Goal: Answer question/provide support: Share knowledge or assist other users

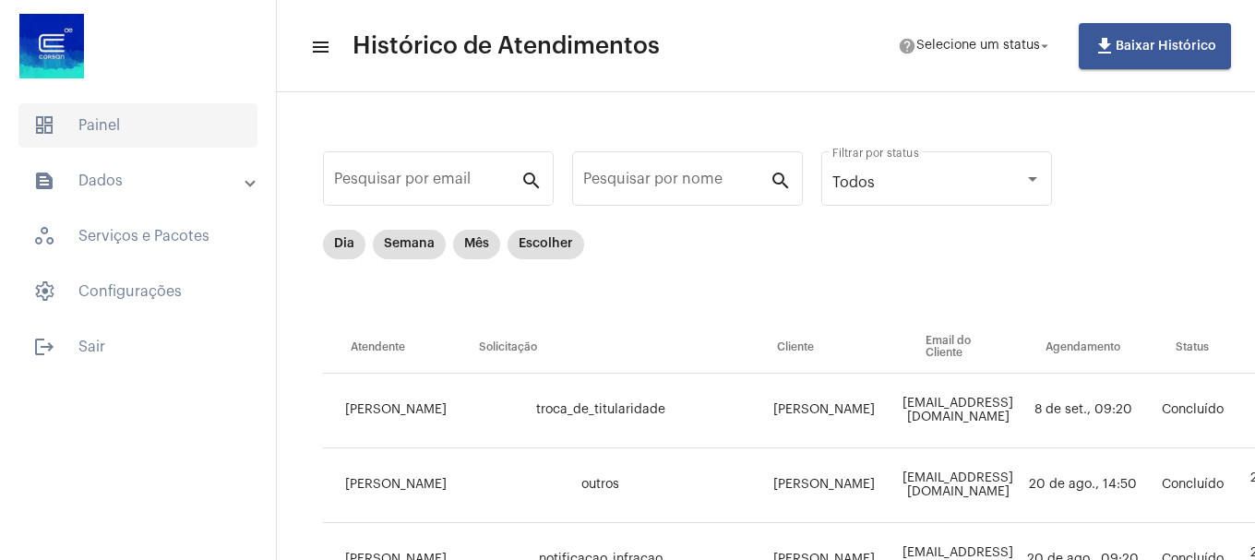
click at [133, 131] on span "dashboard Painel" at bounding box center [137, 125] width 239 height 44
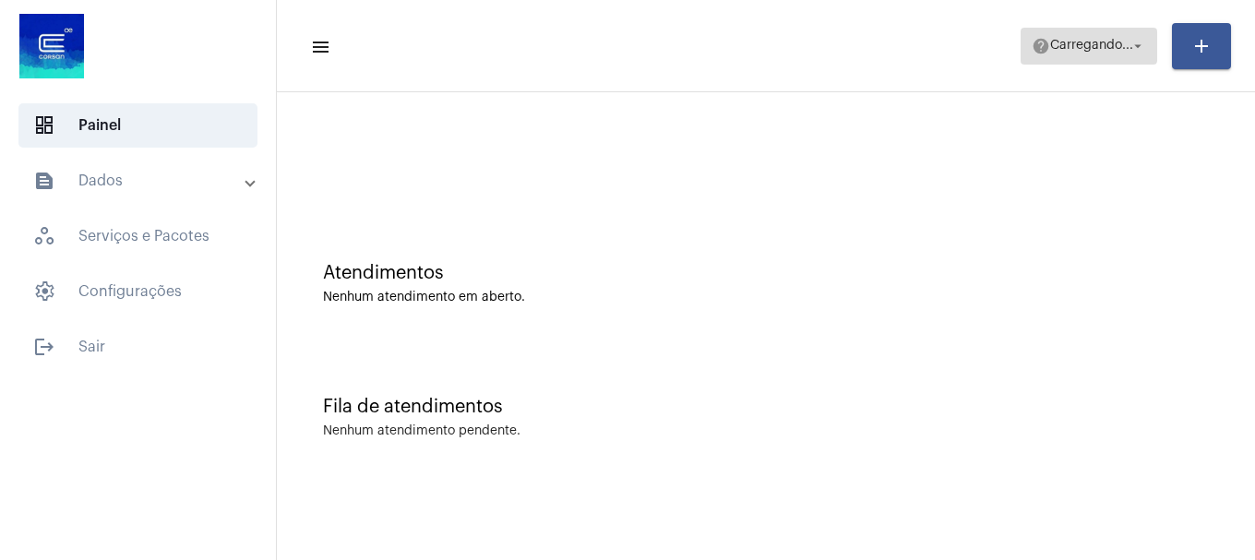
click at [1079, 41] on span "Carregando..." at bounding box center [1091, 46] width 83 height 13
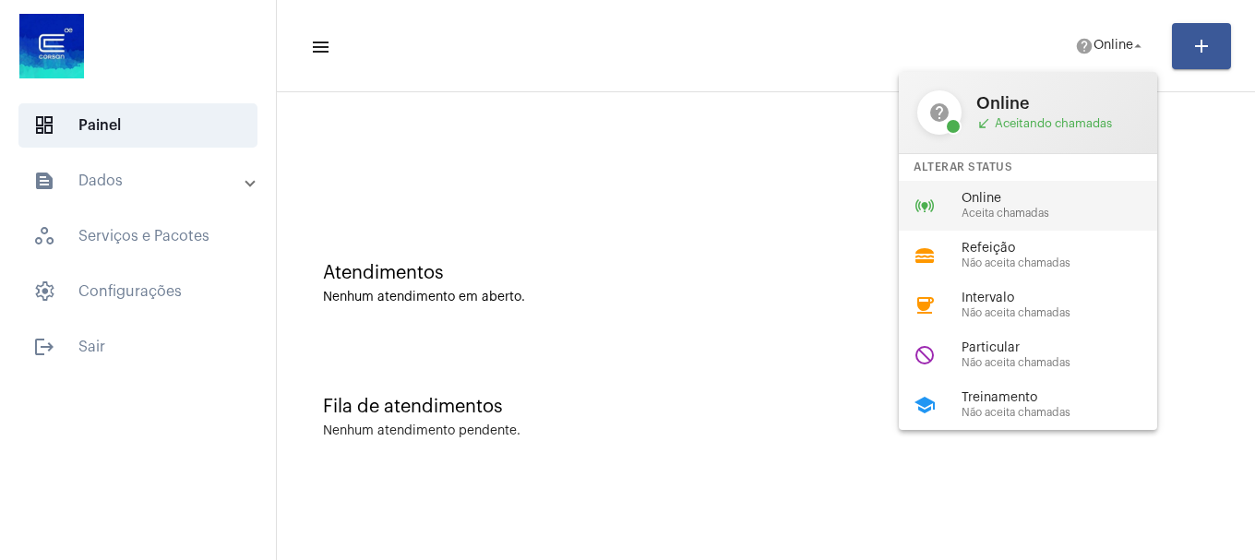
click at [1003, 218] on span "Aceita chamadas" at bounding box center [1067, 214] width 210 height 12
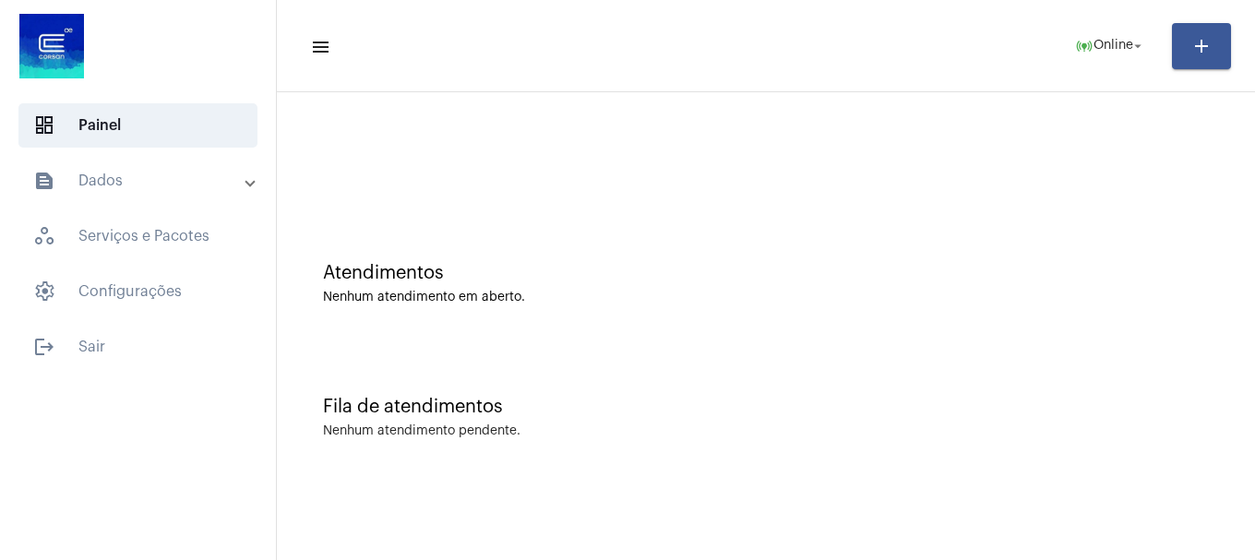
click at [167, 152] on mat-list "dashboard Painel text_snippet_outlined Dados history_outlined Histórico schedul…" at bounding box center [138, 232] width 276 height 273
click at [165, 165] on mat-expansion-panel-header "text_snippet_outlined Dados" at bounding box center [143, 181] width 265 height 44
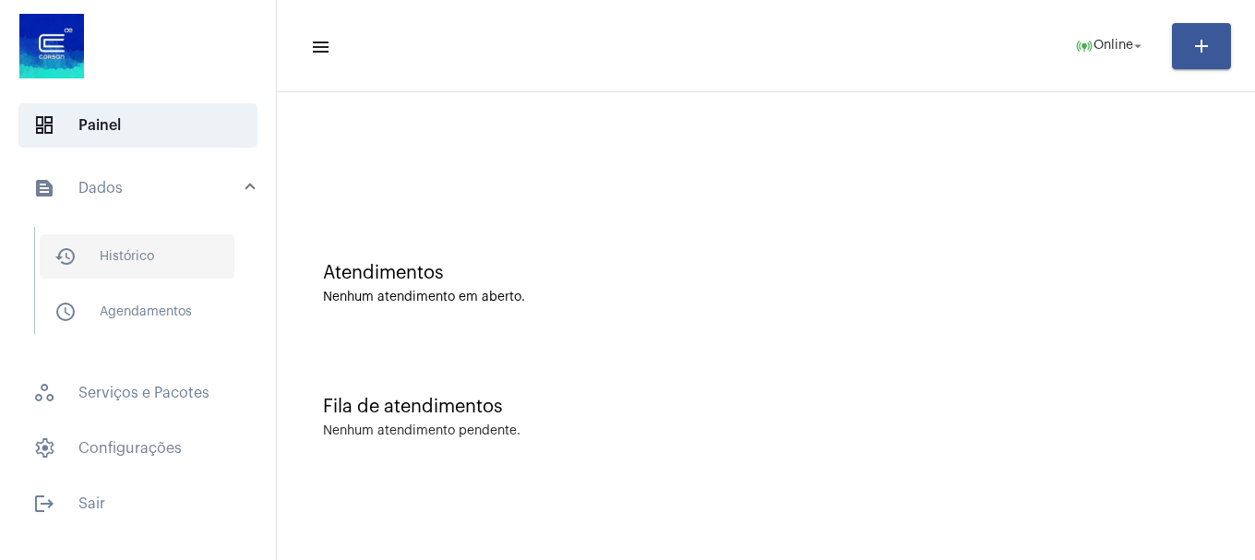
click at [161, 254] on span "history_outlined Histórico" at bounding box center [137, 256] width 195 height 44
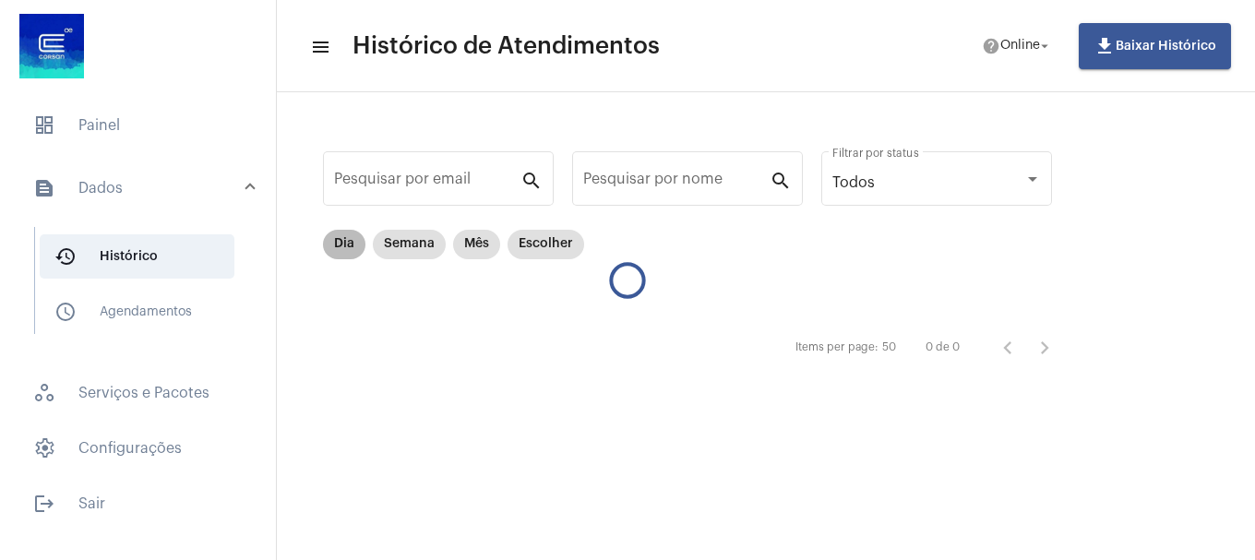
click at [348, 253] on mat-chip "Dia" at bounding box center [344, 245] width 42 height 30
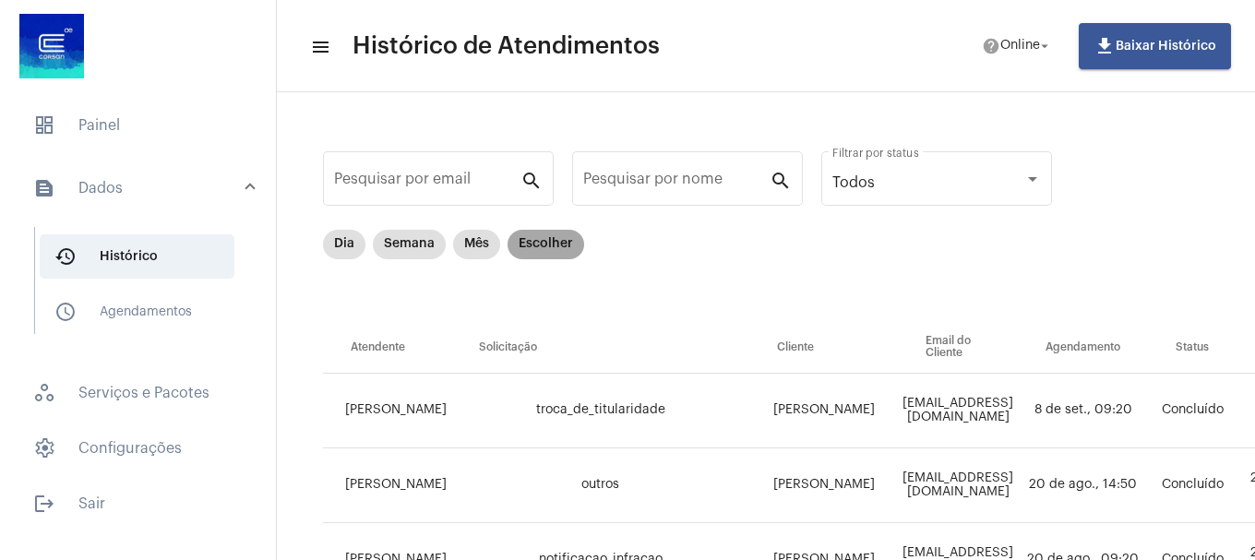
click at [568, 246] on mat-chip "Escolher" at bounding box center [546, 245] width 77 height 30
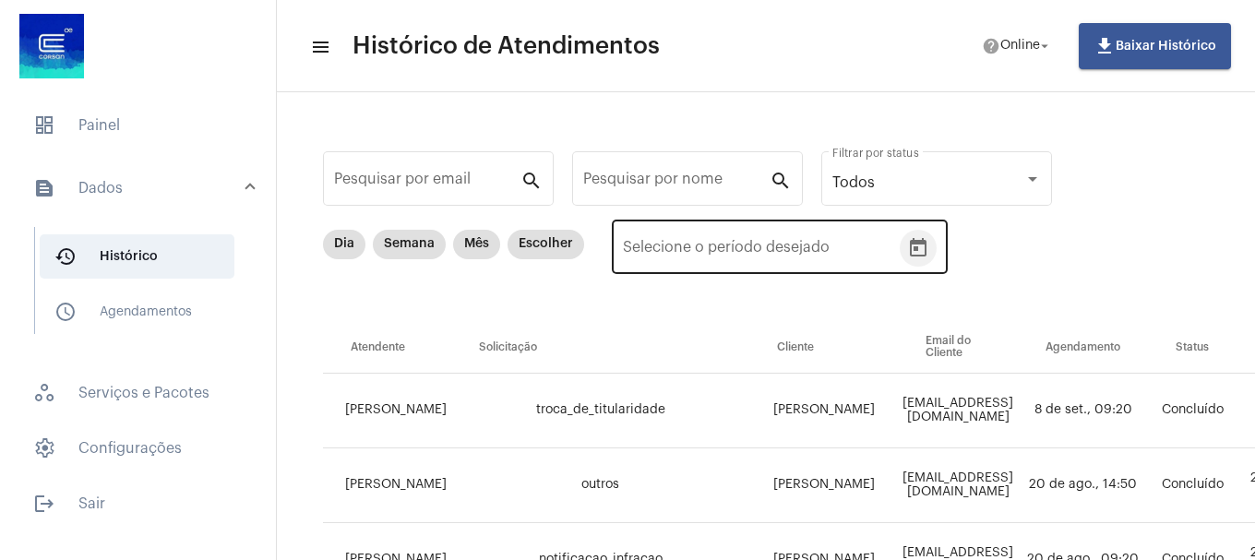
click at [915, 250] on icon "Open calendar" at bounding box center [918, 247] width 17 height 18
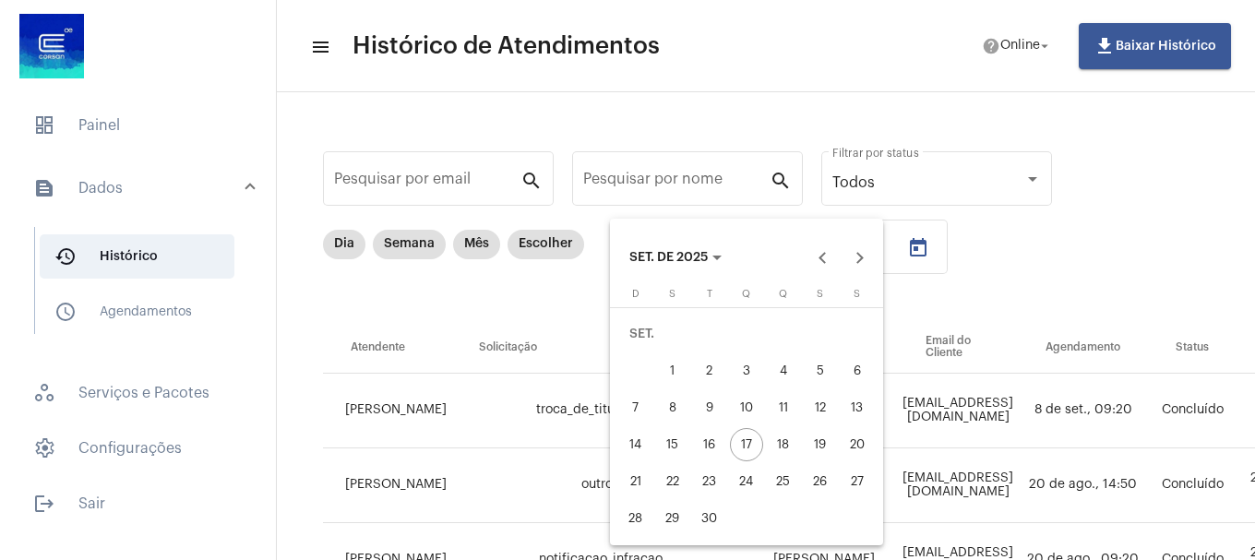
click at [706, 453] on div "16" at bounding box center [709, 444] width 33 height 33
type input "16/09/2025"
click at [706, 453] on div "16" at bounding box center [709, 444] width 33 height 33
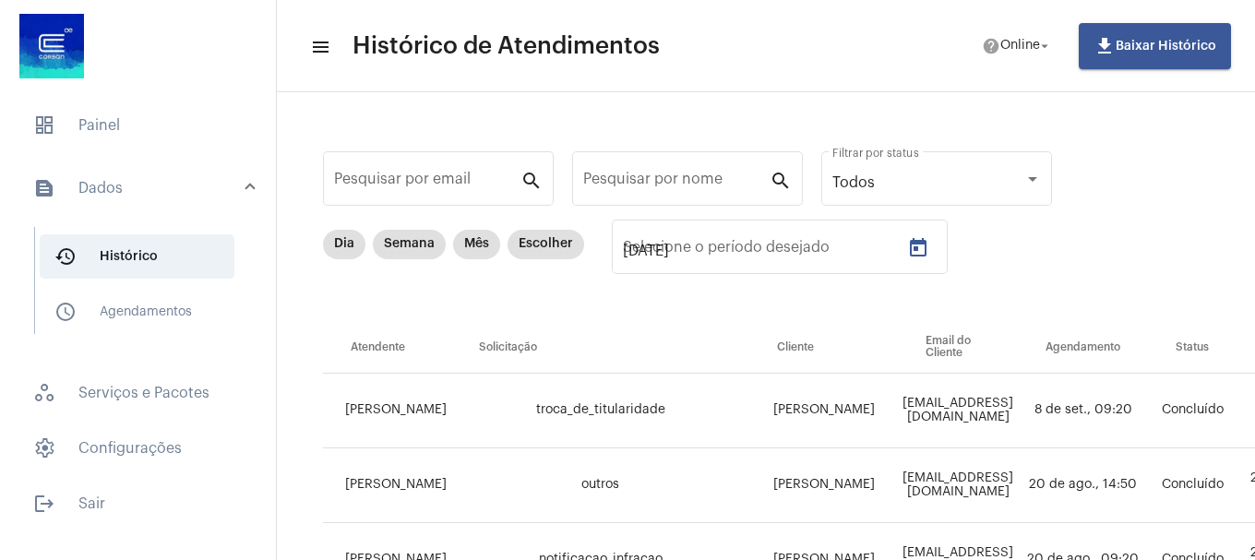
type input "16/09/2025"
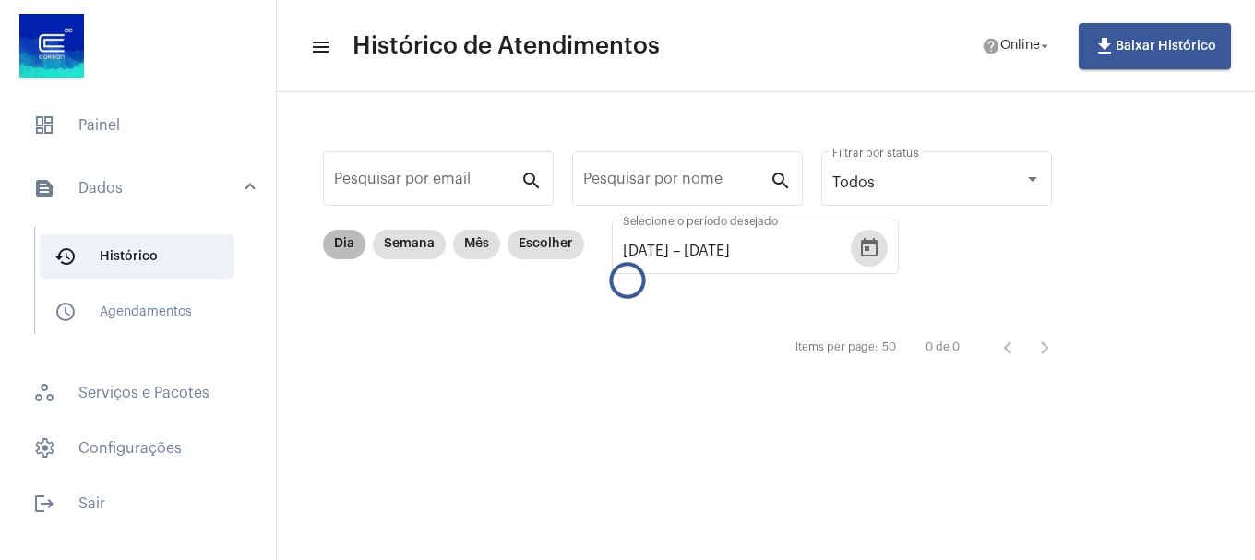
click at [355, 257] on mat-chip "Dia" at bounding box center [344, 245] width 42 height 30
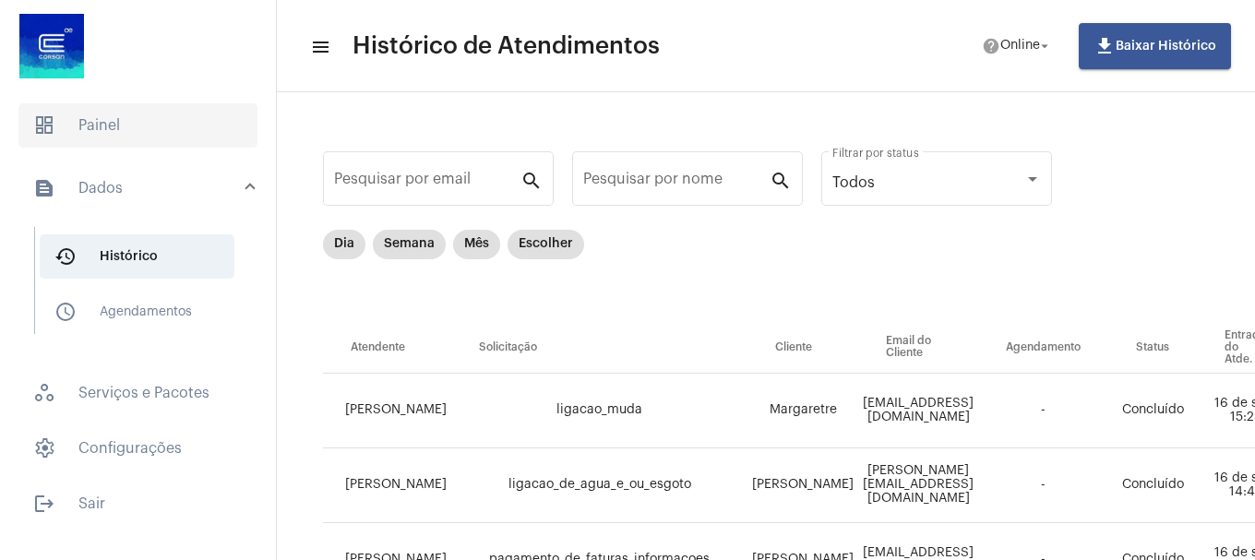
click at [145, 119] on span "dashboard Painel" at bounding box center [137, 125] width 239 height 44
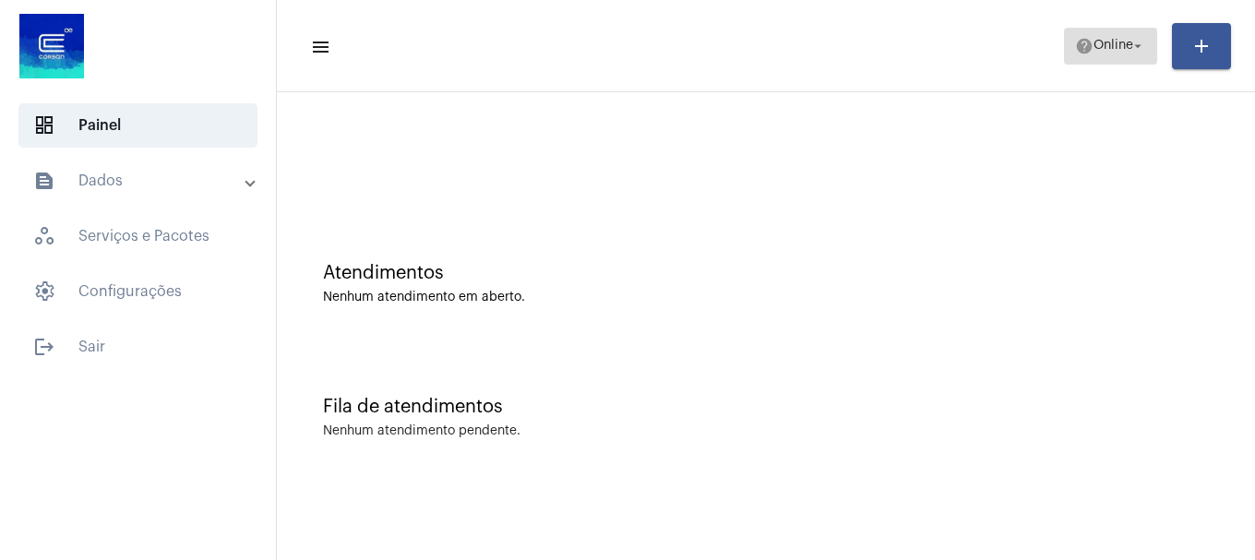
click at [1094, 40] on span "Online" at bounding box center [1114, 46] width 40 height 13
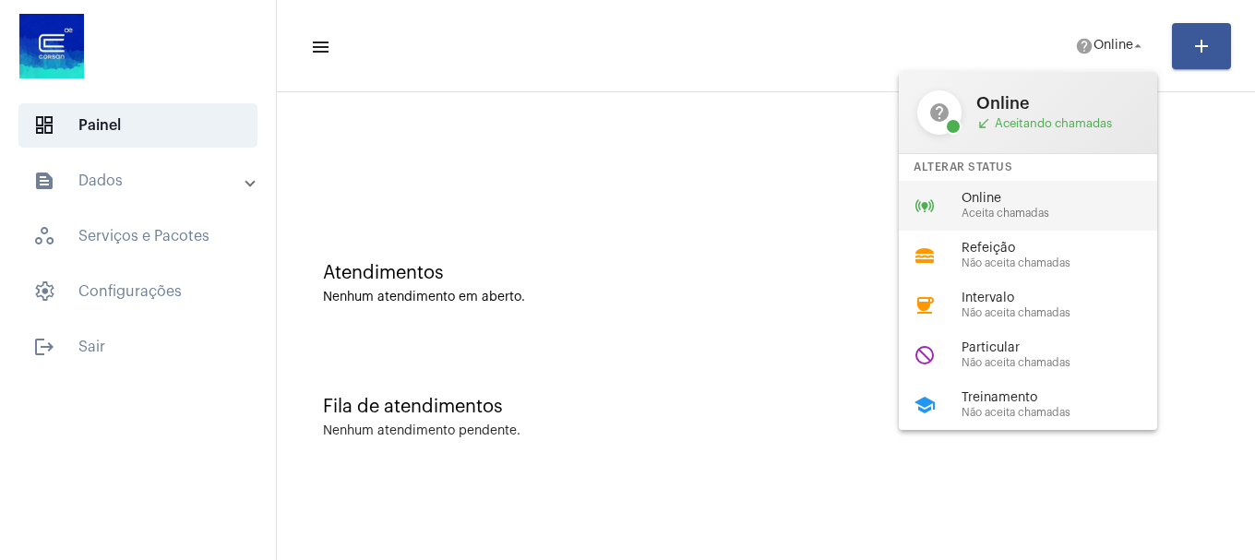
click at [1052, 194] on span "Online" at bounding box center [1067, 199] width 210 height 14
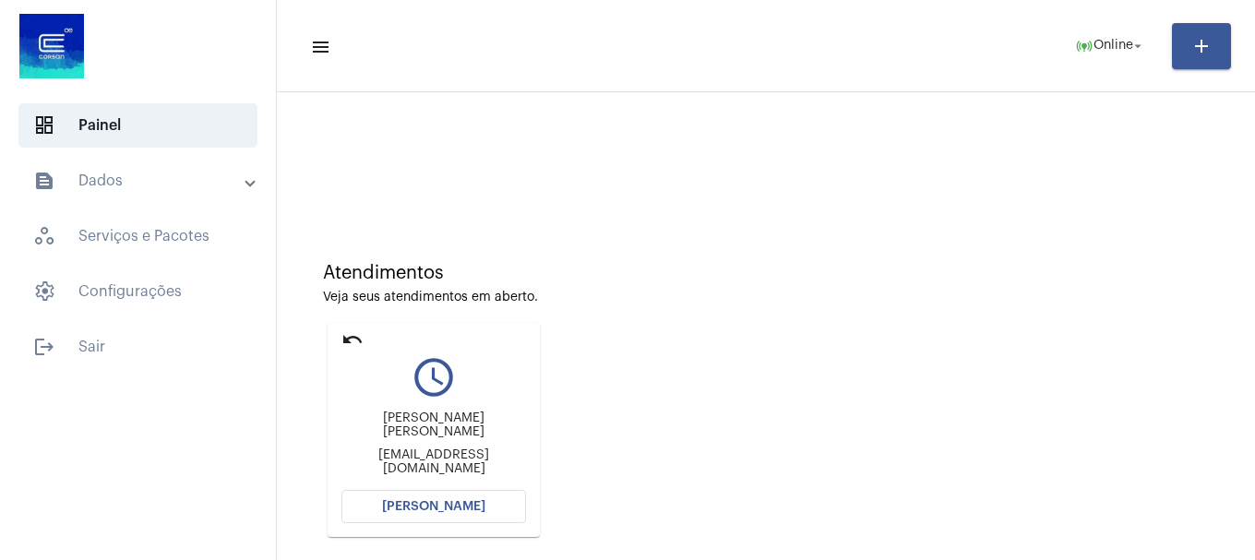
click at [466, 503] on span "[PERSON_NAME]" at bounding box center [433, 506] width 103 height 13
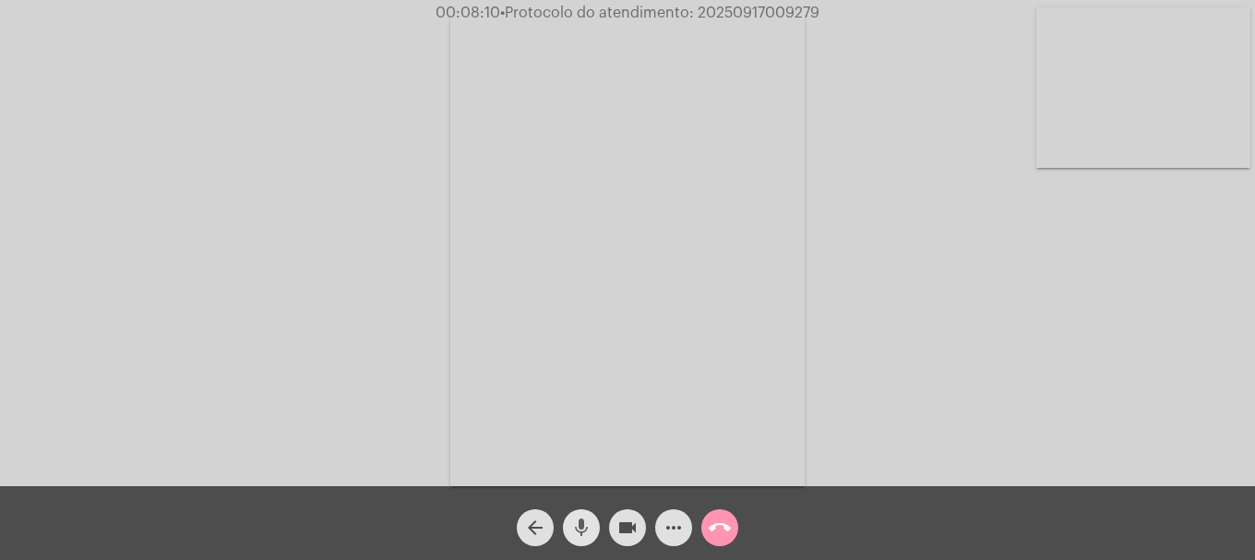
click at [591, 530] on mat-icon "mic" at bounding box center [581, 528] width 22 height 22
click at [591, 530] on mat-icon "mic_off" at bounding box center [581, 528] width 22 height 22
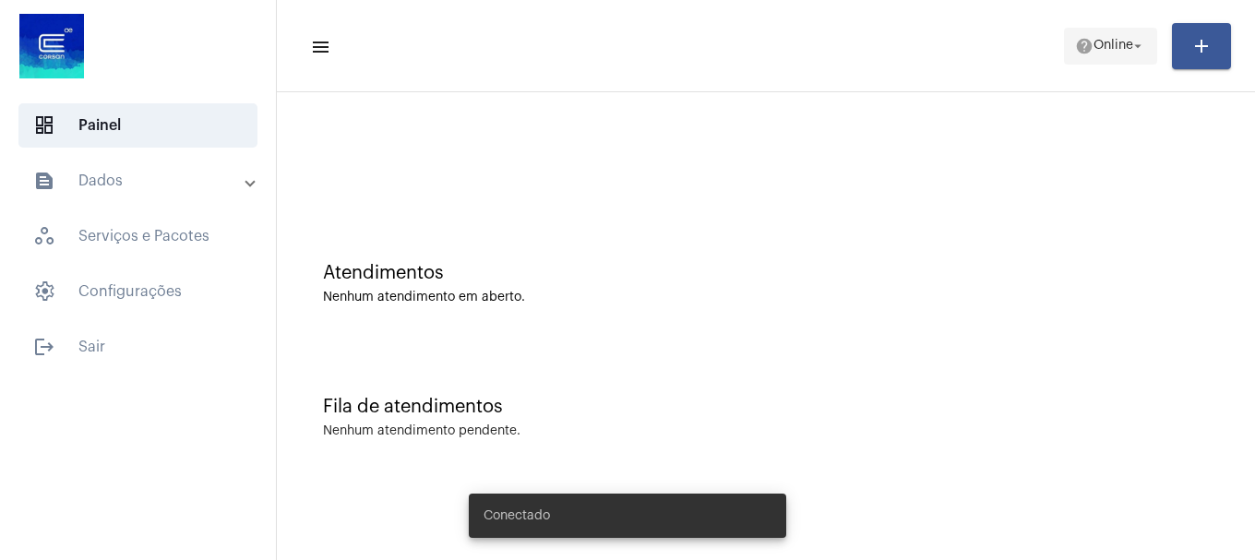
click at [1064, 46] on button "help Online arrow_drop_down" at bounding box center [1110, 46] width 93 height 37
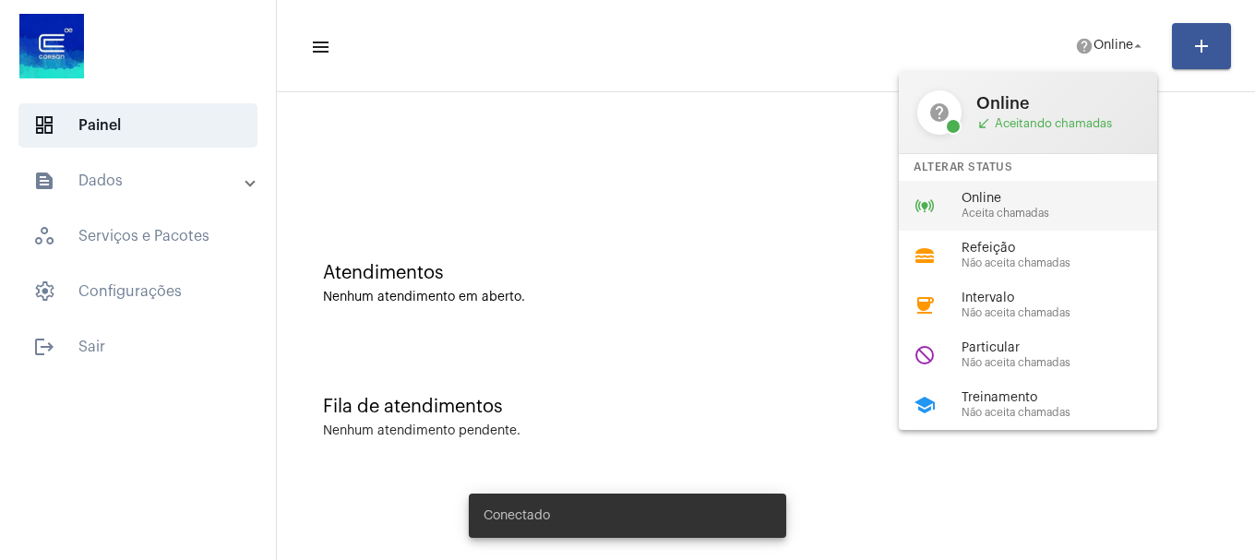
click at [1044, 201] on span "Online" at bounding box center [1067, 199] width 210 height 14
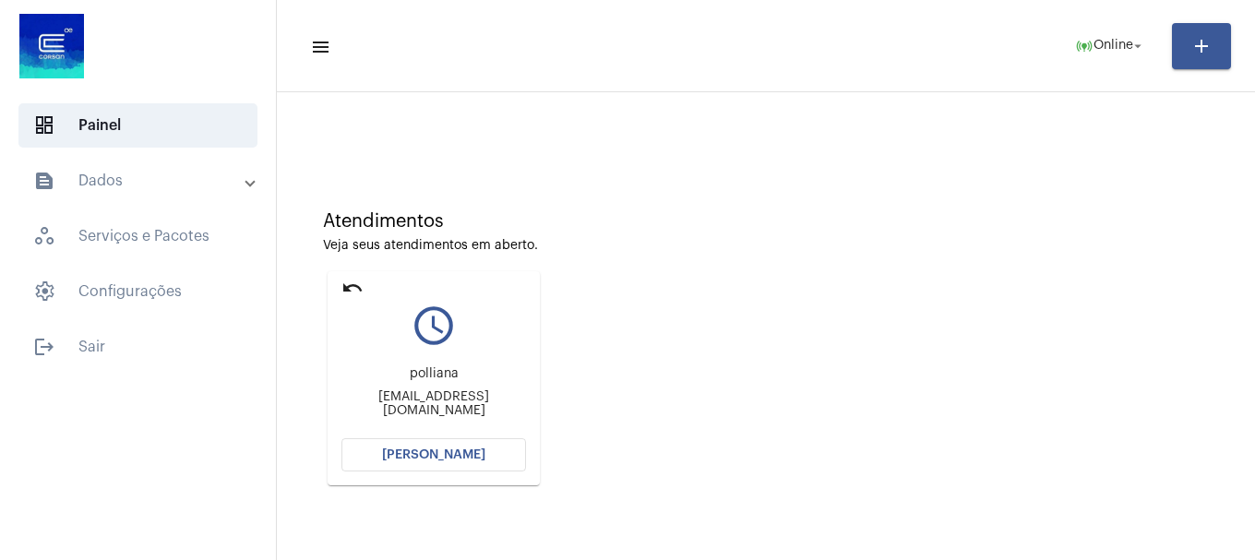
scroll to position [92, 0]
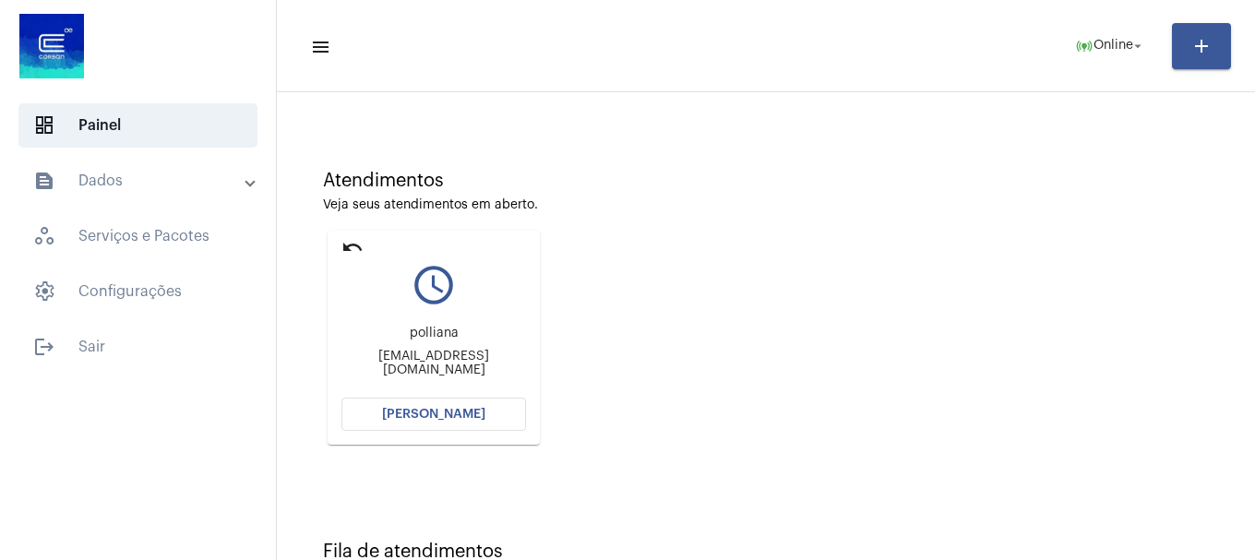
click at [410, 422] on button "[PERSON_NAME]" at bounding box center [433, 414] width 185 height 33
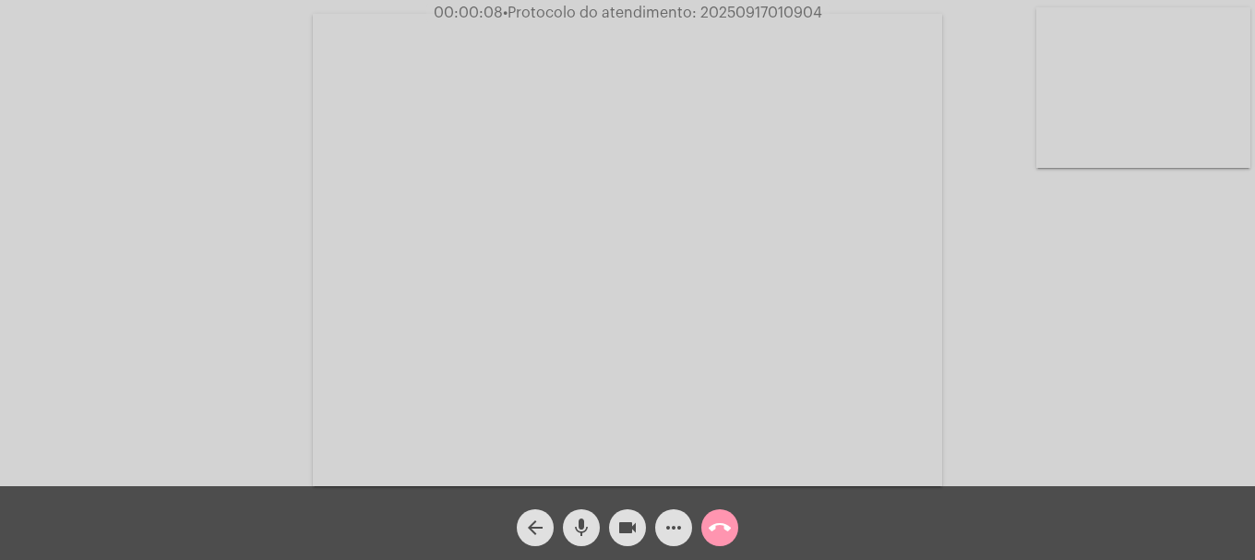
click at [579, 532] on mat-icon "mic" at bounding box center [581, 528] width 22 height 22
click at [579, 532] on mat-icon "mic_off" at bounding box center [581, 528] width 22 height 22
click at [579, 532] on mat-icon "mic" at bounding box center [581, 528] width 22 height 22
click at [579, 532] on mat-icon "mic_off" at bounding box center [581, 528] width 22 height 22
click at [576, 525] on mat-icon "mic" at bounding box center [581, 528] width 22 height 22
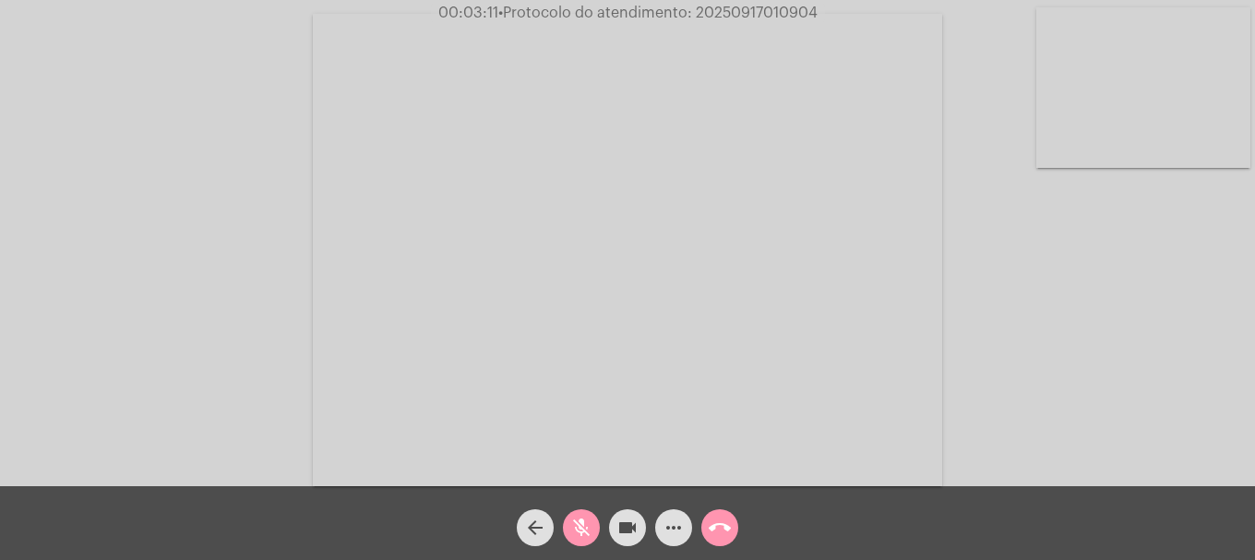
click at [576, 525] on mat-icon "mic_off" at bounding box center [581, 528] width 22 height 22
click at [1212, 147] on video at bounding box center [1143, 87] width 214 height 161
click at [594, 521] on button "mic" at bounding box center [581, 527] width 37 height 37
click at [619, 538] on mat-icon "videocam" at bounding box center [627, 528] width 22 height 22
click at [613, 522] on button "videocam_off" at bounding box center [627, 527] width 37 height 37
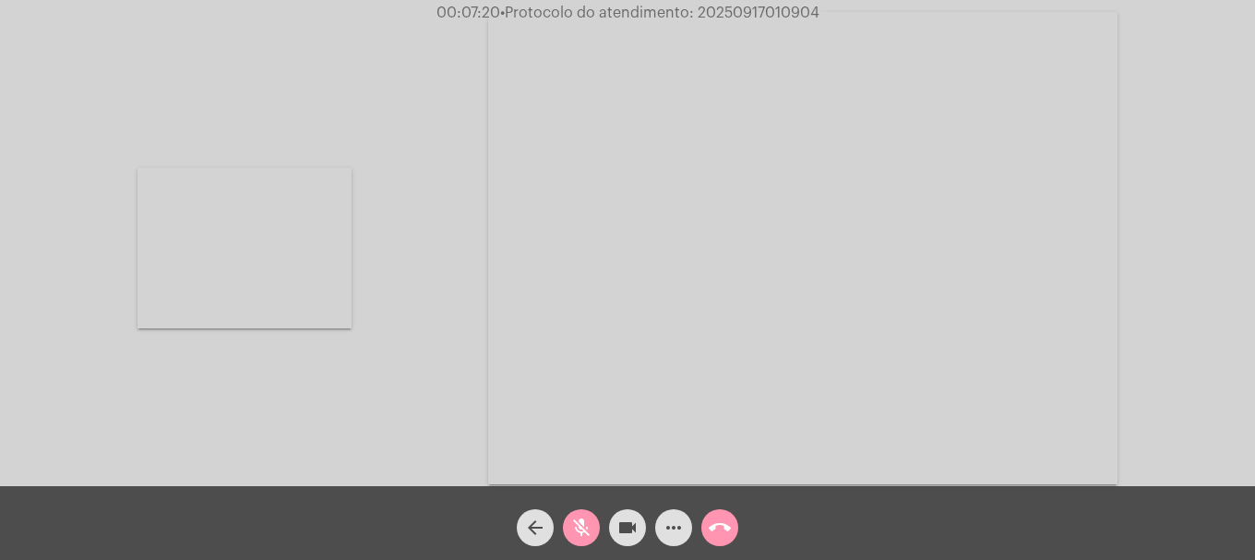
click at [600, 525] on div "mic_off" at bounding box center [581, 523] width 46 height 46
click at [723, 12] on span "• Protocolo do atendimento: 20250917010904" at bounding box center [659, 13] width 319 height 15
drag, startPoint x: 723, startPoint y: 12, endPoint x: 636, endPoint y: 36, distance: 90.0
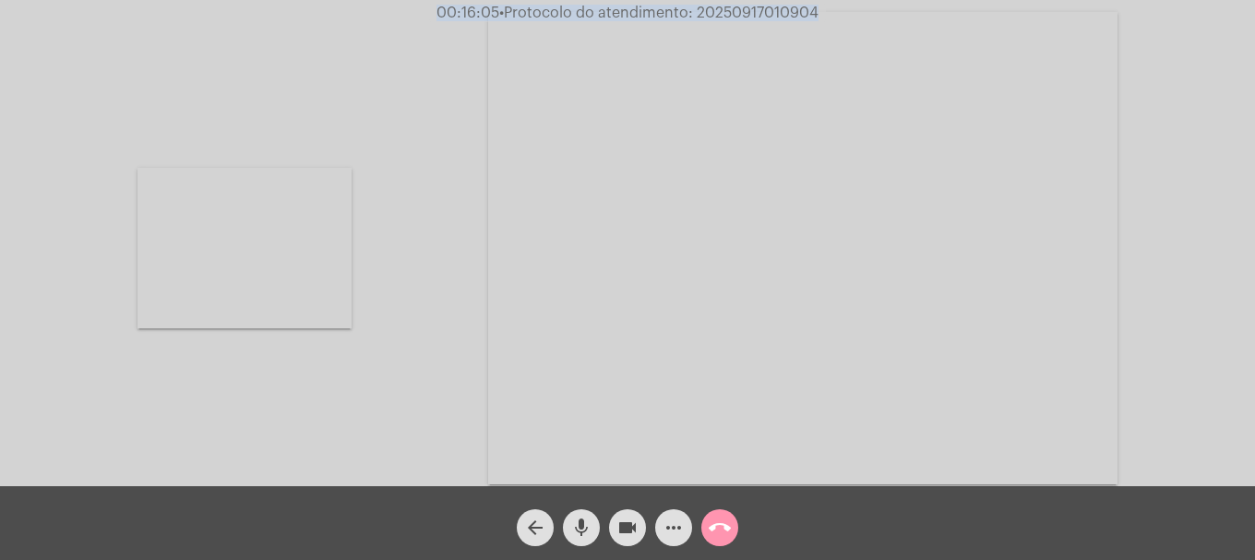
click at [560, 66] on video at bounding box center [802, 248] width 629 height 473
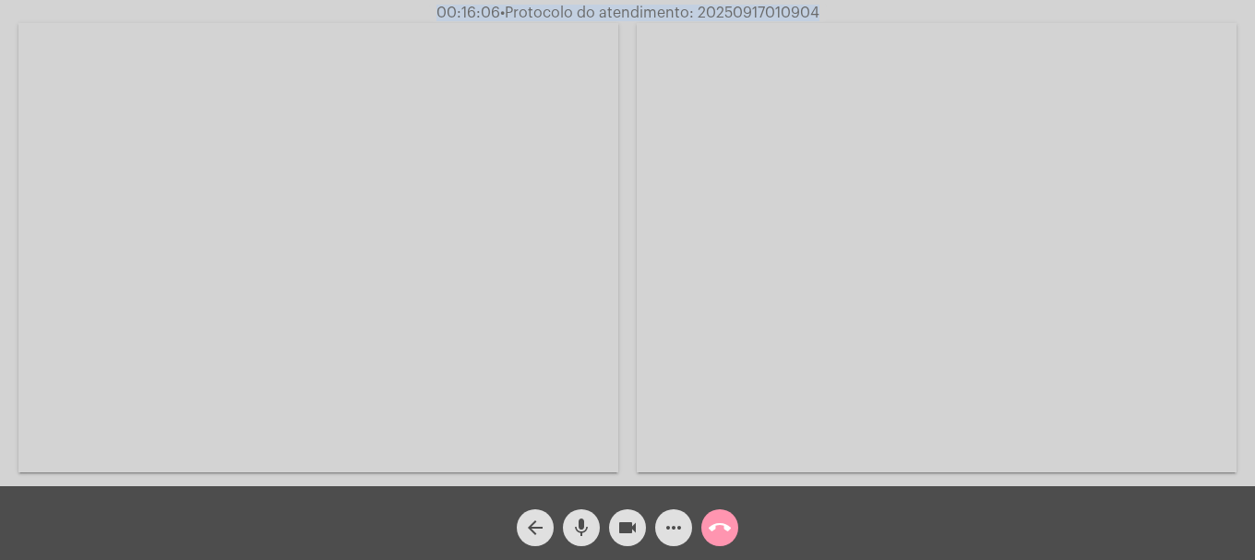
click at [731, 3] on div "Acessando Câmera e Microfone..." at bounding box center [627, 246] width 1251 height 486
click at [728, 8] on span "• Protocolo do atendimento: 20250917010904" at bounding box center [659, 13] width 319 height 15
click at [728, 8] on span "• Protocolo do atendimento: 20250917010904" at bounding box center [657, 13] width 319 height 15
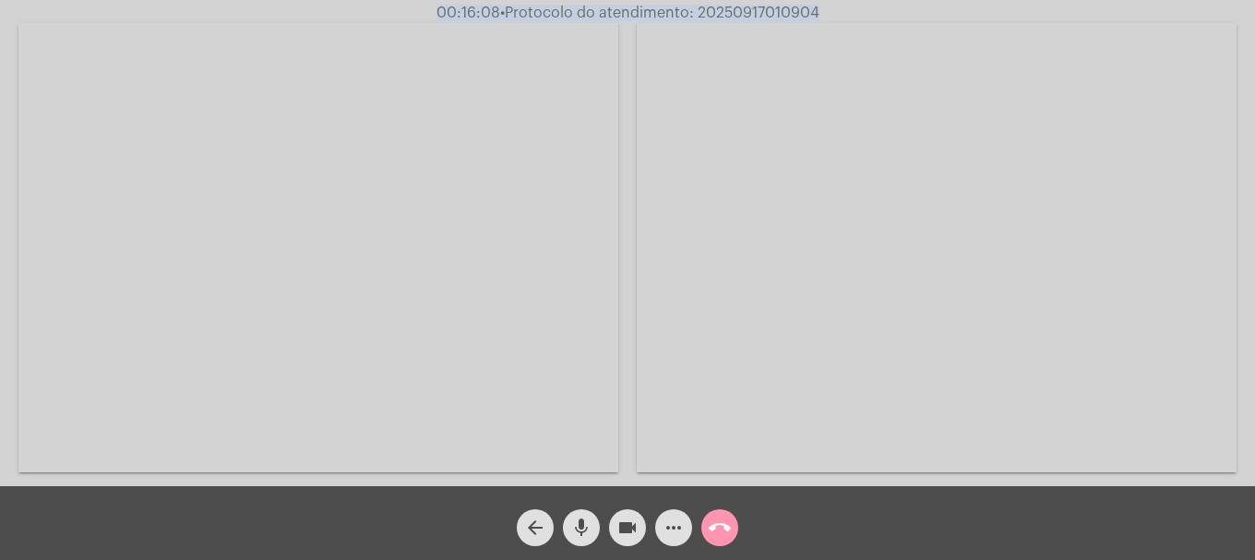
click at [728, 8] on span "• Protocolo do atendimento: 20250917010904" at bounding box center [659, 13] width 319 height 15
click at [750, 20] on span "00:16:08 • Protocolo do atendimento: 20250917010904" at bounding box center [628, 13] width 398 height 18
click at [758, 11] on span "• Protocolo do atendimento: 20250917010904" at bounding box center [659, 13] width 319 height 15
copy span "20250917010904"
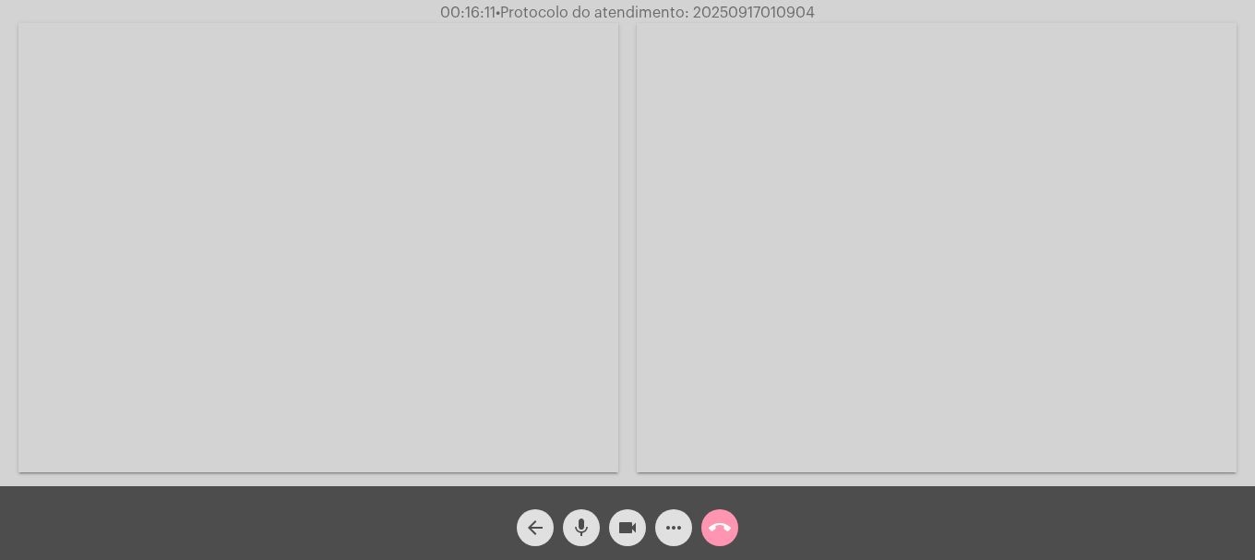
click at [688, 551] on div "arrow_back mic videocam more_horiz call_end" at bounding box center [627, 523] width 1255 height 74
click at [683, 538] on mat-icon "more_horiz" at bounding box center [674, 528] width 22 height 22
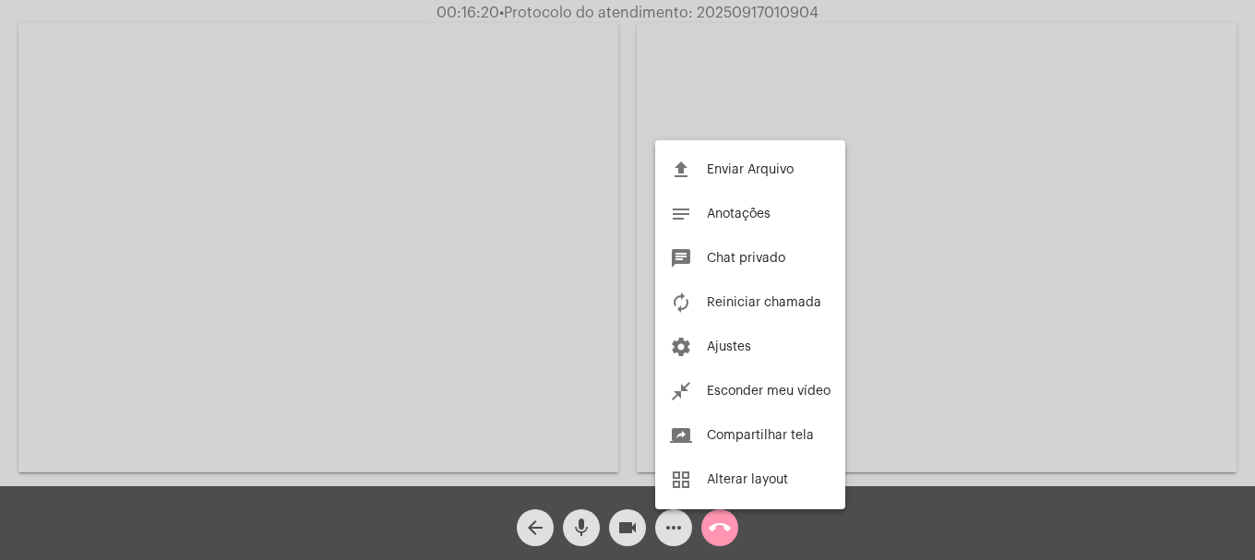
click at [731, 532] on div at bounding box center [627, 280] width 1255 height 560
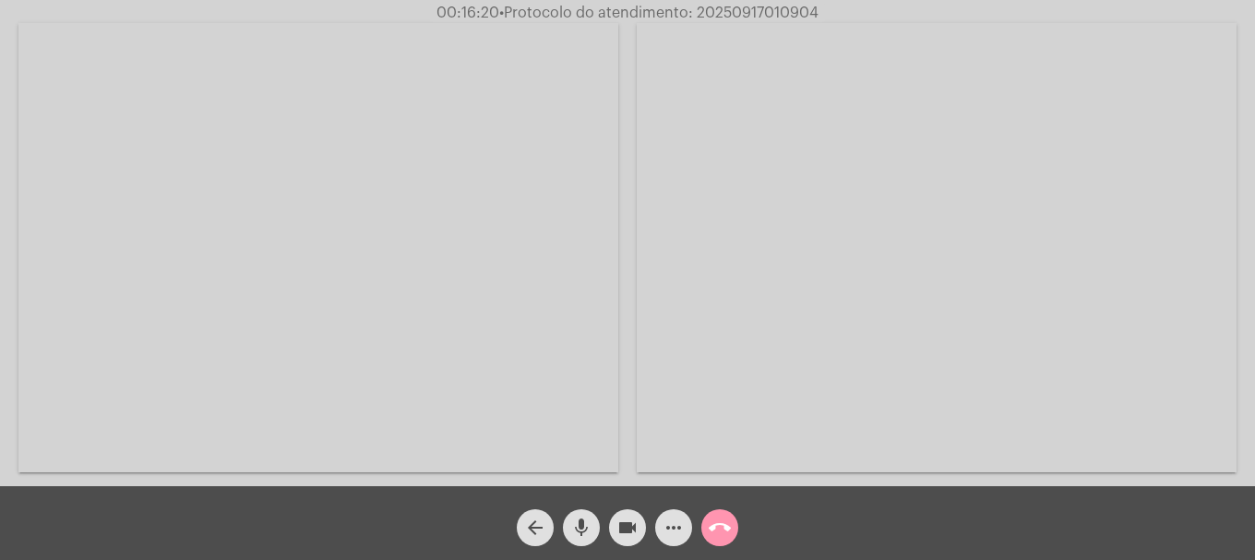
click at [728, 531] on mat-icon "call_end" at bounding box center [720, 528] width 22 height 22
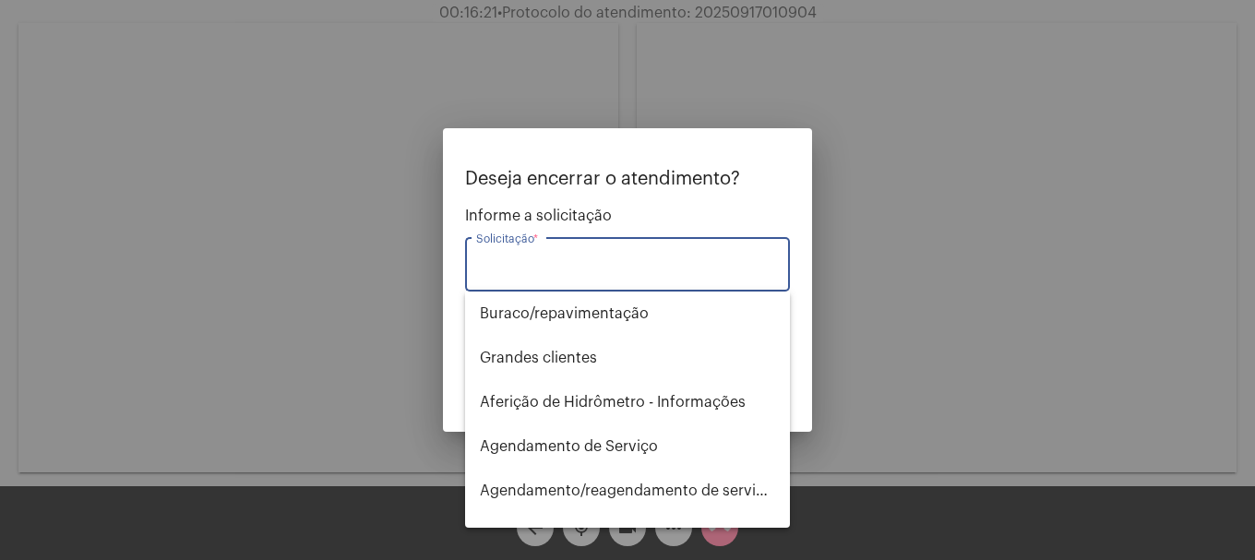
click at [569, 262] on input "Solicitação *" at bounding box center [627, 268] width 303 height 17
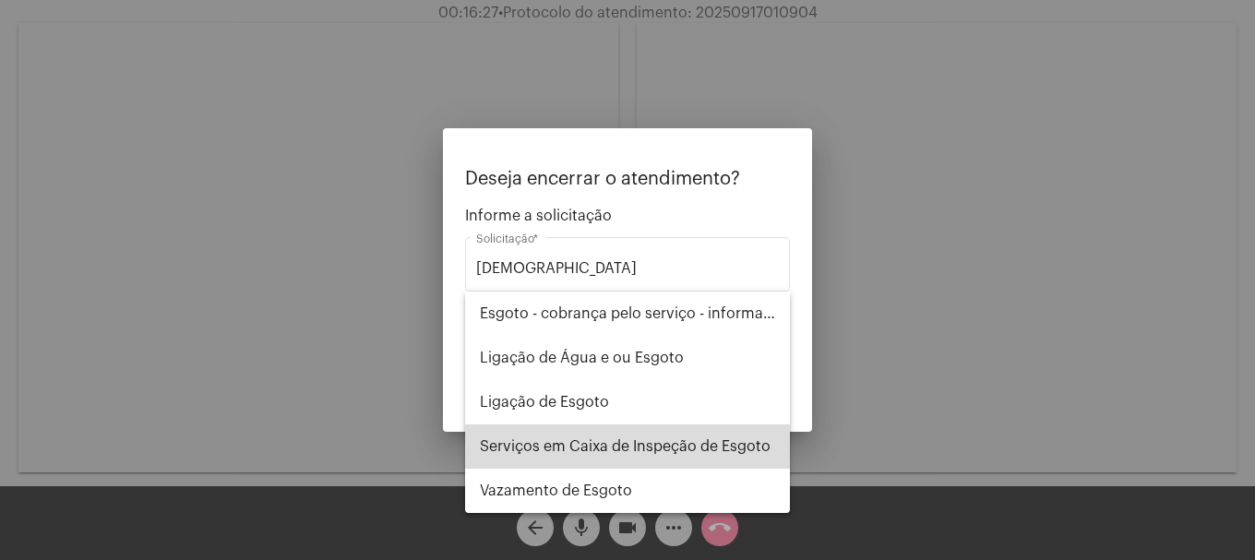
click at [672, 451] on span "Serviços em Caixa de Inspeção de Esgoto" at bounding box center [627, 447] width 295 height 44
type input "Serviços em Caixa de Inspeção de Esgoto"
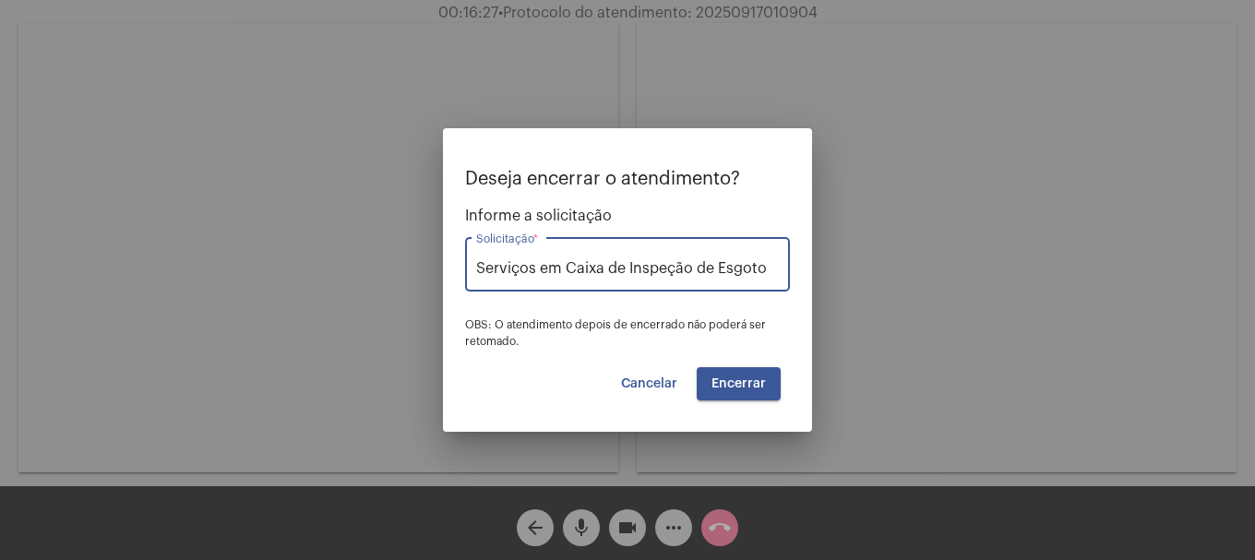
click at [733, 384] on span "Encerrar" at bounding box center [739, 383] width 54 height 13
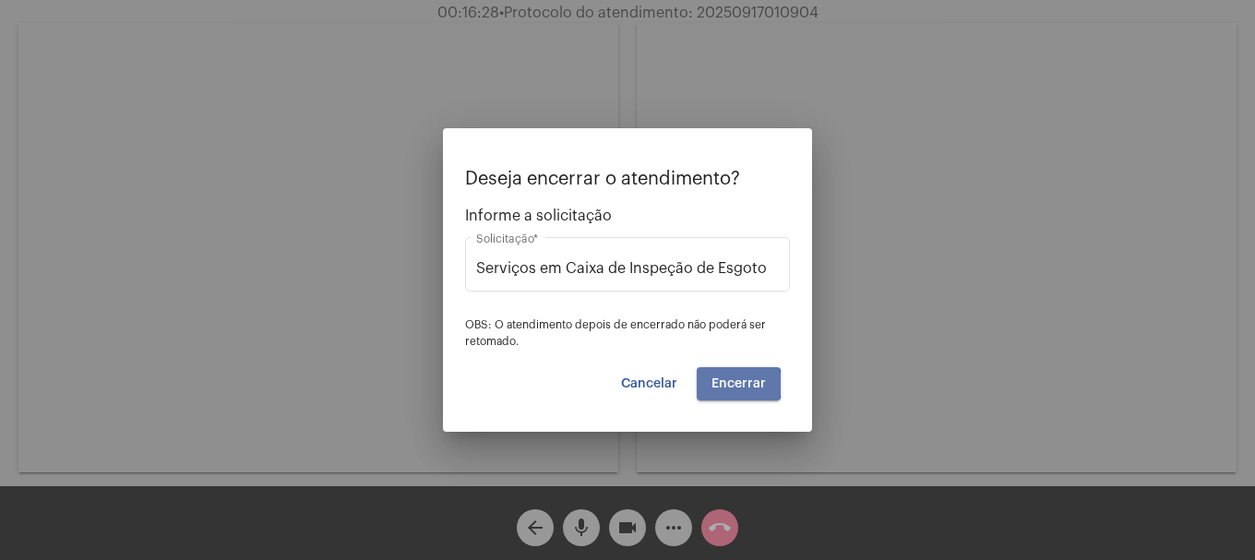
click at [733, 385] on span "Encerrar" at bounding box center [739, 383] width 54 height 13
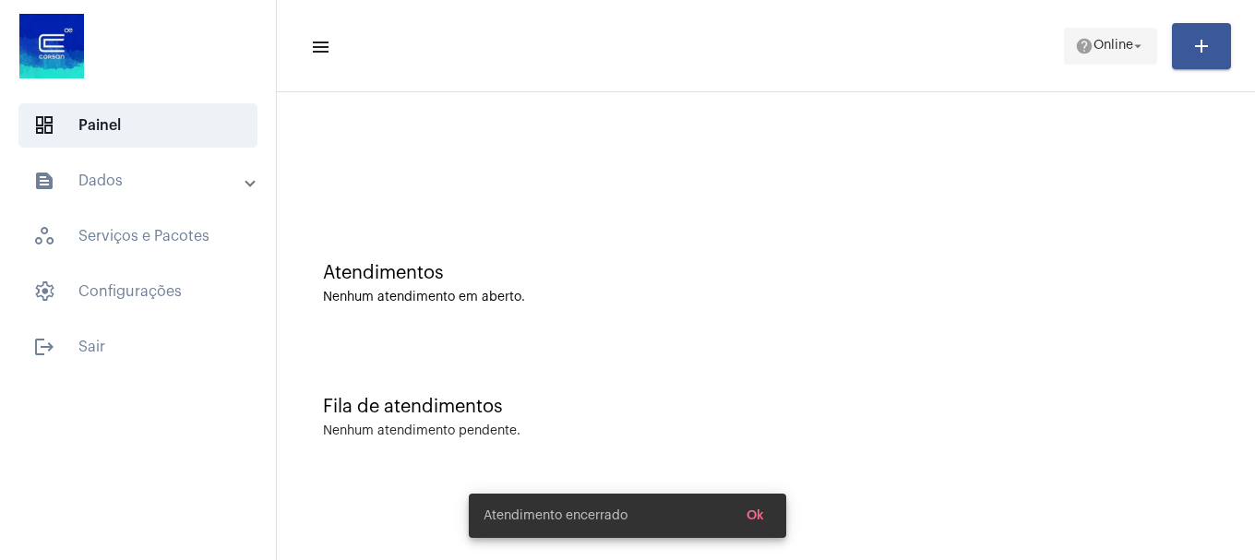
click at [1117, 60] on span "help Online arrow_drop_down" at bounding box center [1110, 45] width 71 height 33
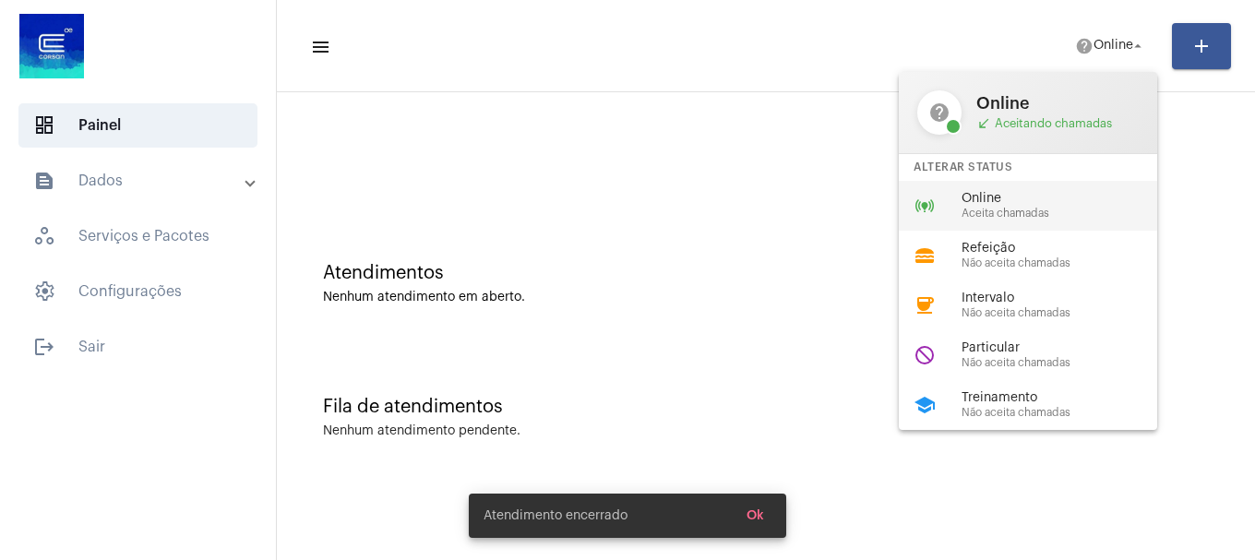
click at [1046, 217] on span "Aceita chamadas" at bounding box center [1067, 214] width 210 height 12
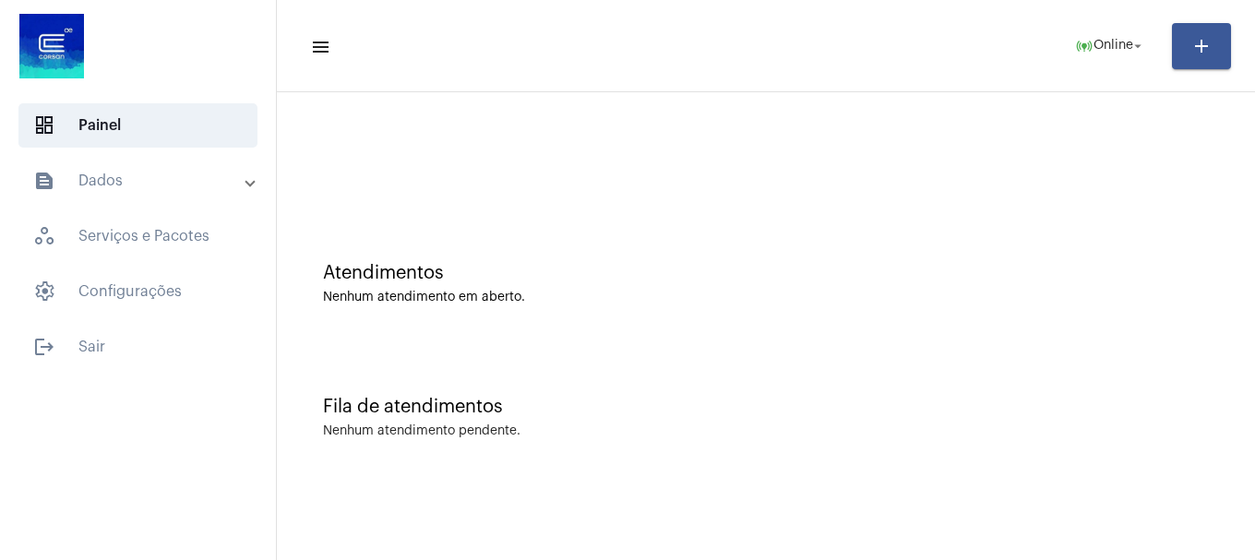
click at [100, 181] on mat-panel-title "text_snippet_outlined Dados" at bounding box center [139, 181] width 213 height 22
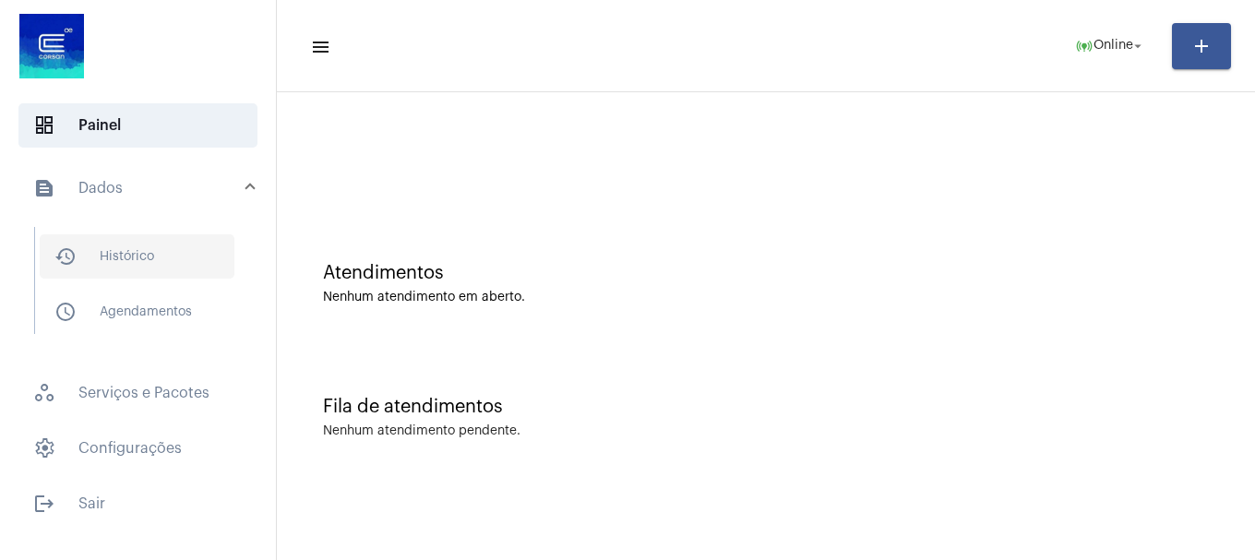
click at [109, 247] on span "history_outlined Histórico" at bounding box center [137, 256] width 195 height 44
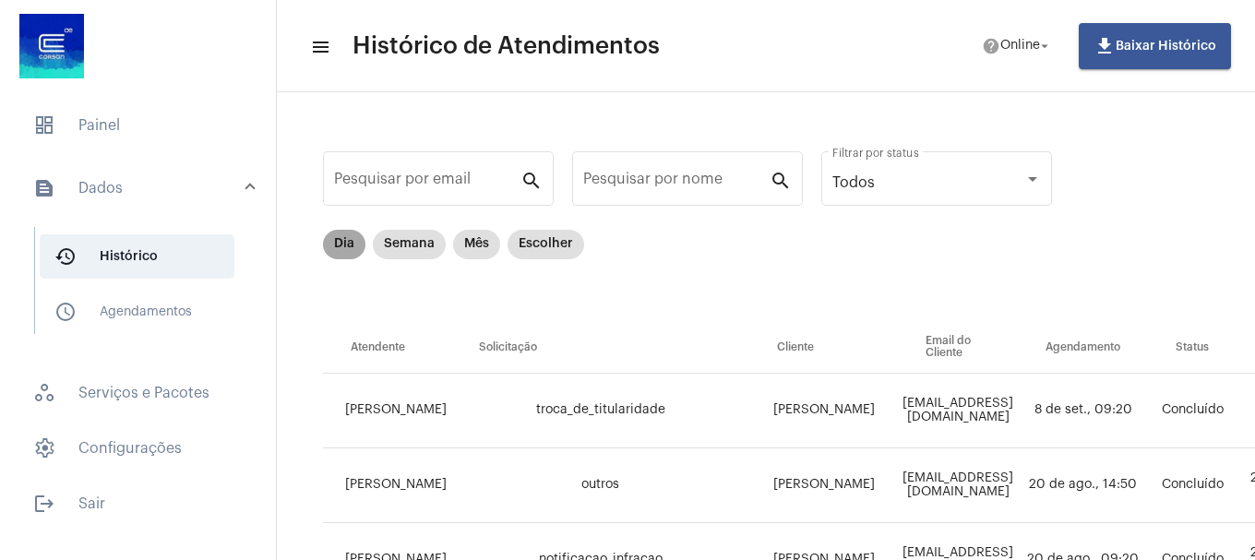
click at [337, 240] on mat-chip "Dia" at bounding box center [344, 245] width 42 height 30
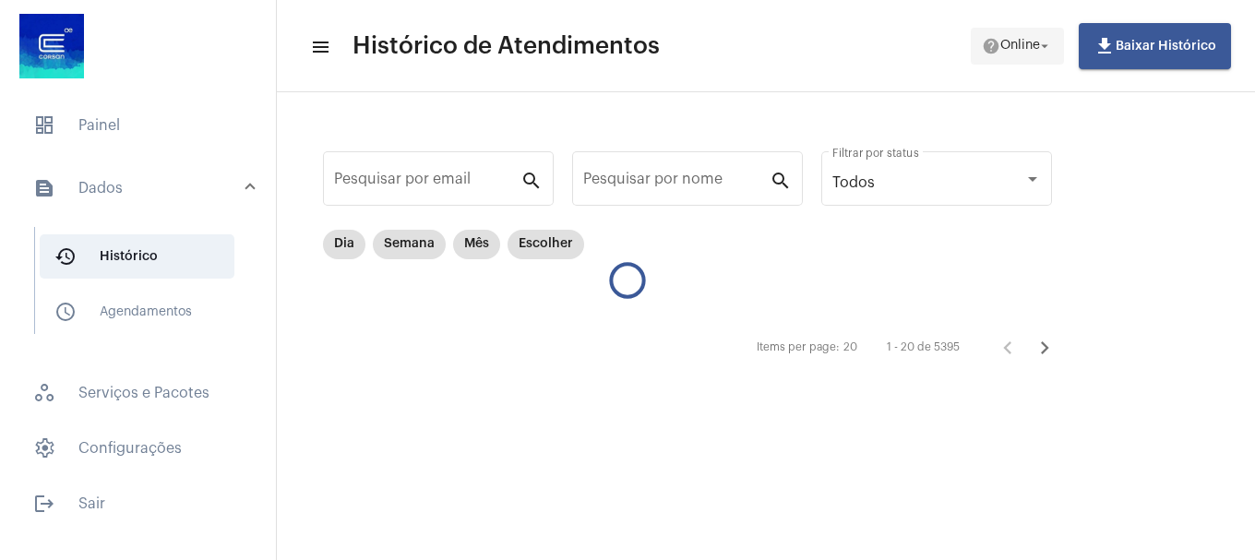
click at [1035, 28] on button "help Online arrow_drop_down" at bounding box center [1017, 46] width 93 height 37
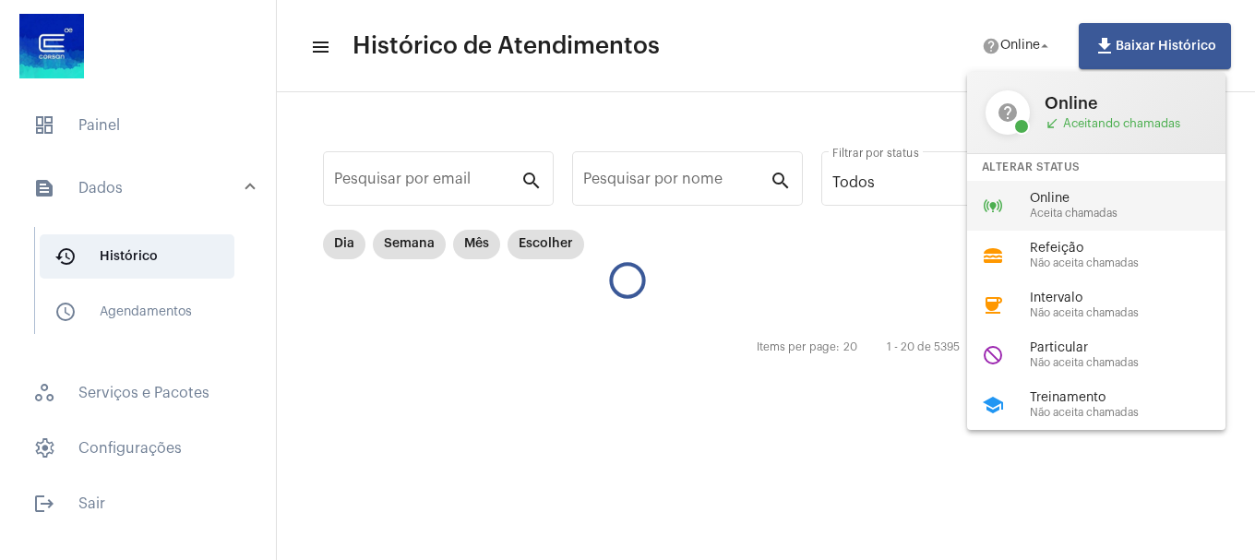
click at [1027, 204] on div "online_prediction Online Aceita chamadas" at bounding box center [1111, 206] width 288 height 50
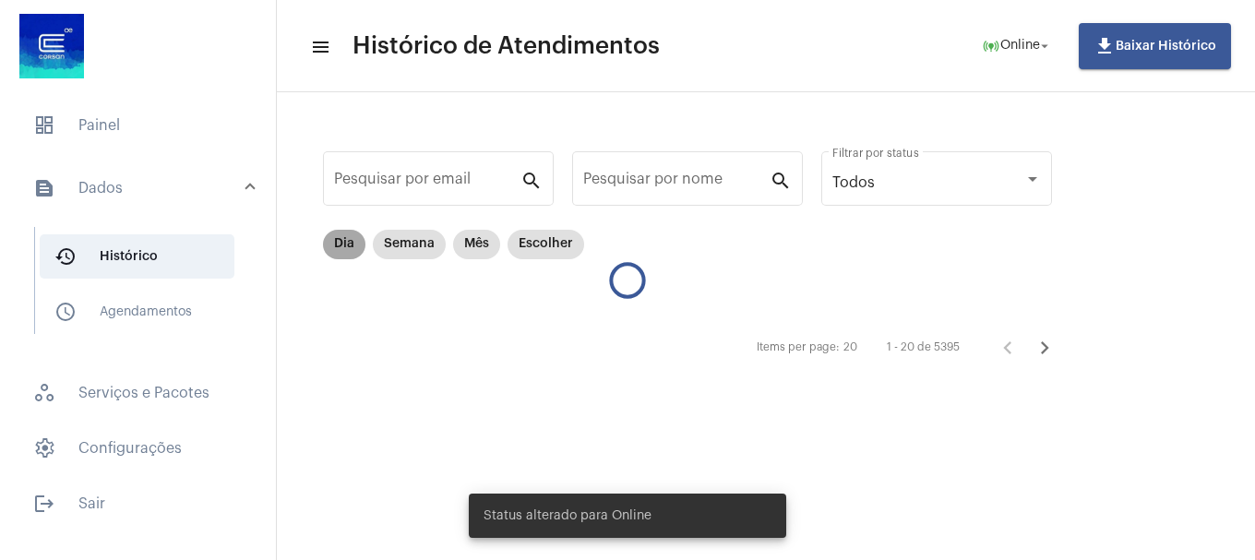
click at [352, 253] on mat-chip "Dia" at bounding box center [344, 245] width 42 height 30
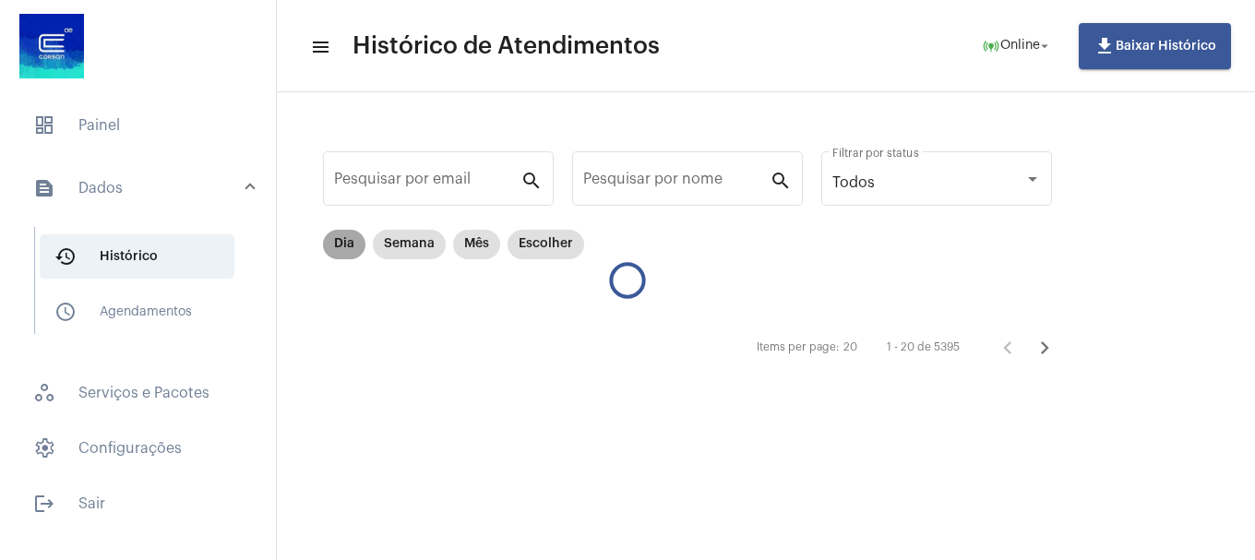
click at [352, 253] on mat-chip "Dia" at bounding box center [344, 245] width 42 height 30
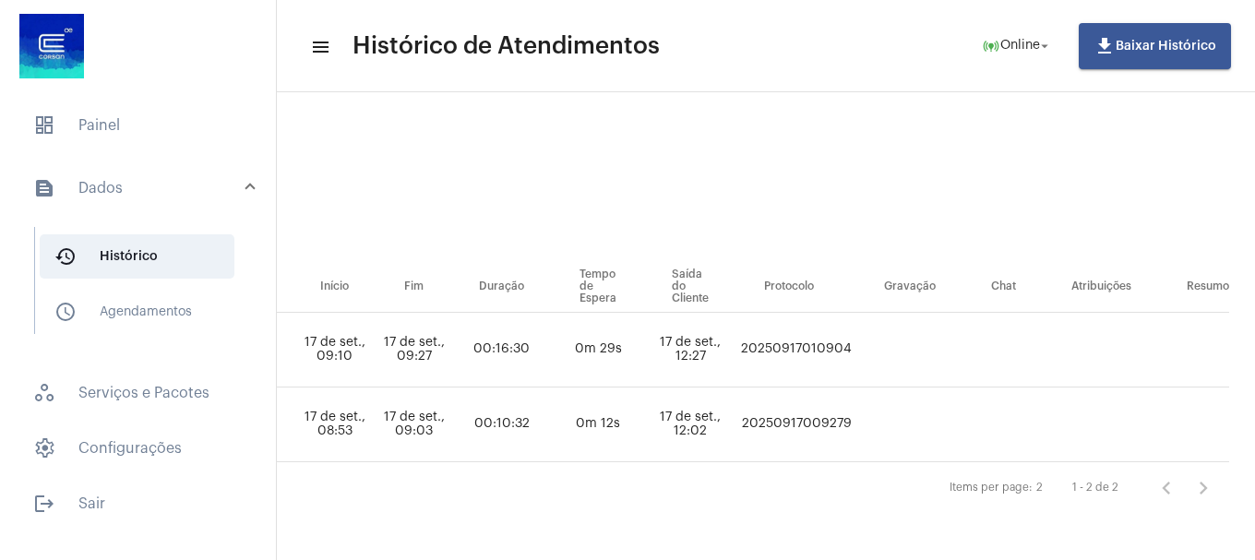
scroll to position [75, 1163]
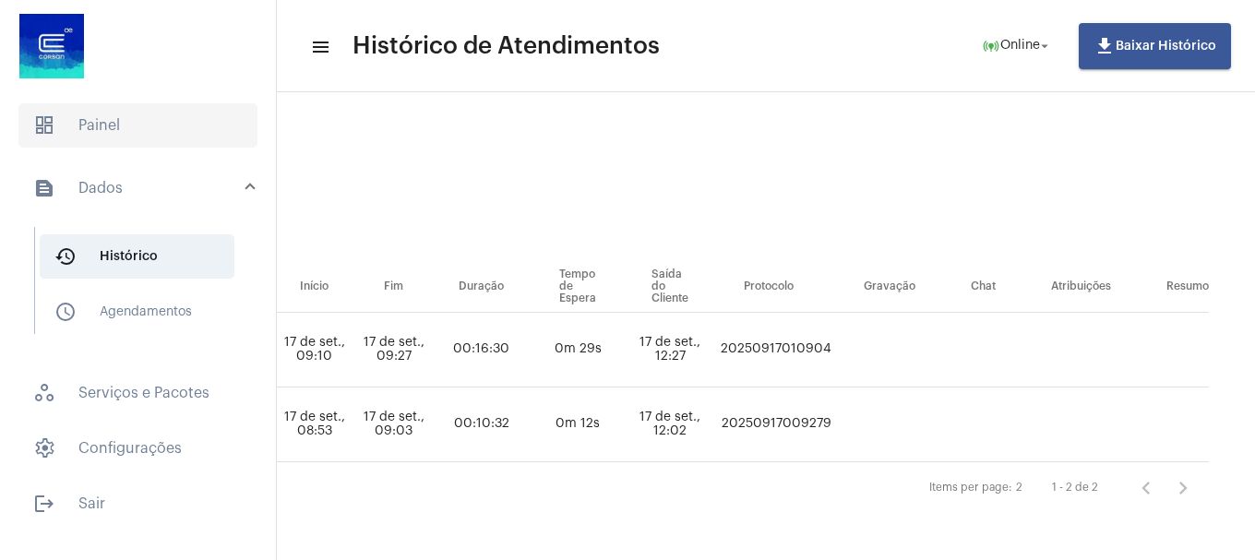
click at [106, 136] on span "dashboard Painel" at bounding box center [137, 125] width 239 height 44
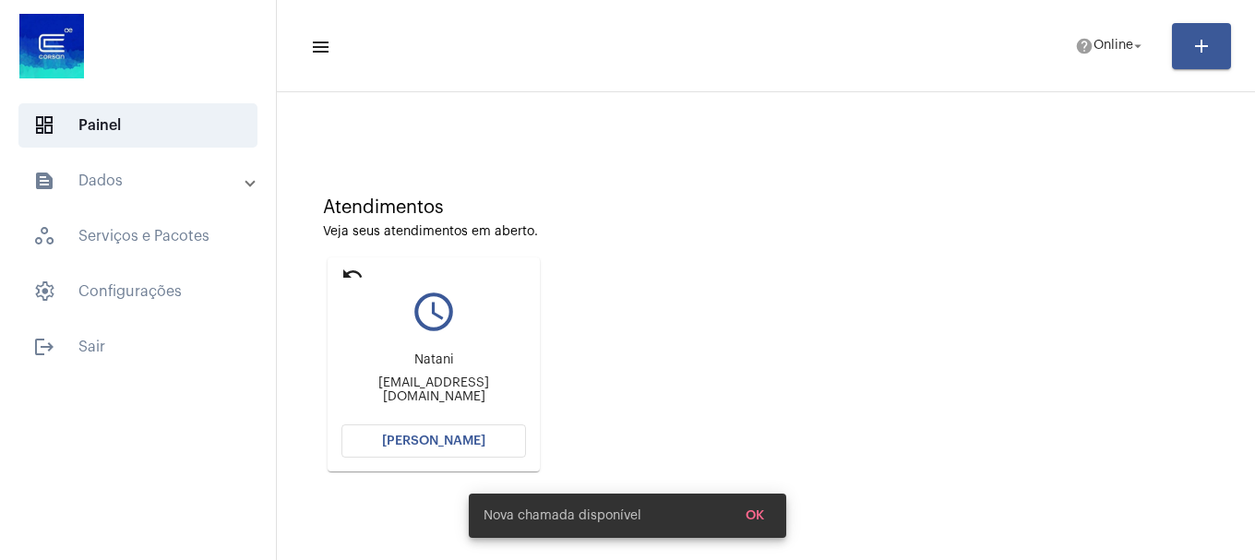
scroll to position [162, 0]
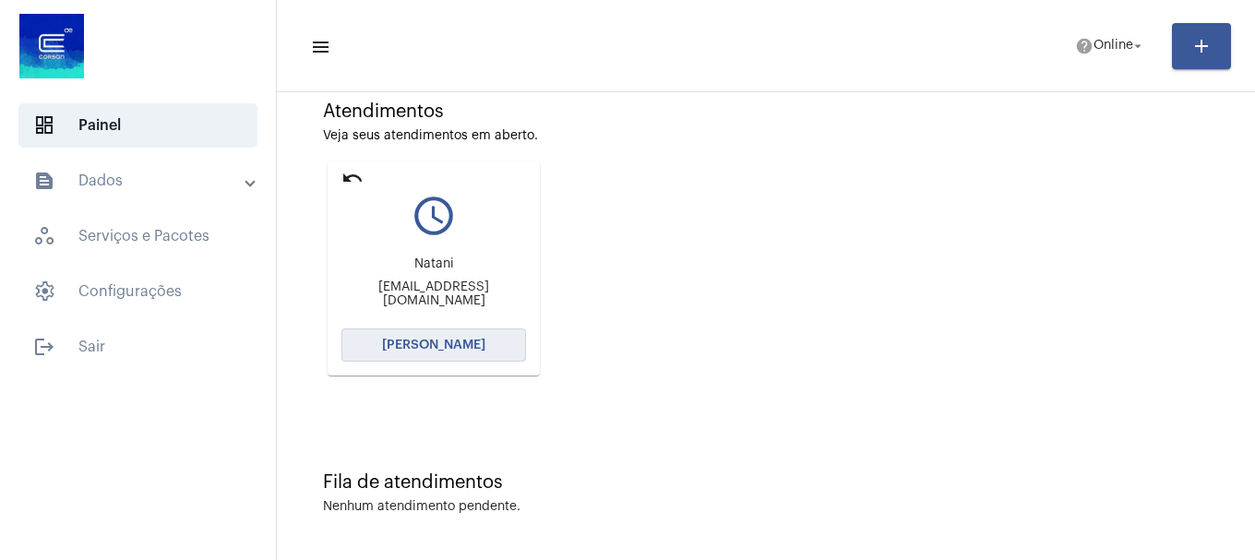
click at [502, 348] on button "[PERSON_NAME]" at bounding box center [433, 345] width 185 height 33
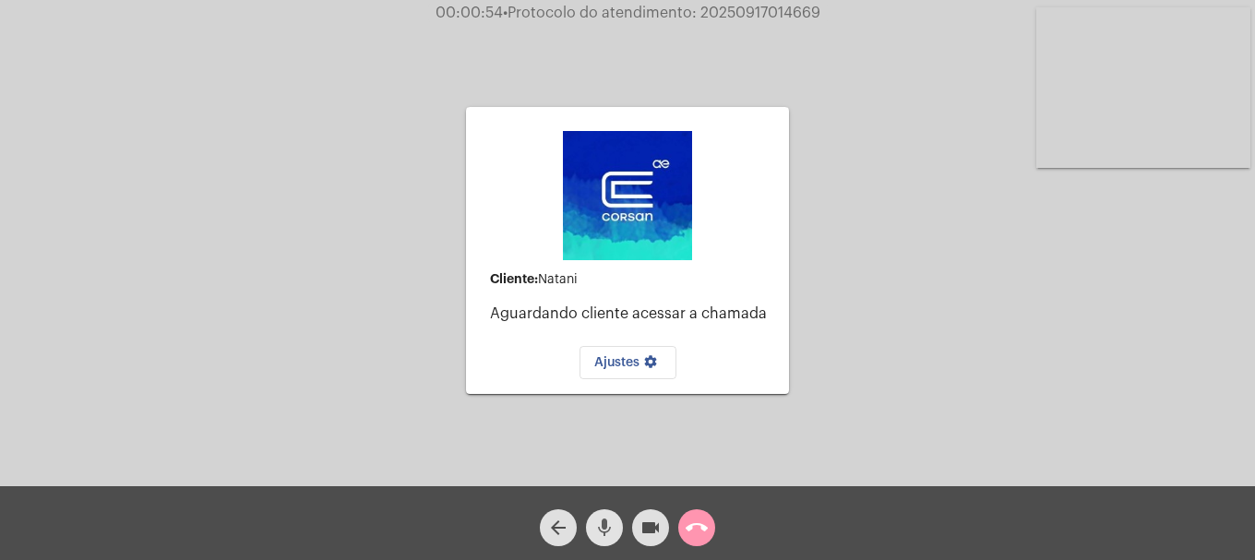
click at [597, 545] on span "mic" at bounding box center [604, 527] width 22 height 37
click at [605, 538] on mat-icon "mic_off" at bounding box center [604, 528] width 22 height 22
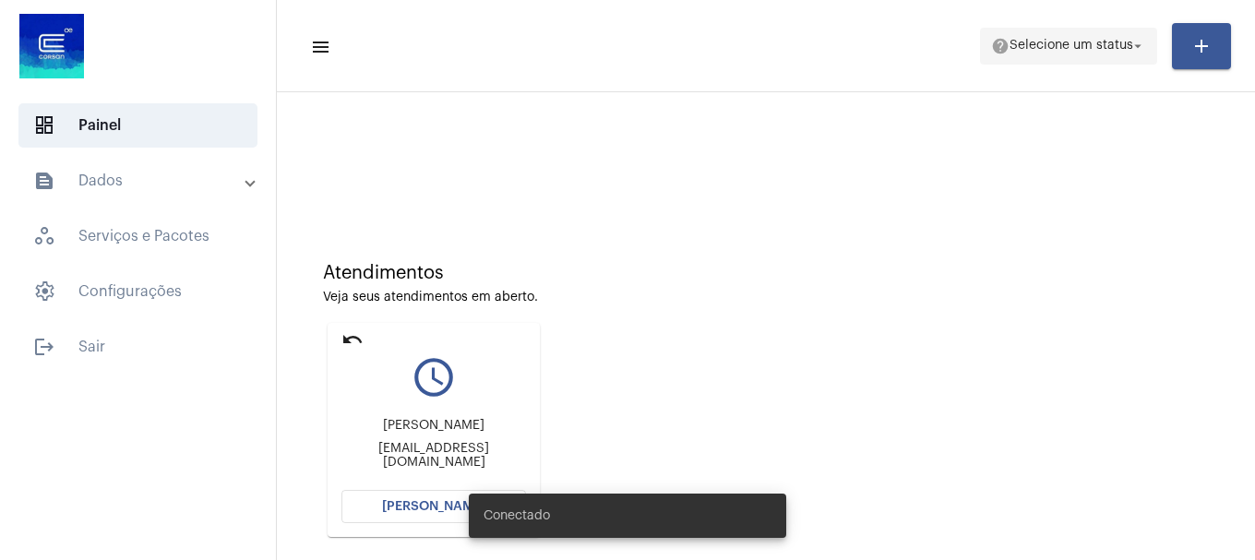
click at [1087, 55] on span "help Selecione um status arrow_drop_down" at bounding box center [1068, 45] width 155 height 33
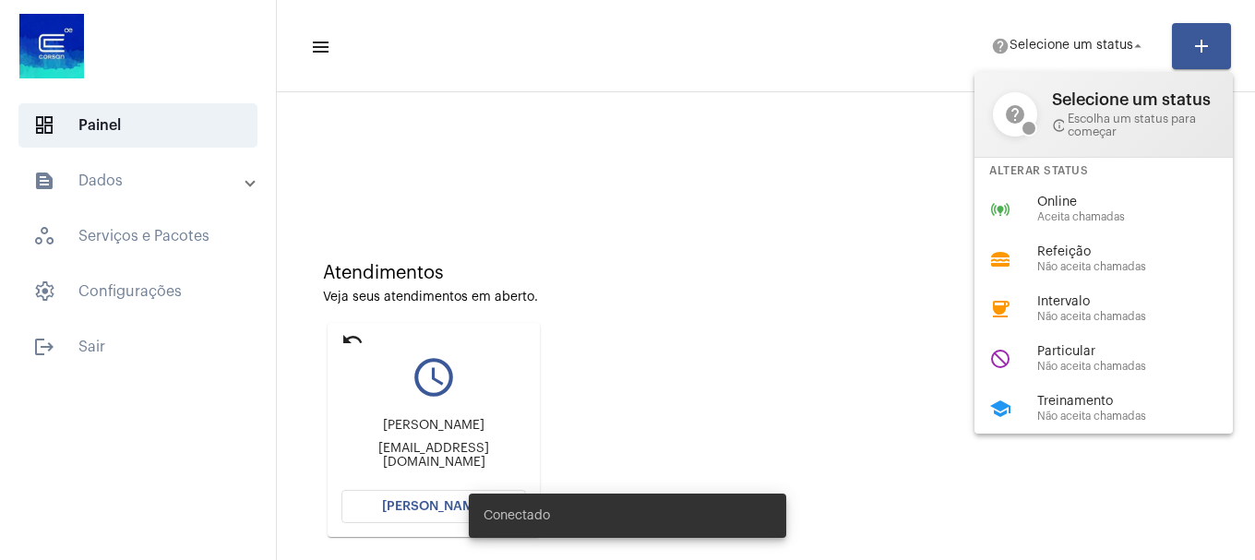
click at [1034, 194] on div "online_prediction Online Aceita chamadas" at bounding box center [1119, 210] width 288 height 50
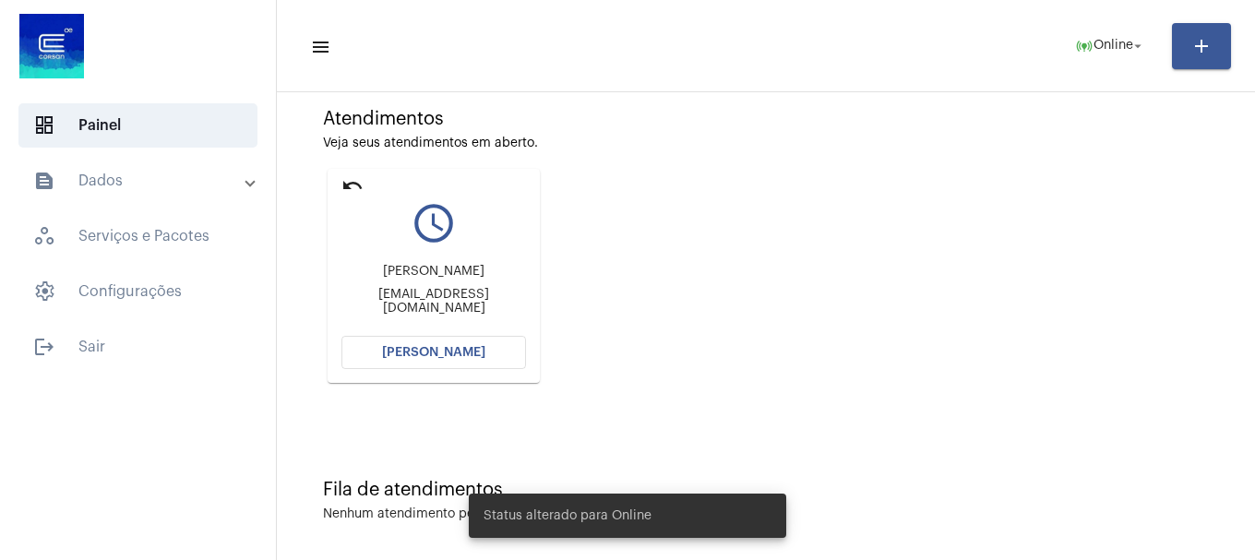
scroll to position [162, 0]
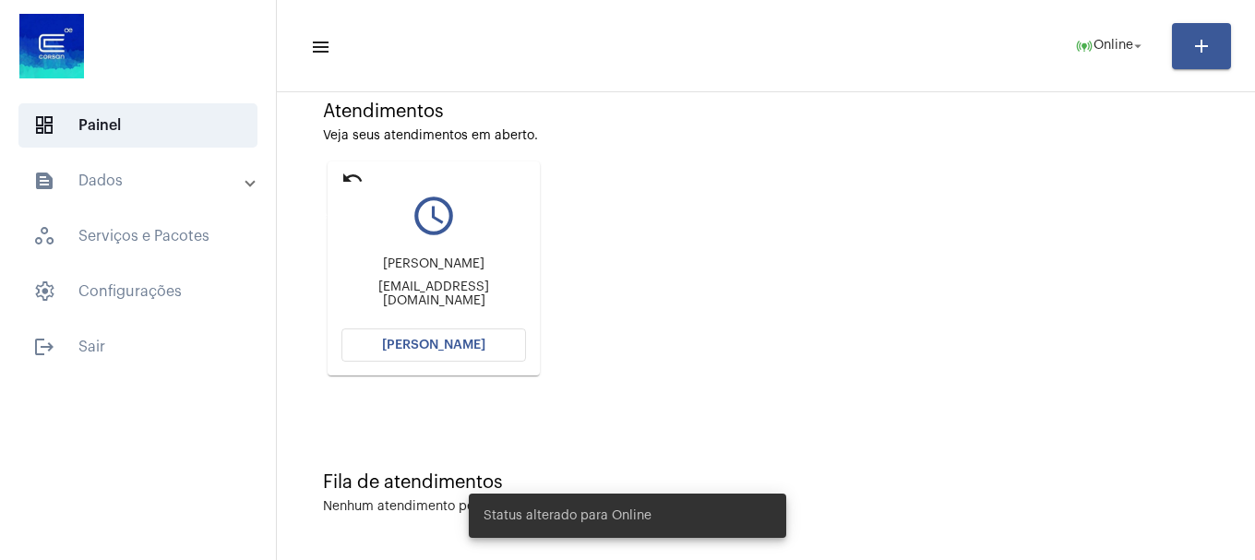
click at [352, 174] on mat-icon "undo" at bounding box center [352, 178] width 22 height 22
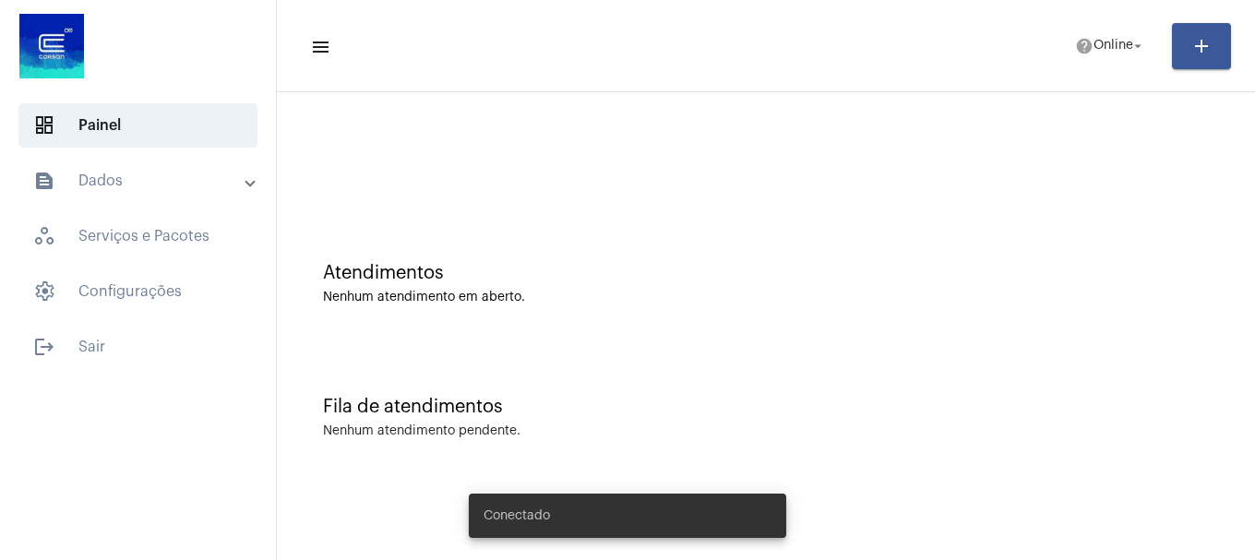
click at [718, 378] on div "Fila de atendimentos Nenhum atendimento pendente." at bounding box center [766, 408] width 960 height 134
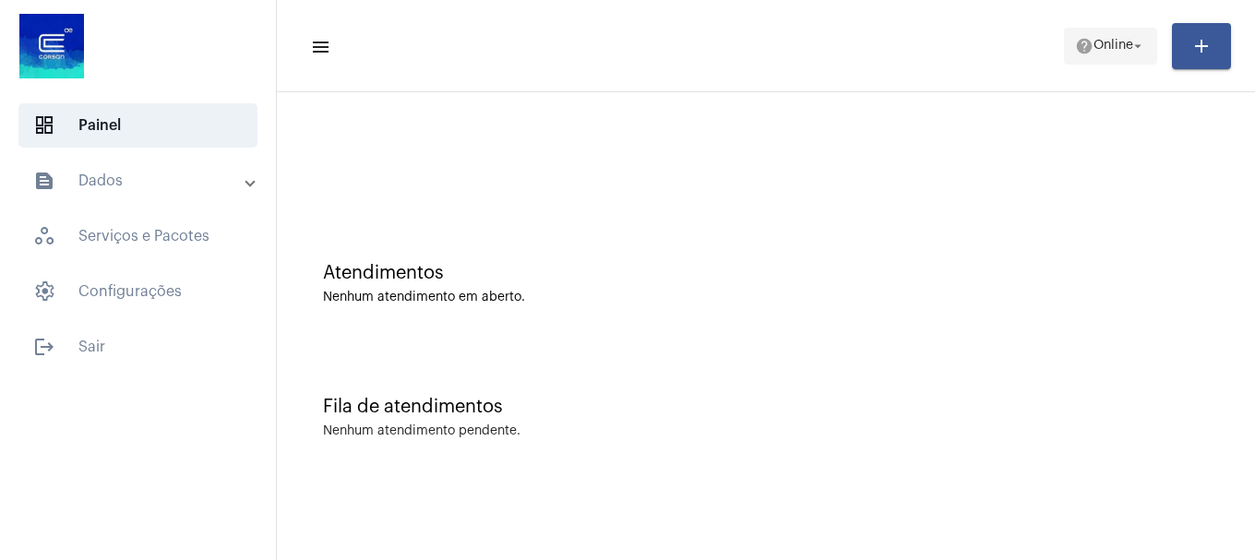
click at [1108, 40] on span "Online" at bounding box center [1114, 46] width 40 height 13
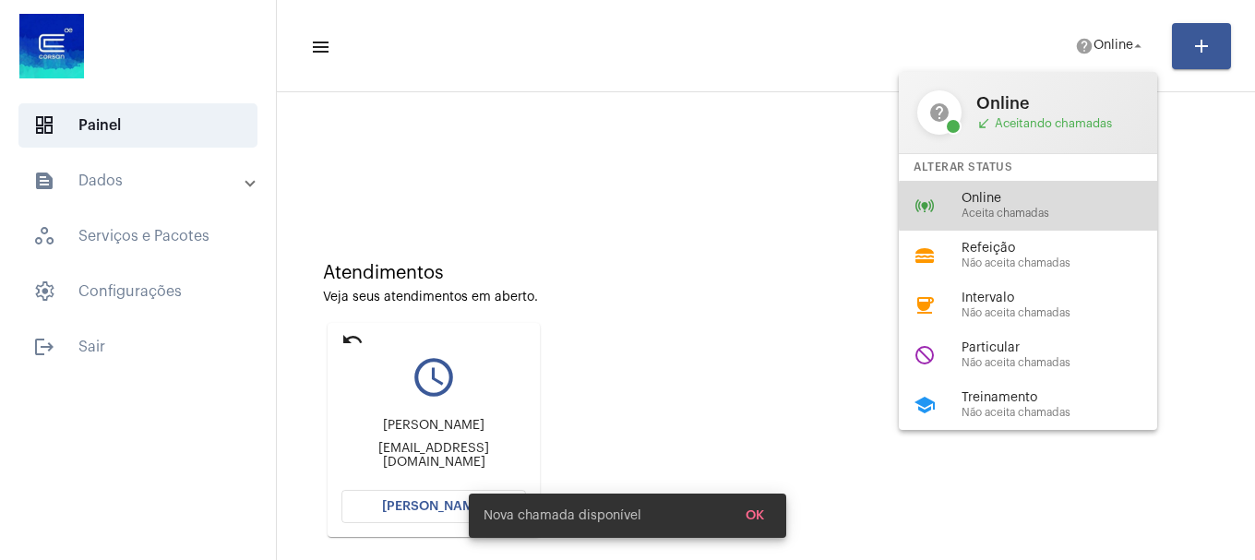
click at [1043, 206] on div "Online Aceita chamadas" at bounding box center [1067, 206] width 210 height 28
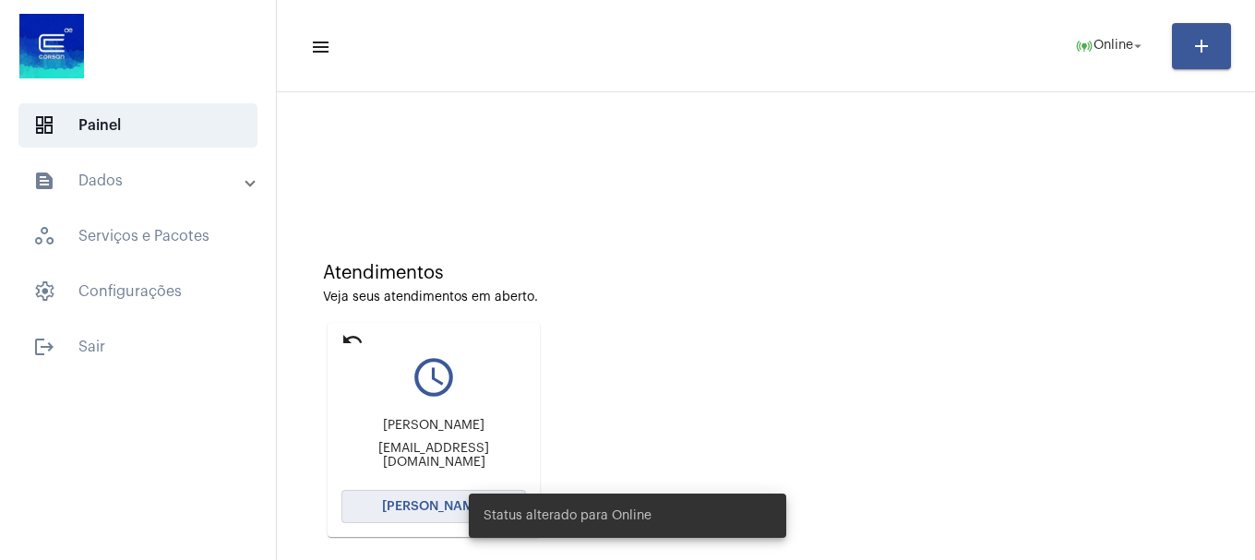
click at [384, 498] on button "[PERSON_NAME]" at bounding box center [433, 506] width 185 height 33
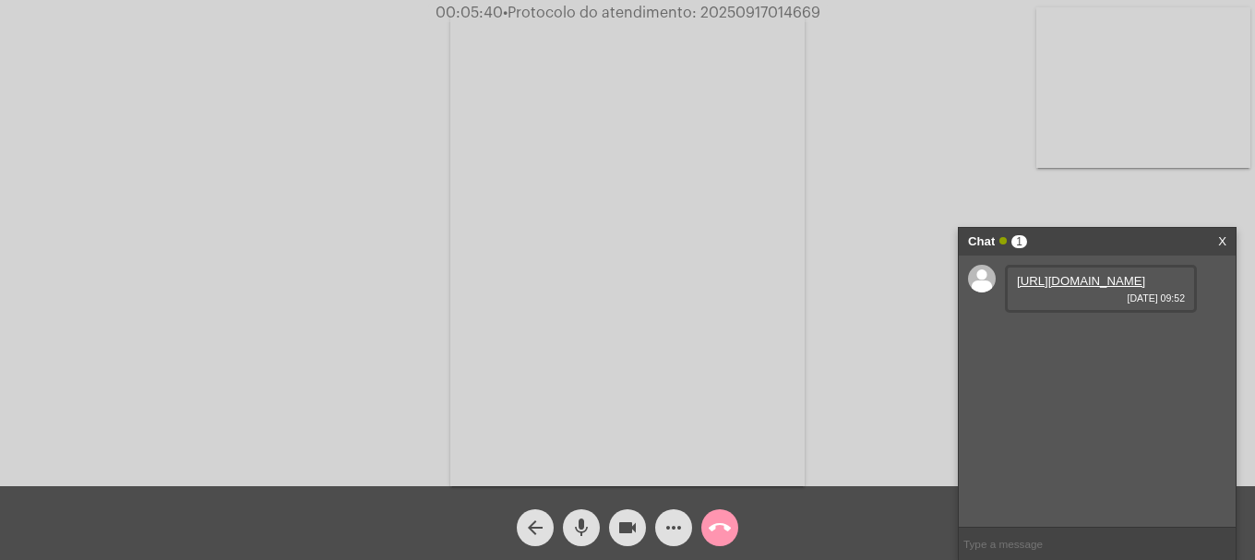
click at [1087, 288] on link "https://neft-transfer-bucket.s3.amazonaws.com/temp-ae8f14a3-6eb3-3902-b61c-5c53…" at bounding box center [1081, 281] width 128 height 14
click at [1074, 341] on link "https://neft-transfer-bucket.s3.amazonaws.com/temp-1c573b07-716f-5da2-6782-33a7…" at bounding box center [1081, 334] width 128 height 14
click at [1065, 393] on link "https://neft-transfer-bucket.s3.amazonaws.com/temp-264ef19b-7c6b-dd9c-4701-001c…" at bounding box center [1081, 386] width 128 height 14
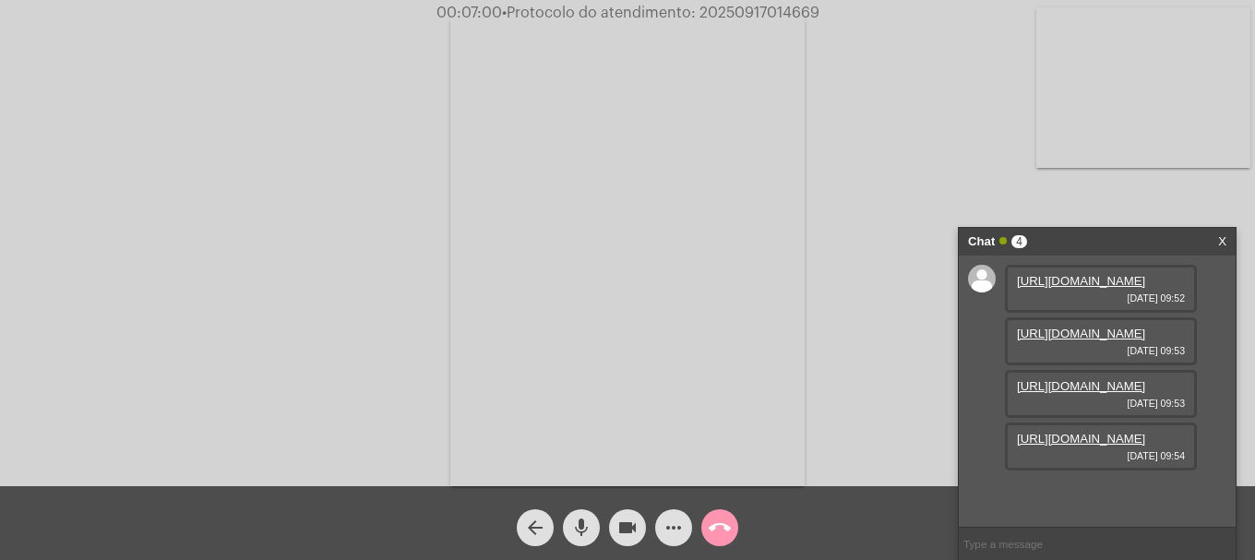
scroll to position [110, 0]
click at [1082, 446] on link "https://neft-transfer-bucket.s3.amazonaws.com/temp-e23b14c1-08b6-6357-bf05-f333…" at bounding box center [1081, 439] width 128 height 14
click at [679, 519] on mat-icon "more_horiz" at bounding box center [674, 528] width 22 height 22
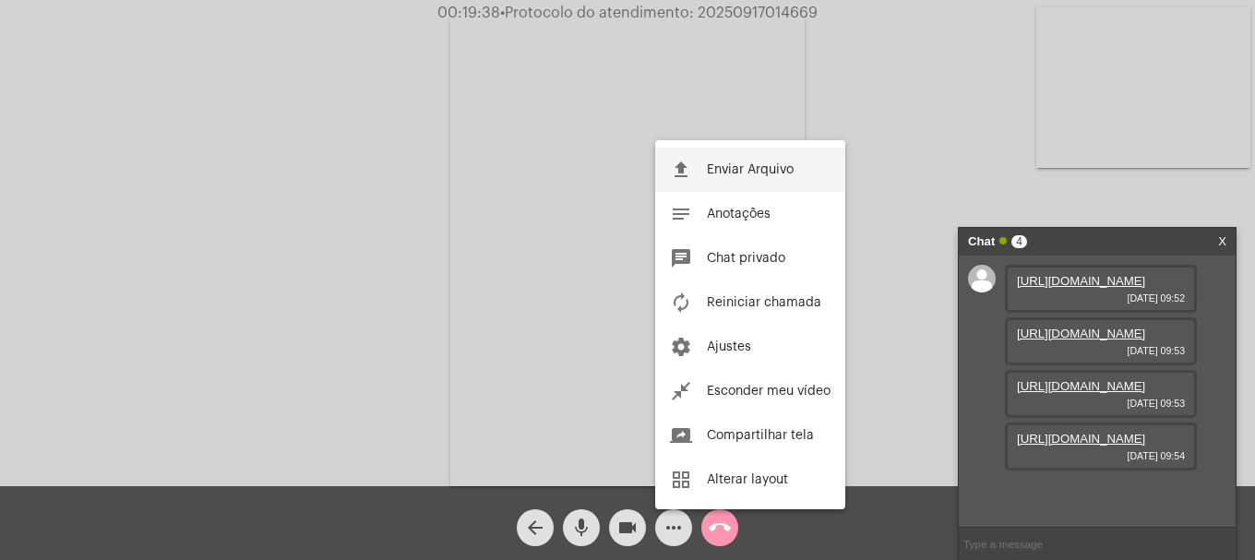
click at [735, 173] on span "Enviar Arquivo" at bounding box center [750, 169] width 87 height 13
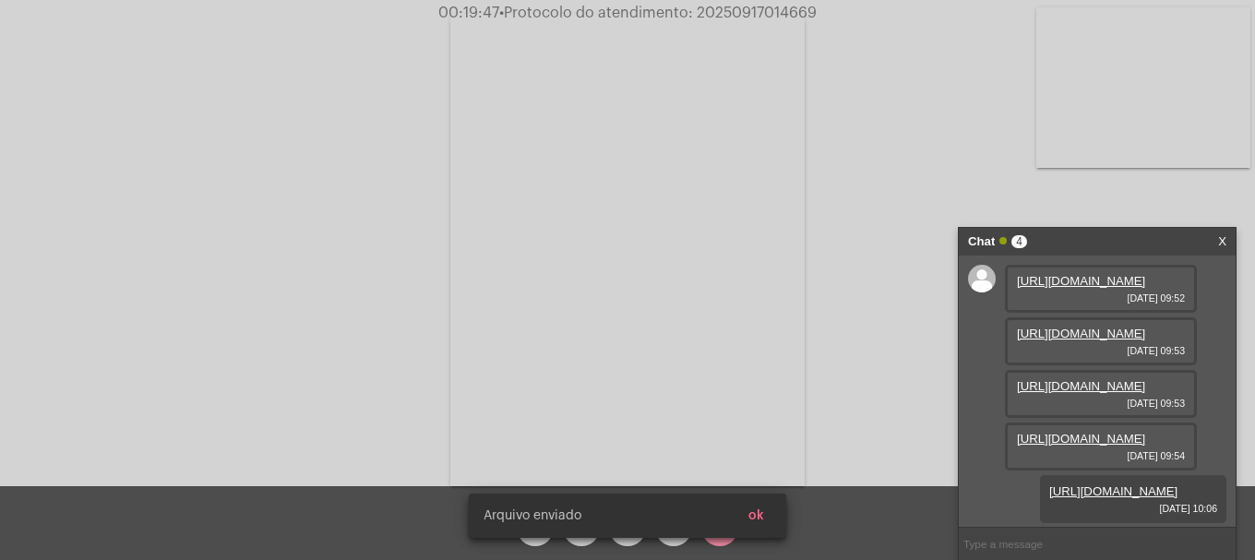
scroll to position [204, 0]
drag, startPoint x: 756, startPoint y: 516, endPoint x: 666, endPoint y: 423, distance: 129.2
click at [756, 515] on span "ok" at bounding box center [756, 515] width 16 height 13
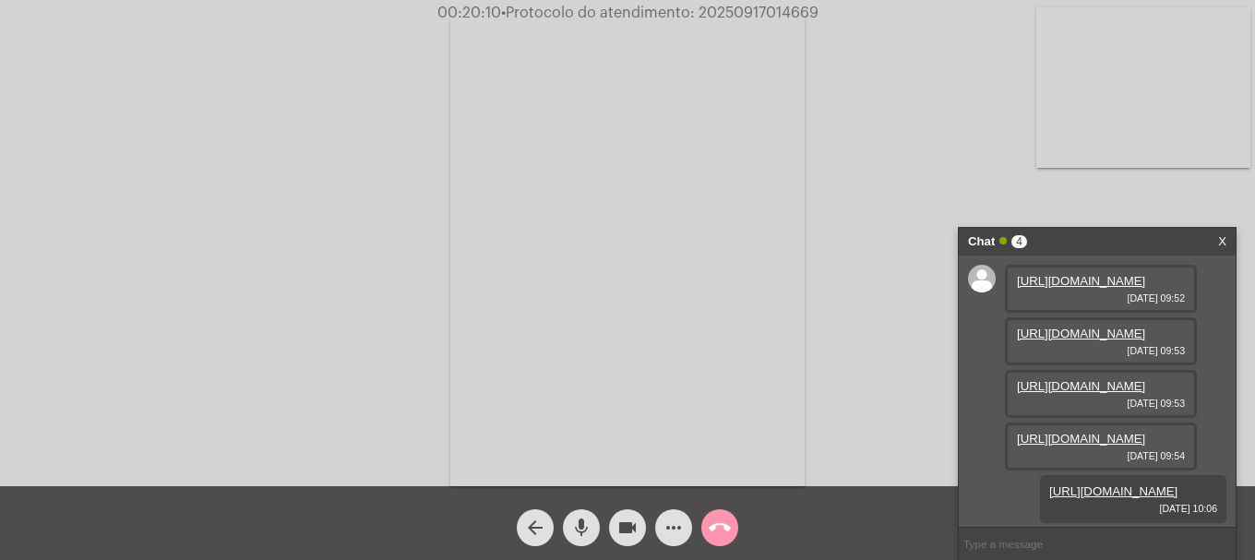
click at [748, 15] on span "• Protocolo do atendimento: 20250917014669" at bounding box center [659, 13] width 317 height 15
copy span "20250917014669"
click at [1089, 534] on input "text" at bounding box center [1097, 544] width 277 height 32
paste input "20250917014669"
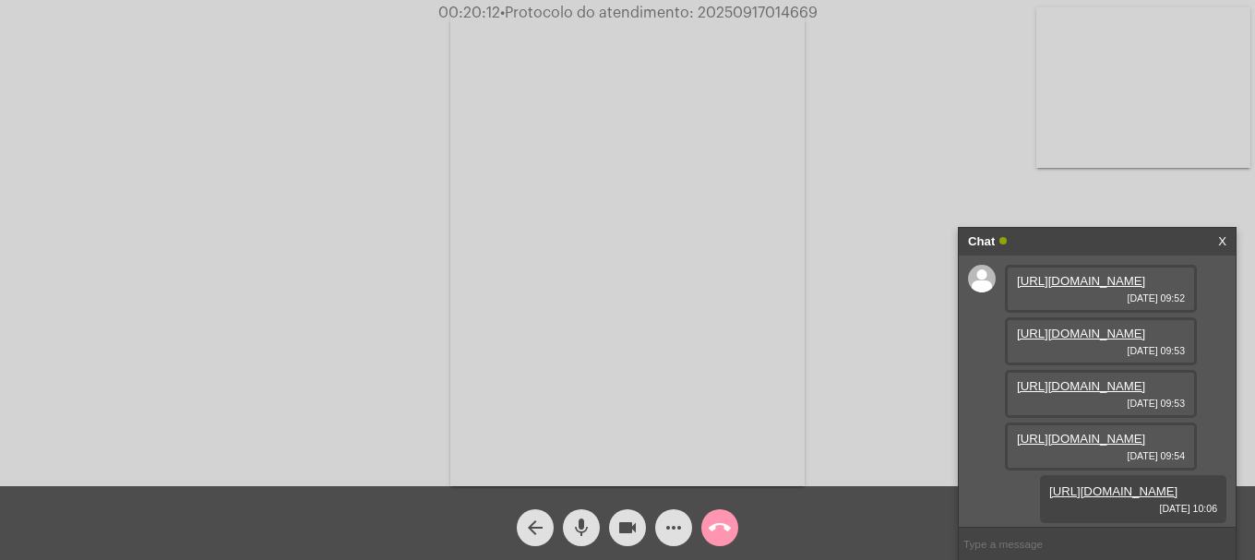
type input "20250917014669"
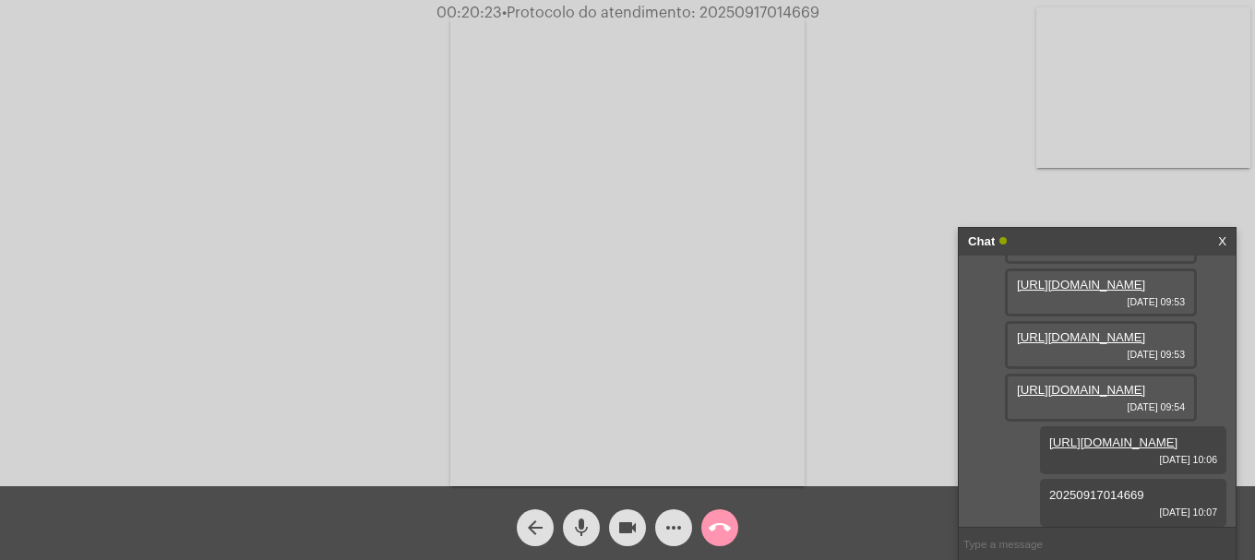
click at [708, 536] on button "call_end" at bounding box center [719, 527] width 37 height 37
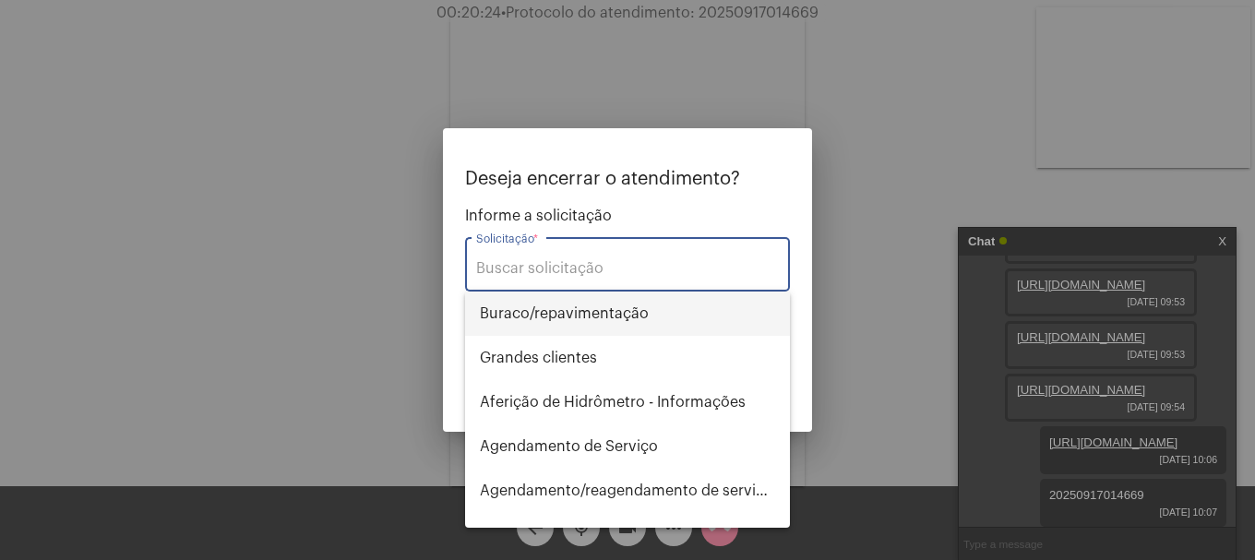
click at [643, 293] on span "⁠Buraco/repavimentação" at bounding box center [627, 314] width 295 height 44
type input "⁠Buraco/repavimentação"
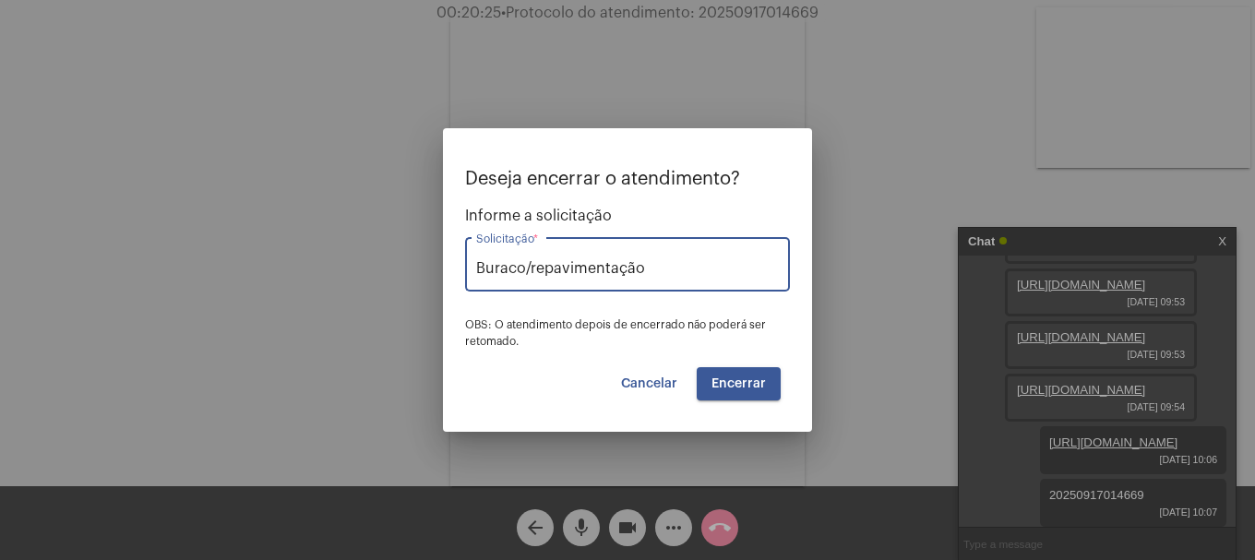
drag, startPoint x: 714, startPoint y: 271, endPoint x: 269, endPoint y: 270, distance: 444.8
click at [269, 270] on div "Deseja encerrar o atendimento? Informe a solicitação ⁠Buraco/repavimentação Sol…" at bounding box center [627, 280] width 1255 height 560
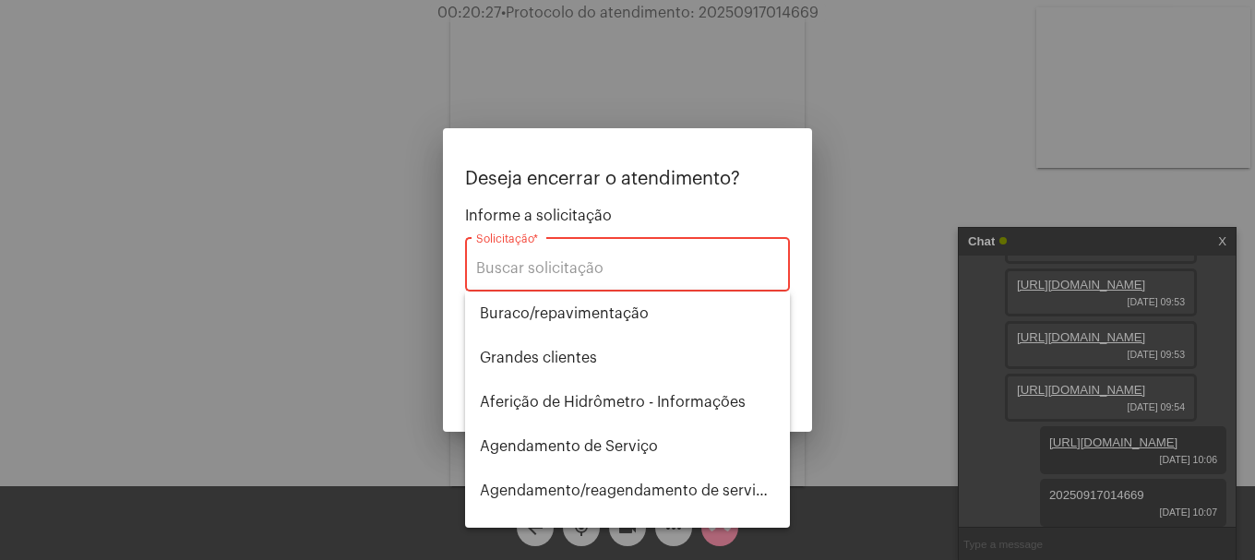
click at [572, 262] on input "Solicitação *" at bounding box center [627, 268] width 303 height 17
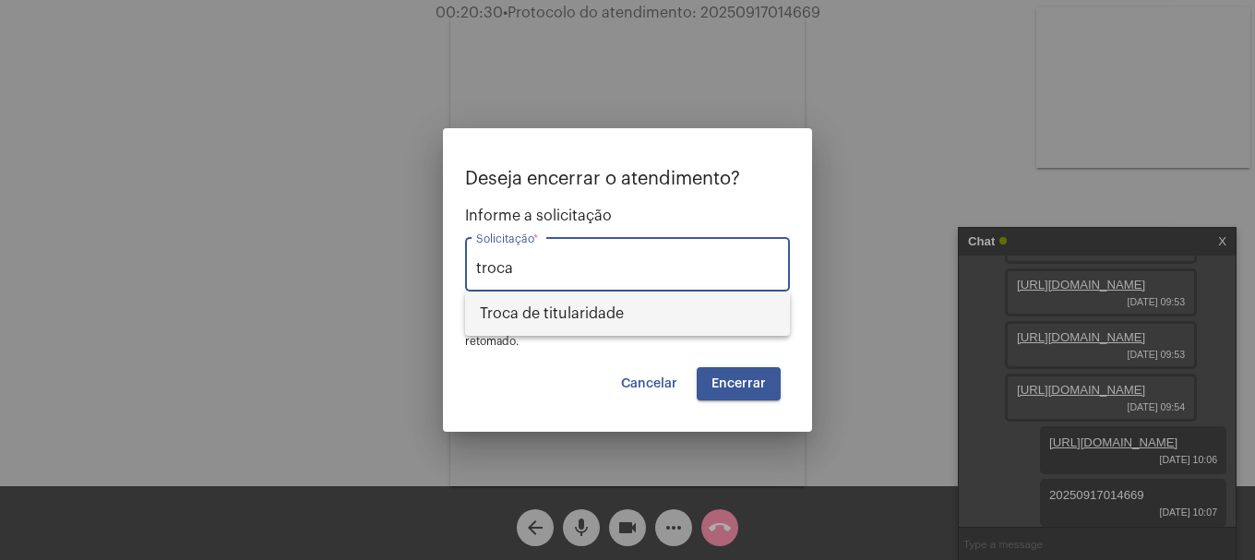
click at [578, 299] on span "Troca de titularidade" at bounding box center [627, 314] width 295 height 44
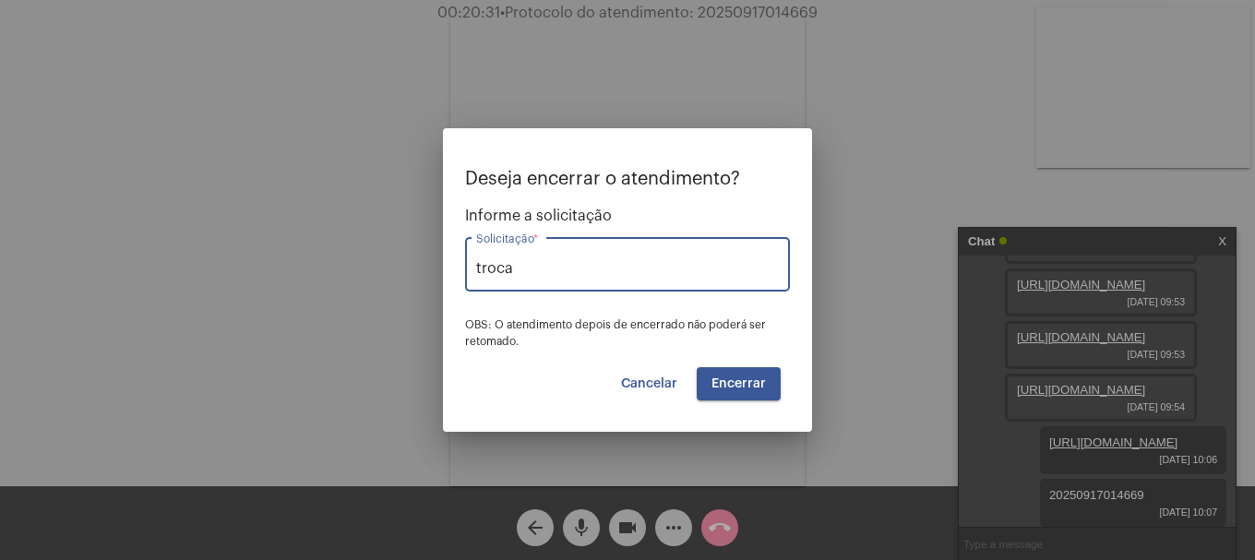
type input "Troca de titularidade"
click at [738, 389] on span "Encerrar" at bounding box center [739, 383] width 54 height 13
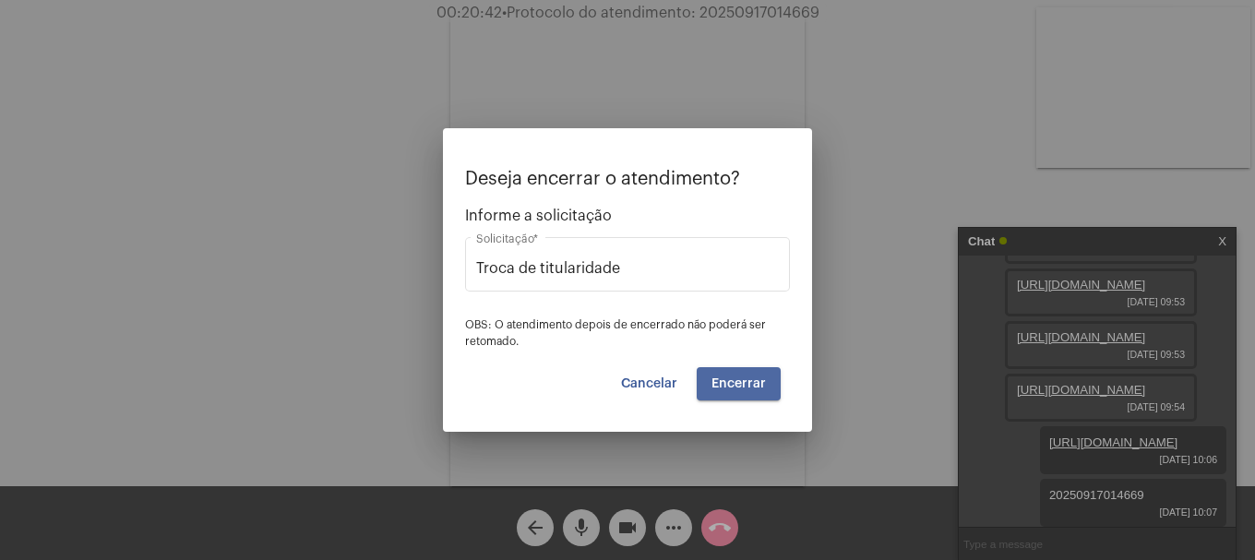
click at [738, 389] on span "Encerrar" at bounding box center [739, 383] width 54 height 13
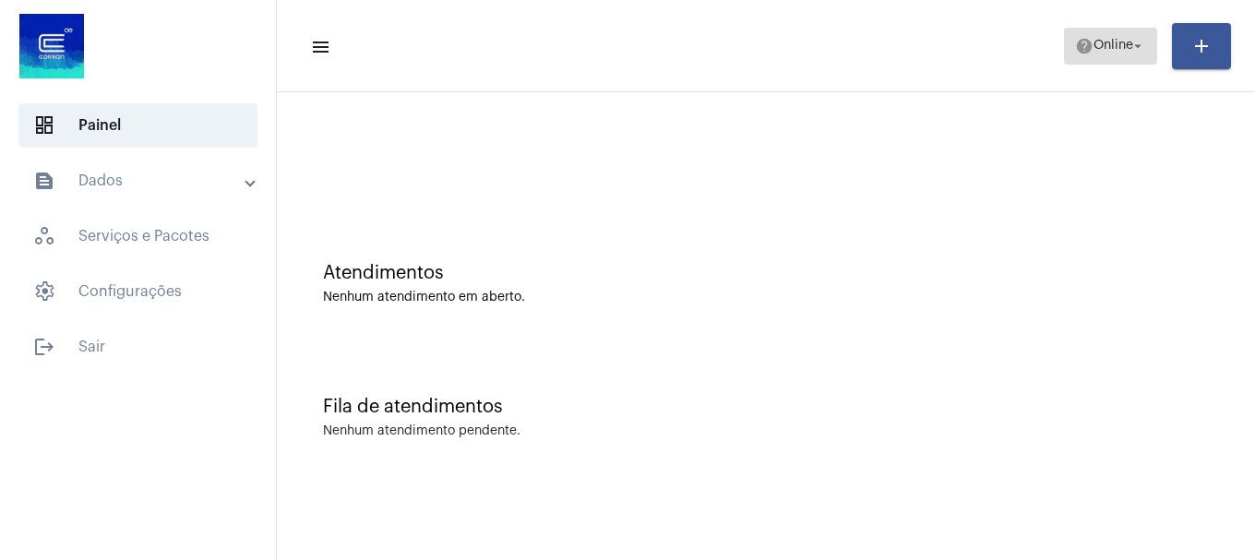
click at [1106, 58] on span "help Online arrow_drop_down" at bounding box center [1110, 45] width 71 height 33
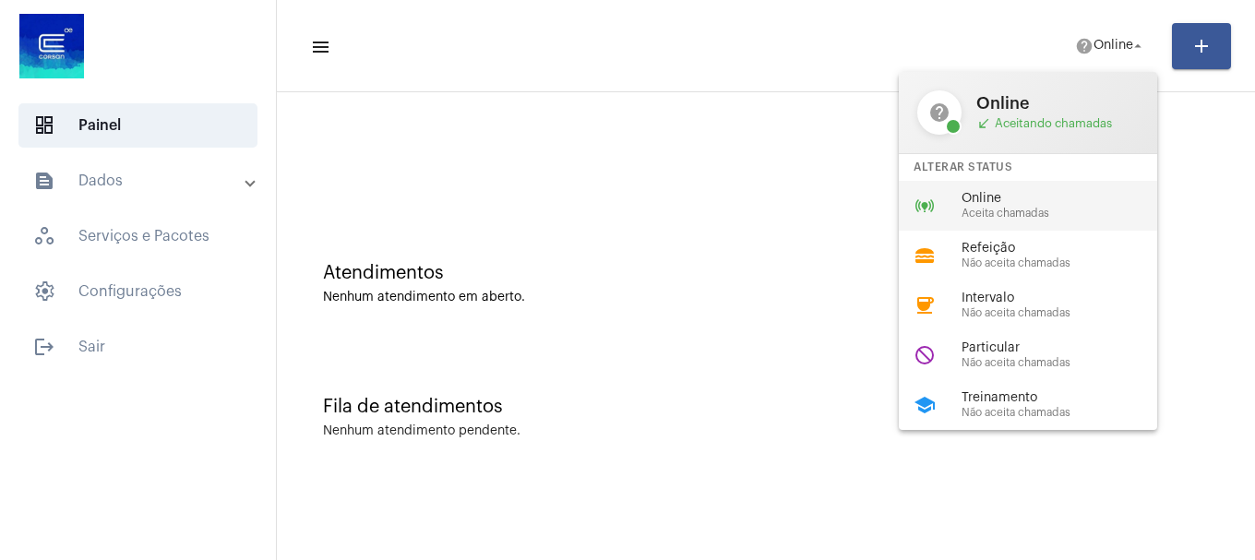
click at [1058, 188] on div "online_prediction Online Aceita chamadas" at bounding box center [1043, 206] width 288 height 50
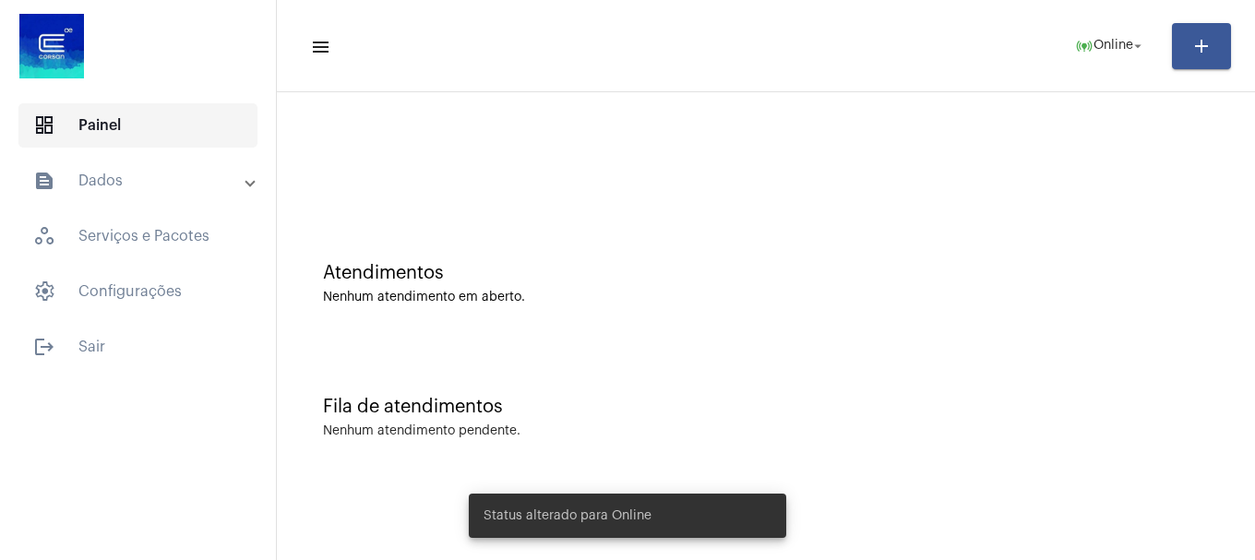
click at [66, 112] on span "dashboard Painel" at bounding box center [137, 125] width 239 height 44
click at [147, 176] on mat-panel-title "text_snippet_outlined Dados" at bounding box center [139, 181] width 213 height 22
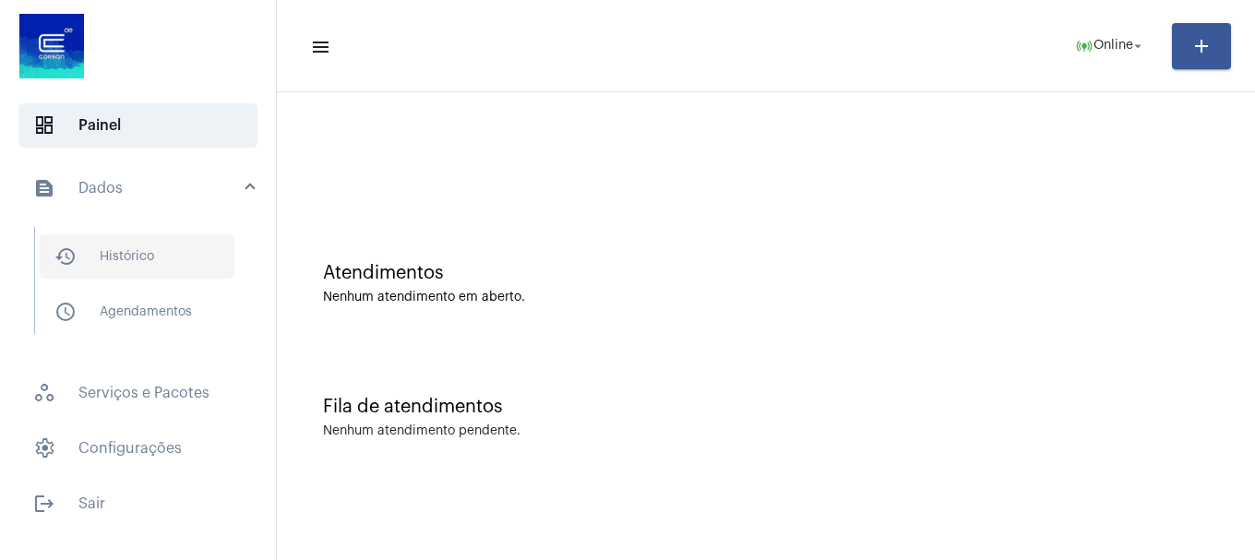
click at [171, 254] on span "history_outlined Histórico" at bounding box center [137, 256] width 195 height 44
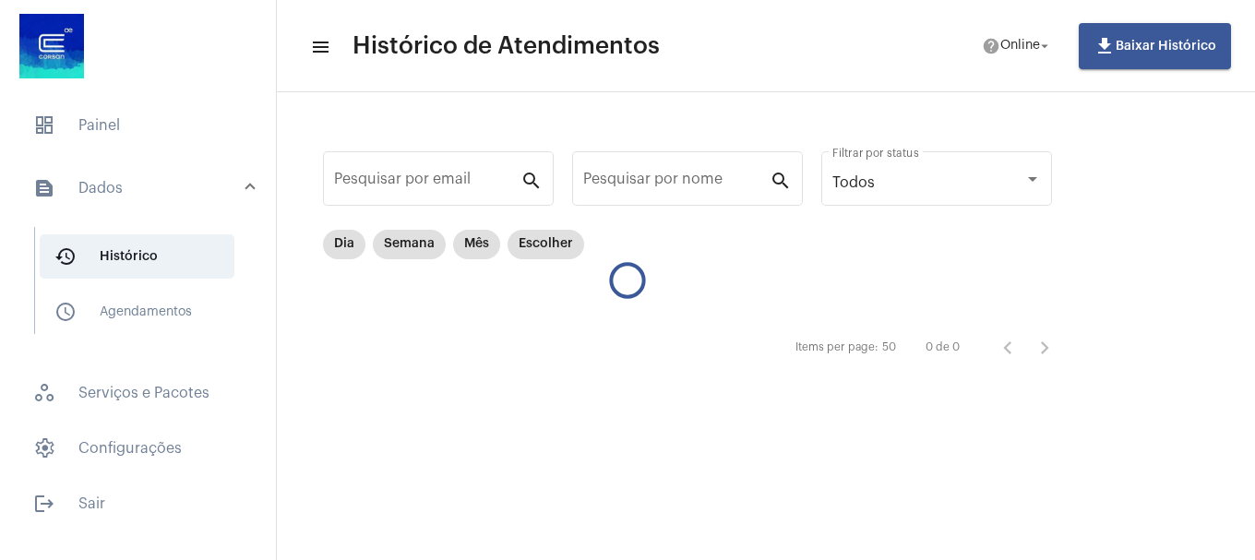
click at [316, 254] on div "Pesquisar por email search Pesquisar por nome search Todos Filtrar por status D…" at bounding box center [696, 256] width 803 height 291
click at [329, 247] on mat-chip "Dia" at bounding box center [344, 245] width 42 height 30
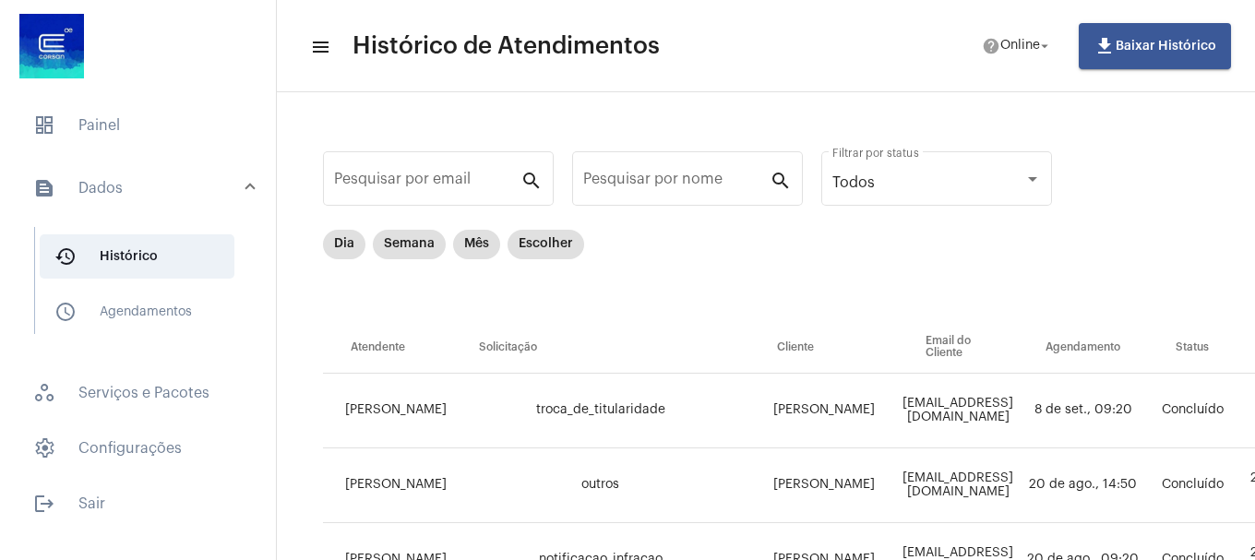
click at [834, 211] on div "Todos Filtrar por status" at bounding box center [936, 188] width 231 height 75
click at [337, 249] on mat-chip "Dia" at bounding box center [344, 245] width 42 height 30
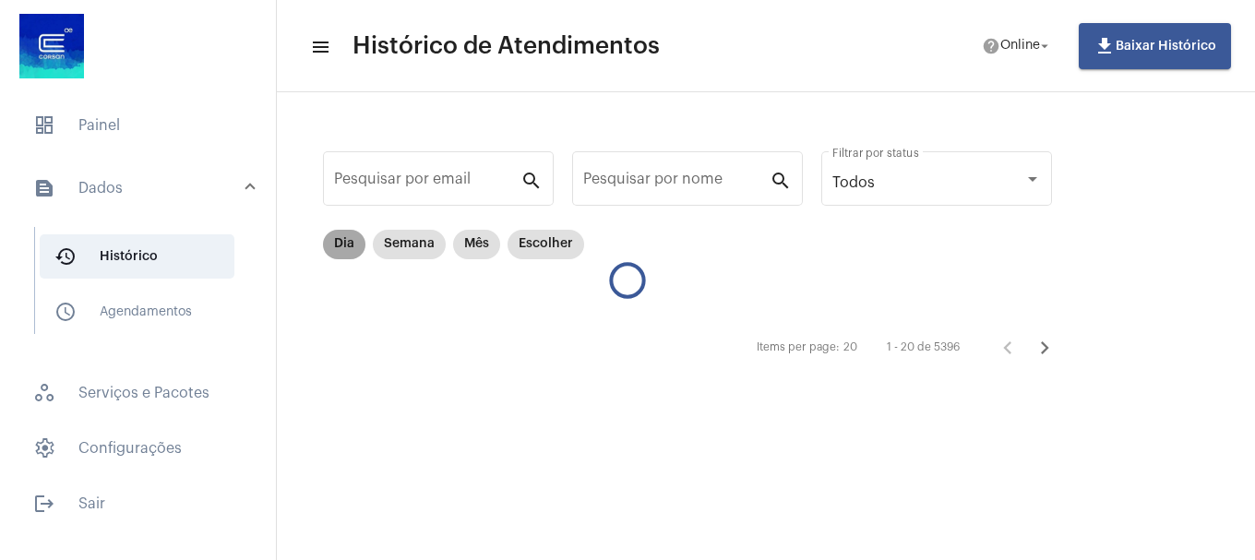
click at [349, 251] on mat-chip "Dia" at bounding box center [344, 245] width 42 height 30
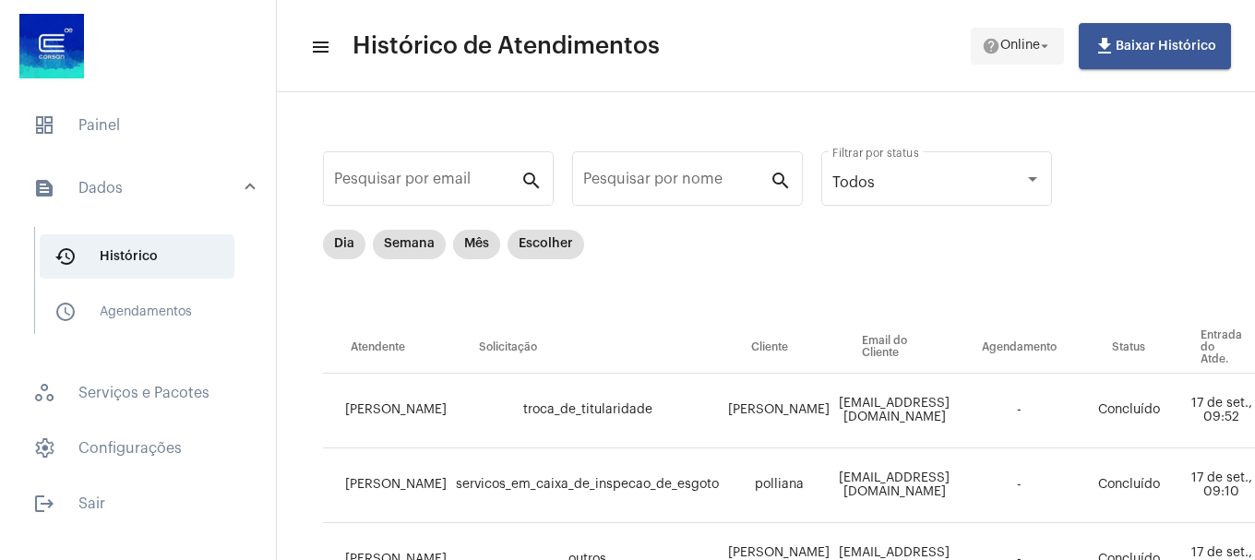
click at [1046, 53] on mat-icon "arrow_drop_down" at bounding box center [1044, 46] width 17 height 17
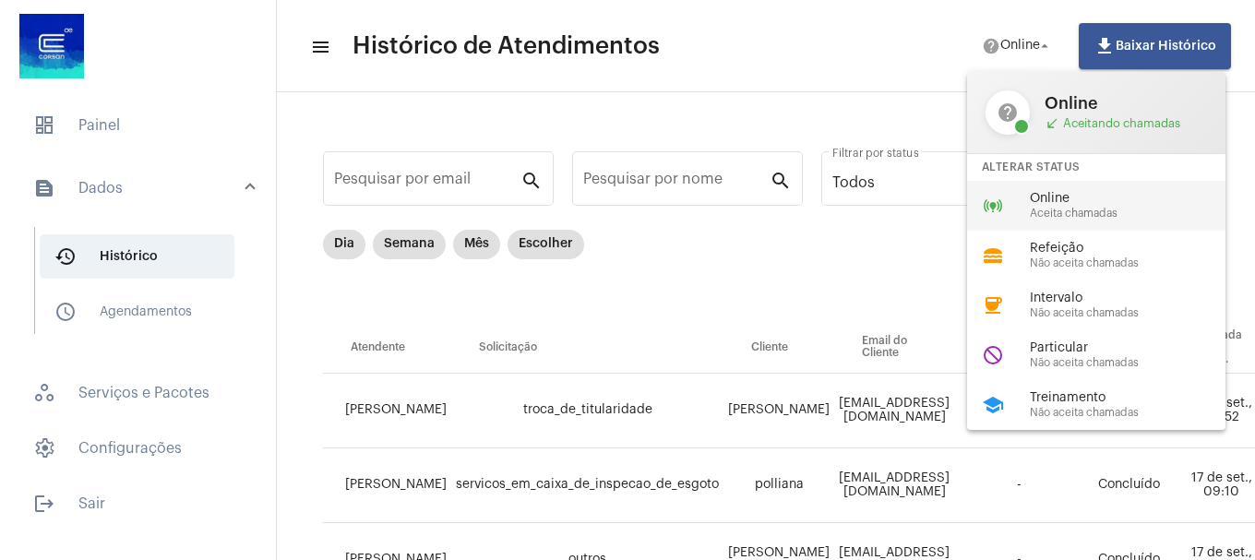
click at [1018, 199] on div "online_prediction Online Aceita chamadas" at bounding box center [1111, 206] width 288 height 50
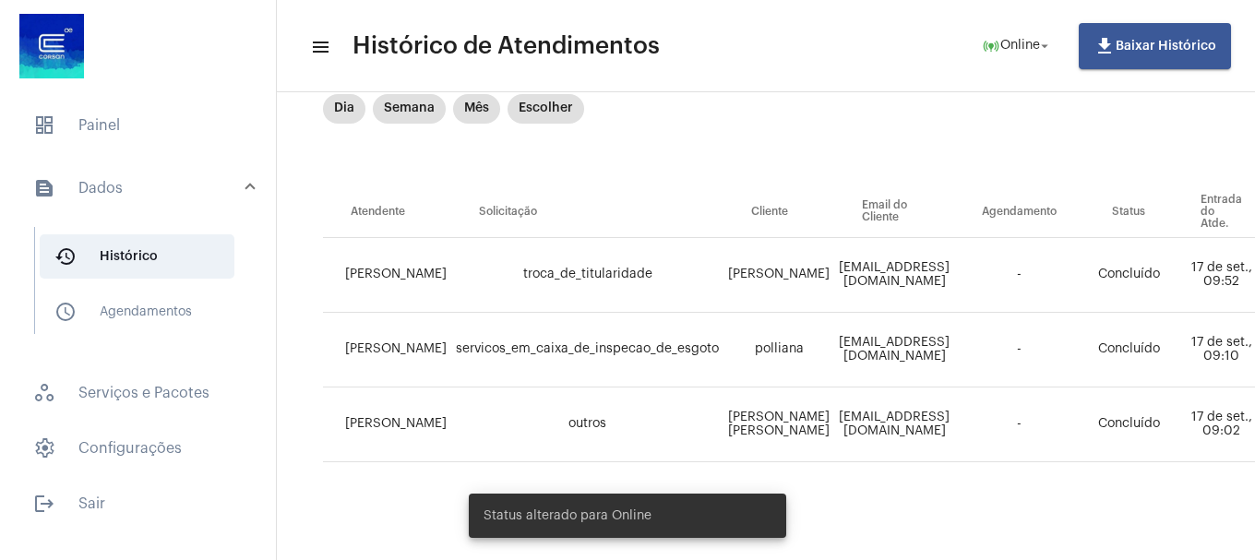
scroll to position [150, 0]
drag, startPoint x: 690, startPoint y: 550, endPoint x: 1196, endPoint y: 531, distance: 506.1
click at [1217, 530] on body "dashboard Painel text_snippet_outlined Dados history_outlined Histórico schedul…" at bounding box center [627, 280] width 1255 height 560
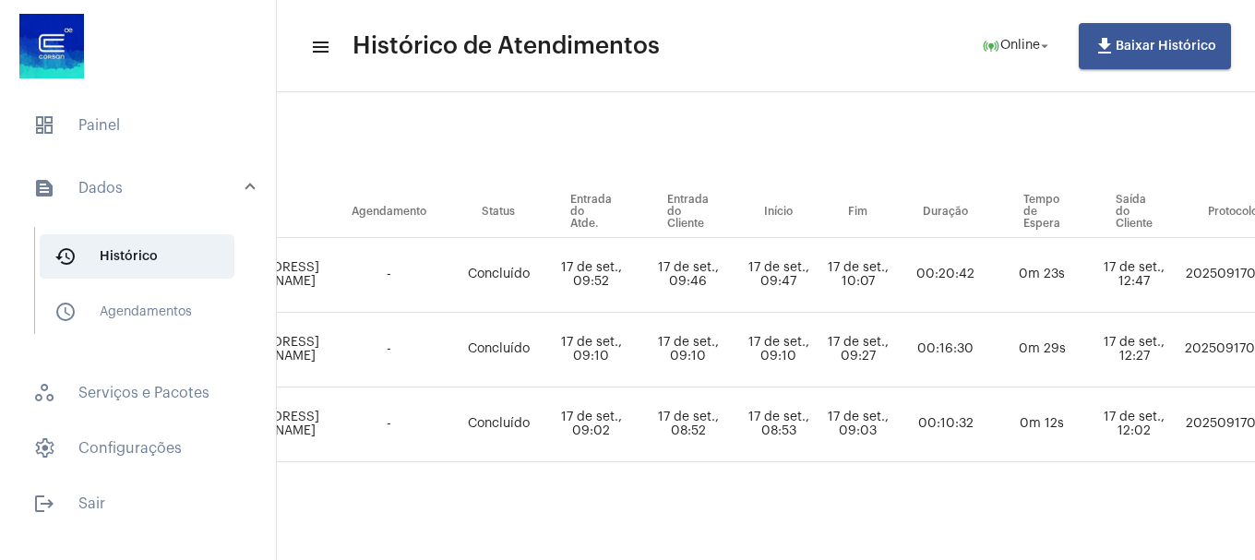
scroll to position [150, 1163]
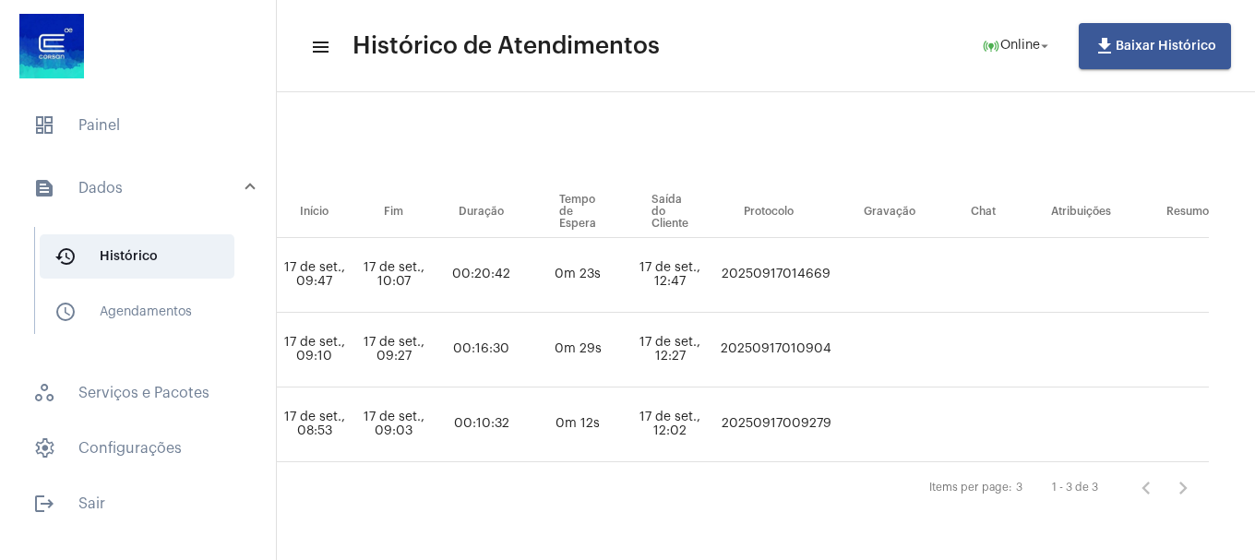
drag, startPoint x: 714, startPoint y: 256, endPoint x: 846, endPoint y: 255, distance: 132.0
click at [849, 255] on tr "LAISA MARQUES troca_de_titularidade Natani natani_santos10@hotmail.com - Conclu…" at bounding box center [218, 275] width 1981 height 75
copy td "20250917014669"
click at [111, 123] on span "dashboard Painel" at bounding box center [137, 125] width 239 height 44
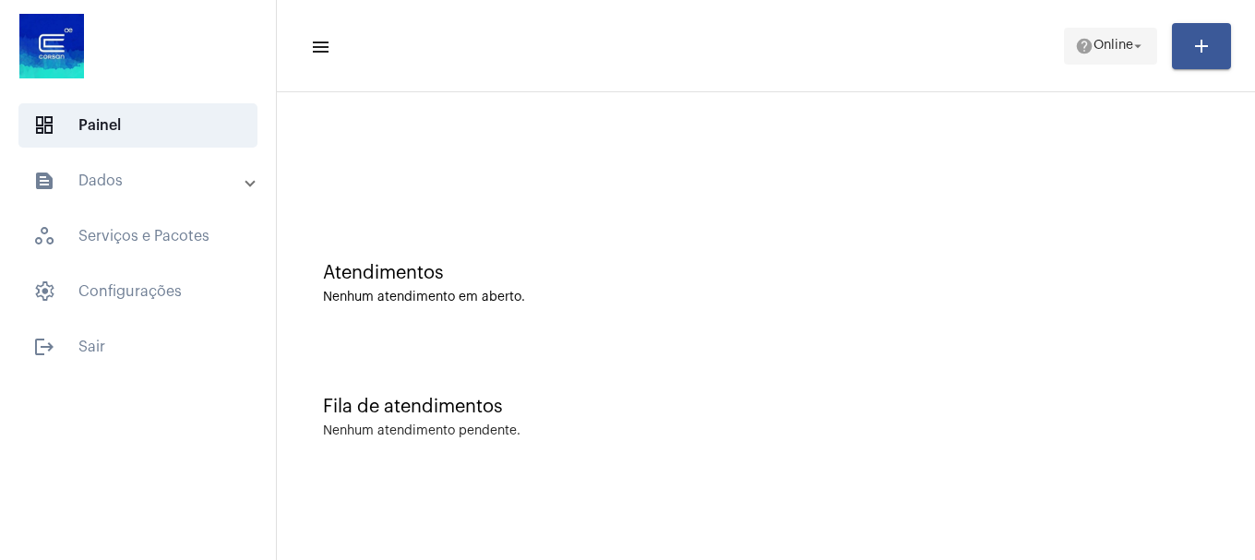
click at [1113, 51] on span "Online" at bounding box center [1114, 46] width 40 height 13
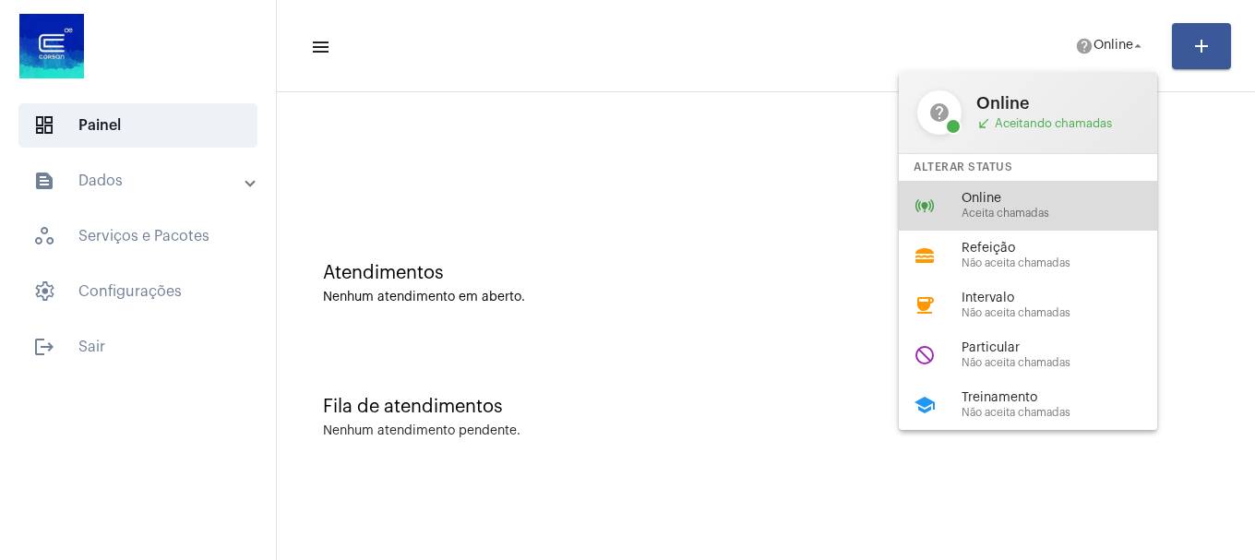
click at [1091, 208] on span "Aceita chamadas" at bounding box center [1067, 214] width 210 height 12
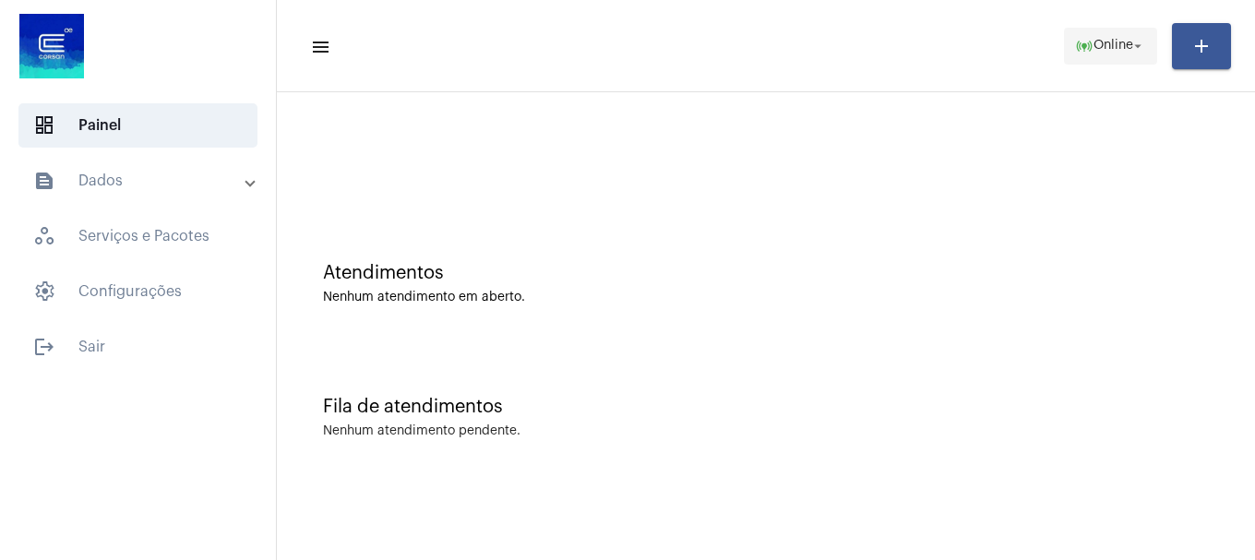
click at [1128, 47] on span "Online" at bounding box center [1114, 46] width 40 height 13
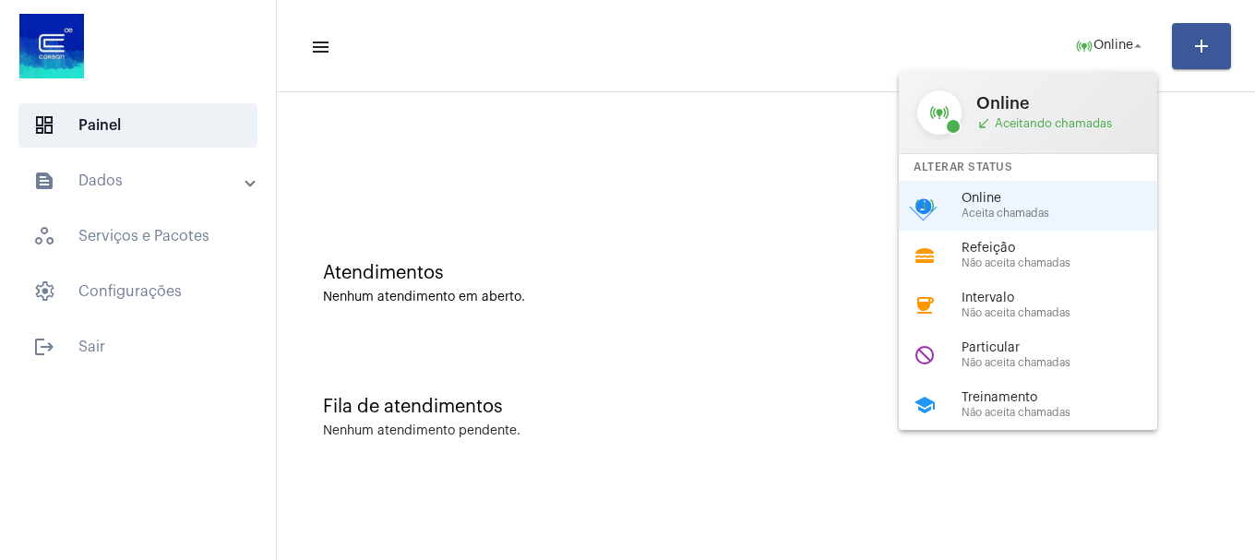
click at [1009, 346] on span "Particular" at bounding box center [1067, 348] width 210 height 14
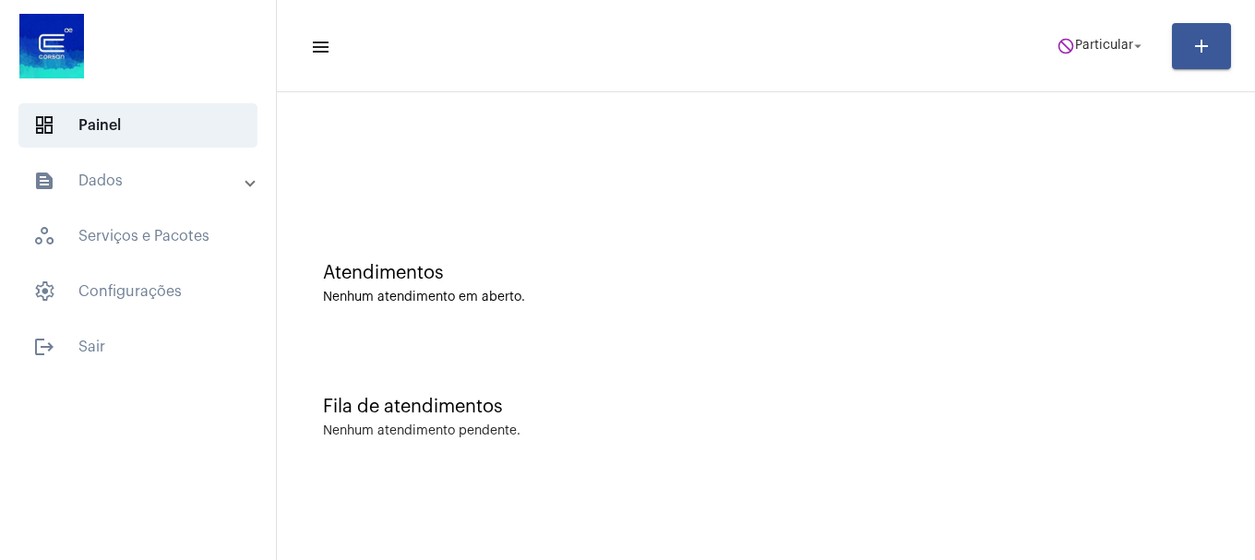
drag, startPoint x: 1110, startPoint y: 90, endPoint x: 1116, endPoint y: 66, distance: 23.7
click at [1113, 80] on mat-toolbar "menu do_not_disturb Particular arrow_drop_down add" at bounding box center [766, 46] width 978 height 92
click at [1116, 66] on mat-toolbar-row "menu do_not_disturb Particular arrow_drop_down add" at bounding box center [766, 46] width 978 height 59
click at [1115, 54] on span "do_not_disturb Particular arrow_drop_down" at bounding box center [1102, 45] width 90 height 33
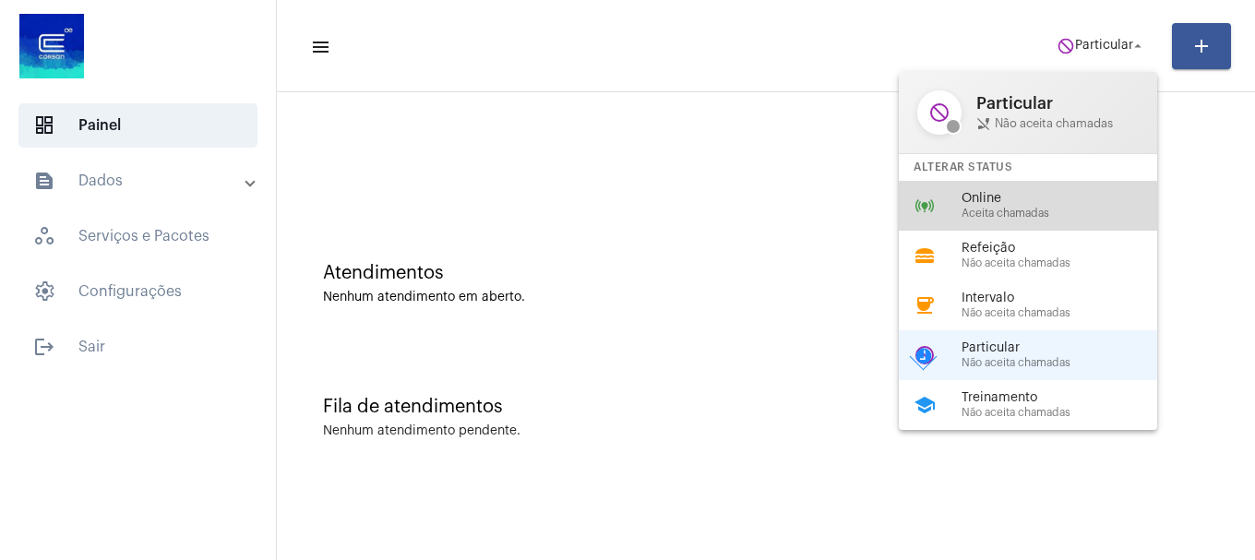
click at [1047, 195] on span "Online" at bounding box center [1067, 199] width 210 height 14
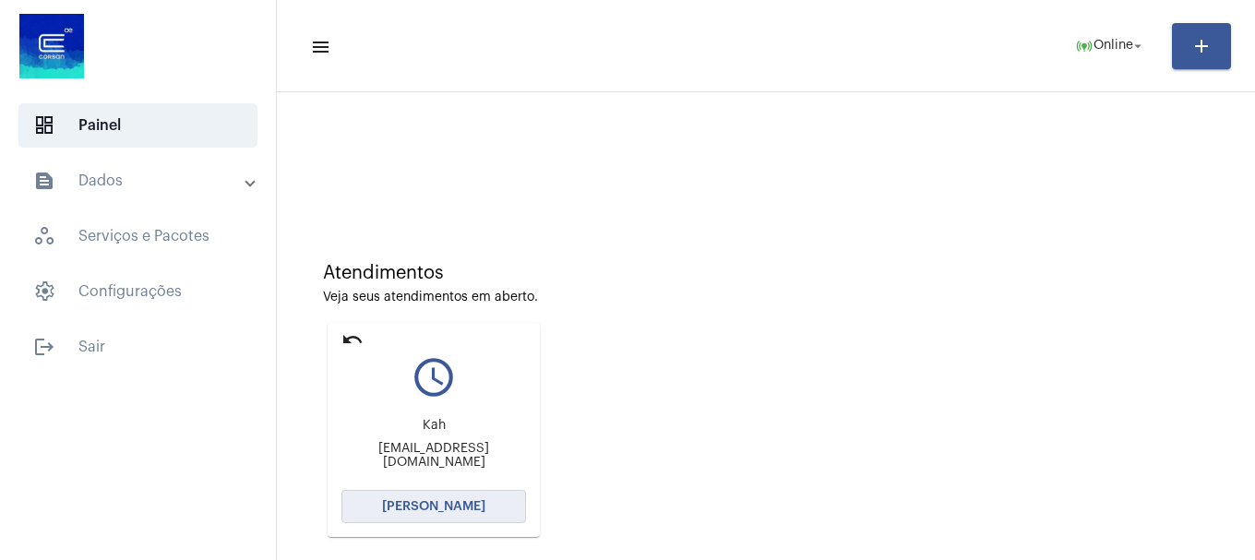
click at [449, 505] on span "[PERSON_NAME]" at bounding box center [433, 506] width 103 height 13
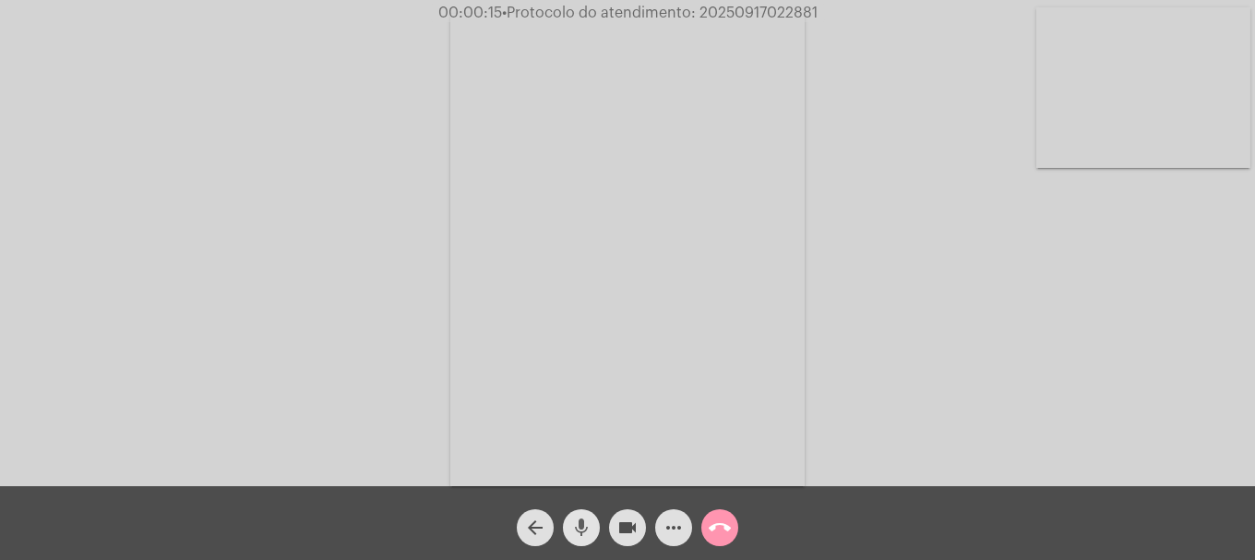
click at [596, 535] on button "mic" at bounding box center [581, 527] width 37 height 37
click at [596, 535] on button "mic_off" at bounding box center [581, 527] width 37 height 37
click at [1156, 186] on div "Acessando Câmera e Microfone..." at bounding box center [627, 248] width 1251 height 486
click at [1184, 148] on video at bounding box center [1143, 87] width 214 height 161
click at [669, 526] on mat-icon "more_horiz" at bounding box center [674, 528] width 22 height 22
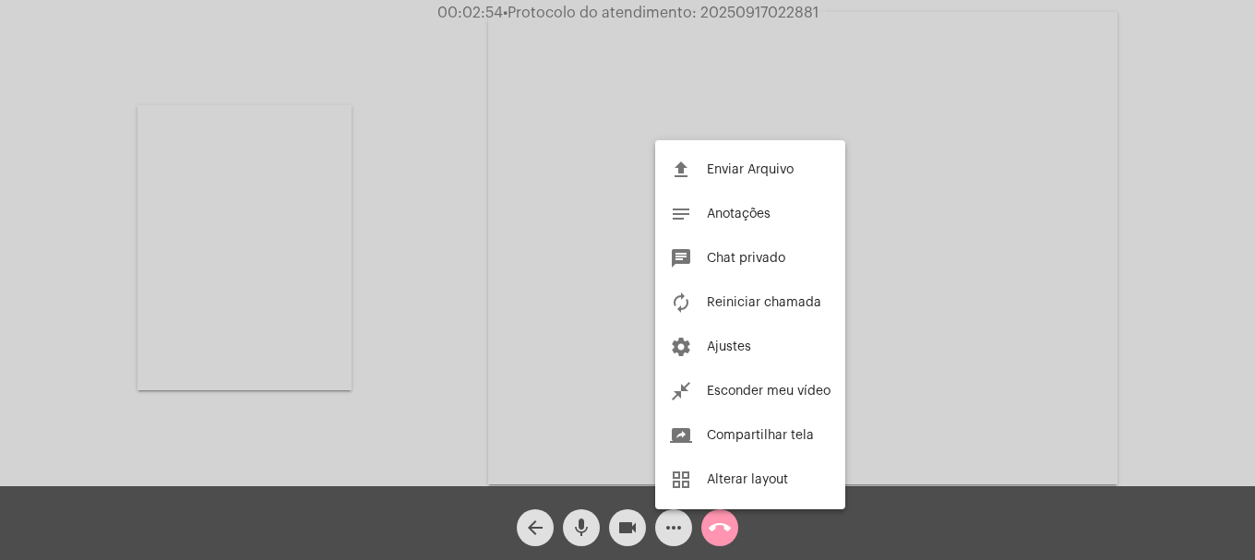
click at [669, 526] on div at bounding box center [627, 280] width 1255 height 560
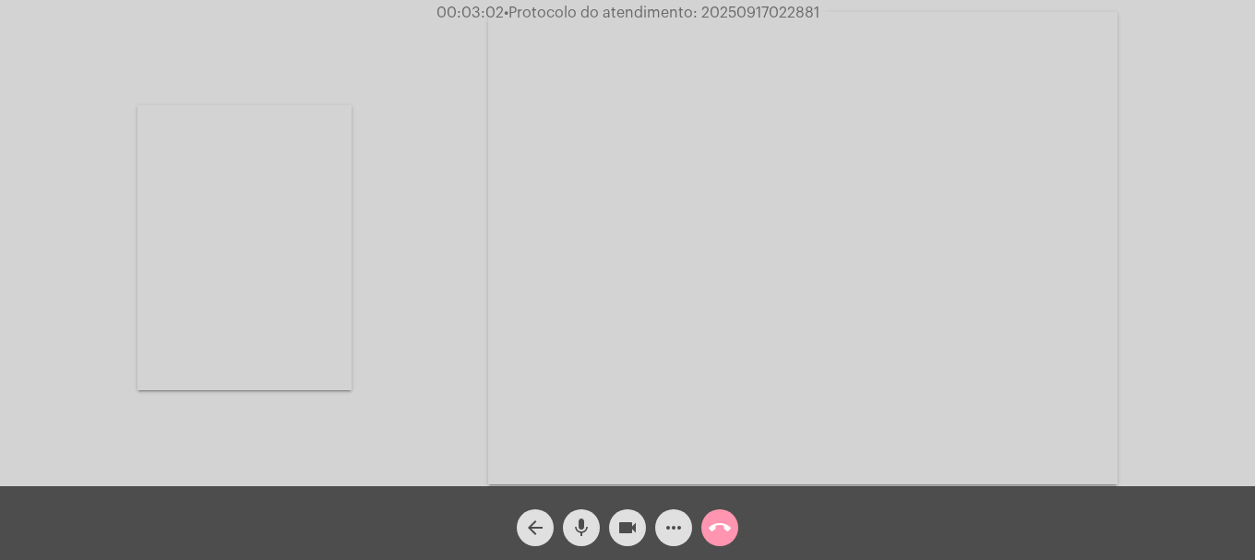
click at [325, 277] on video at bounding box center [245, 247] width 214 height 285
click at [624, 524] on mat-icon "videocam" at bounding box center [627, 528] width 22 height 22
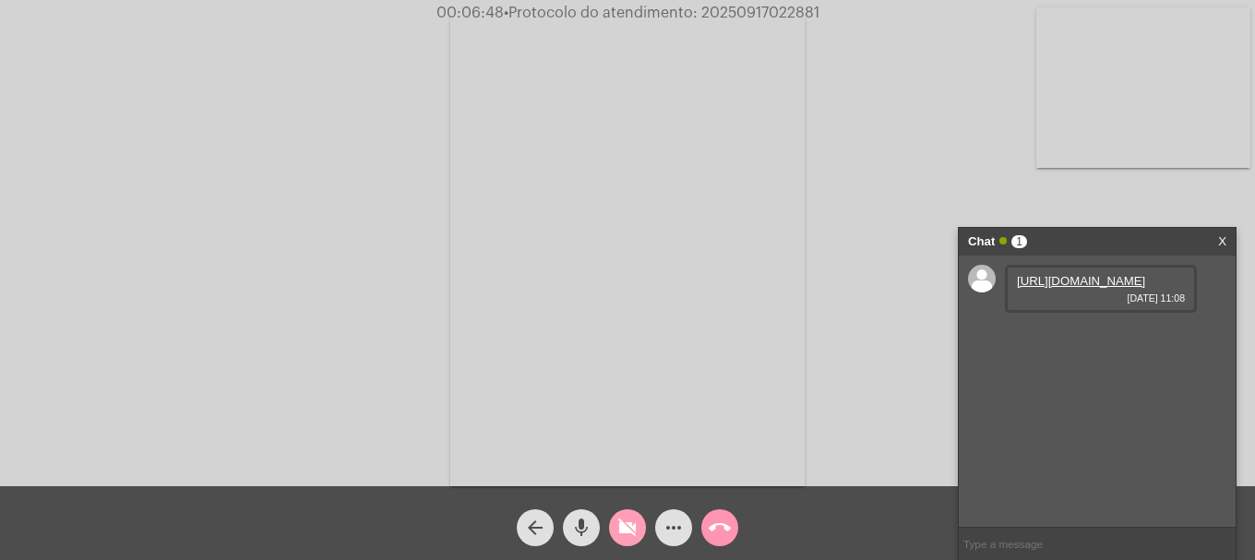
click at [624, 524] on mat-icon "videocam_off" at bounding box center [627, 528] width 22 height 22
click at [1048, 283] on link "https://neft-transfer-bucket.s3.amazonaws.com/temp-c5ea2fcb-93f8-beeb-2c99-fb84…" at bounding box center [1081, 281] width 128 height 14
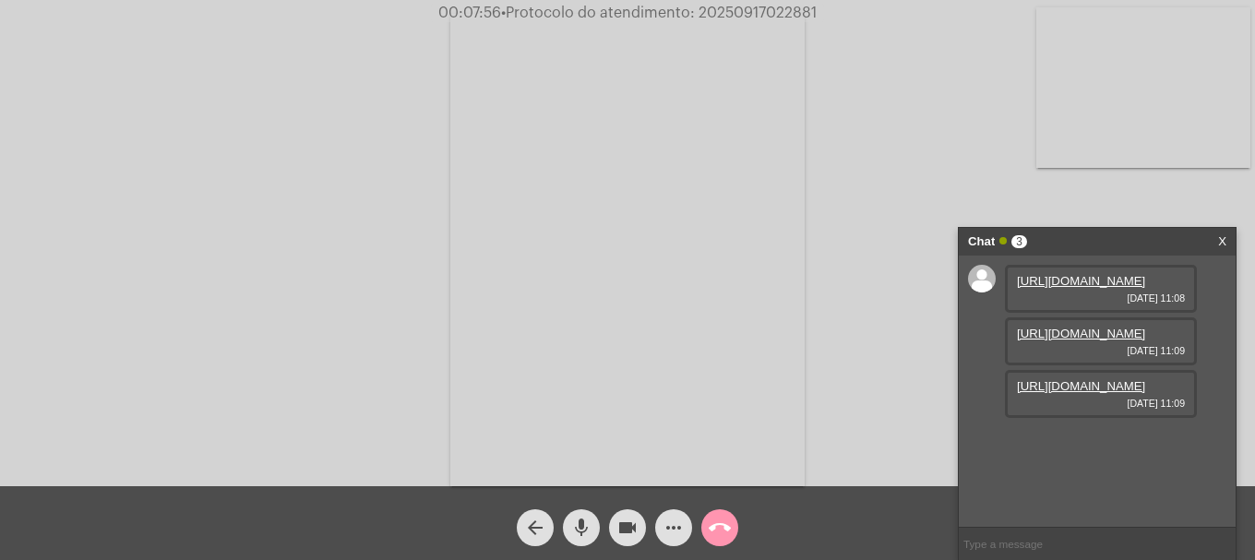
click at [1068, 341] on link "https://neft-transfer-bucket.s3.amazonaws.com/temp-e101d3c4-9275-b048-e02e-2464…" at bounding box center [1081, 334] width 128 height 14
click at [1055, 381] on link "https://neft-transfer-bucket.s3.amazonaws.com/temp-3c117b17-8fcd-74d6-6054-9c54…" at bounding box center [1081, 386] width 128 height 14
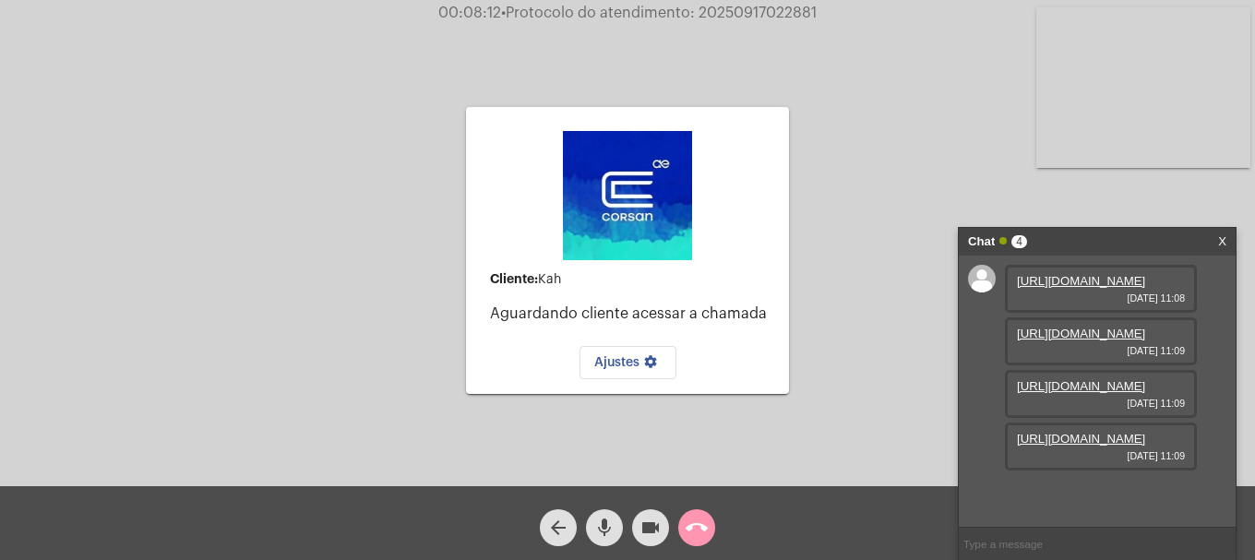
click at [1073, 446] on link "https://neft-transfer-bucket.s3.amazonaws.com/temp-132de5ed-fbbf-688c-5c4a-ac3d…" at bounding box center [1081, 439] width 128 height 14
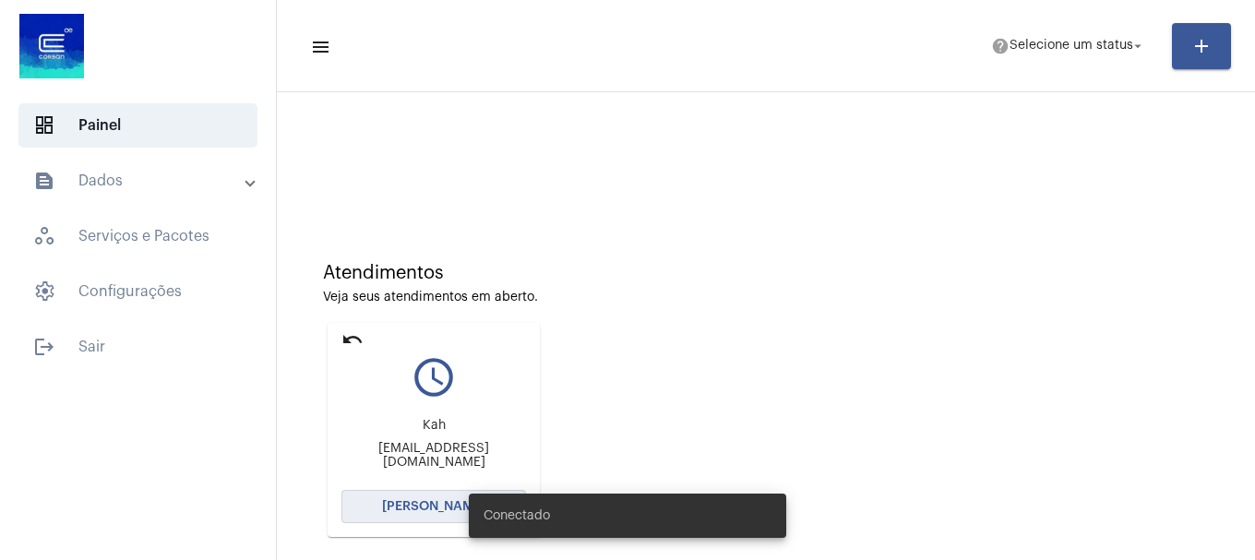
click at [389, 506] on span "[PERSON_NAME]" at bounding box center [433, 506] width 103 height 13
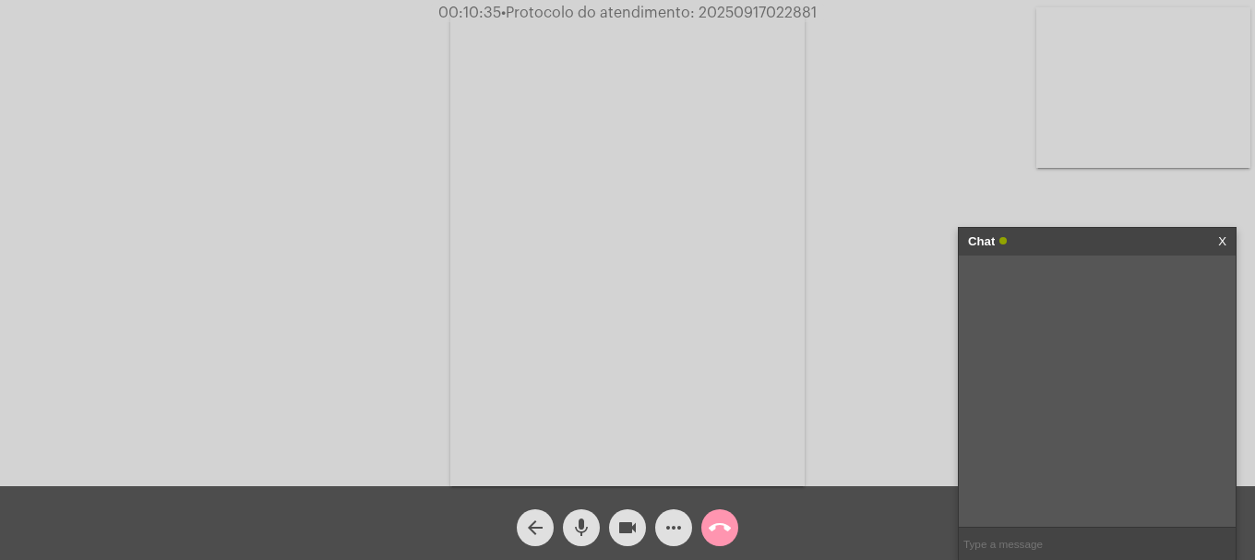
click at [622, 532] on mat-icon "videocam" at bounding box center [627, 528] width 22 height 22
click at [630, 529] on mat-icon "videocam_off" at bounding box center [627, 528] width 22 height 22
click at [1035, 288] on link "[URL][DOMAIN_NAME]" at bounding box center [1081, 281] width 128 height 14
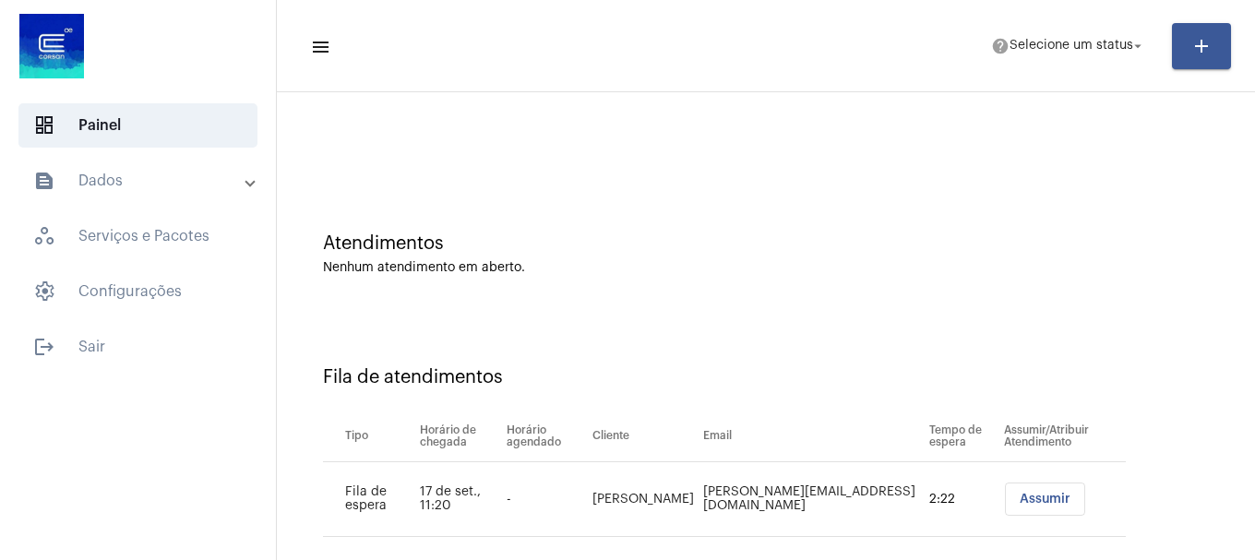
scroll to position [56, 0]
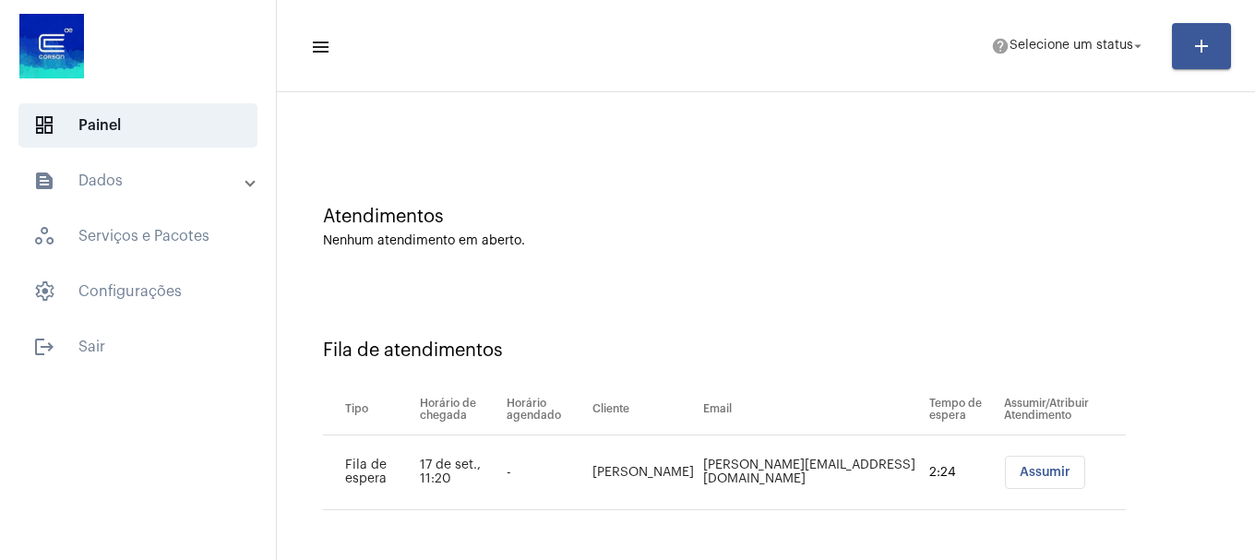
click at [1055, 65] on mat-toolbar-row "menu help Selecione um status arrow_drop_down add" at bounding box center [766, 46] width 978 height 59
click at [1059, 55] on span "help Selecione um status arrow_drop_down" at bounding box center [1068, 45] width 155 height 33
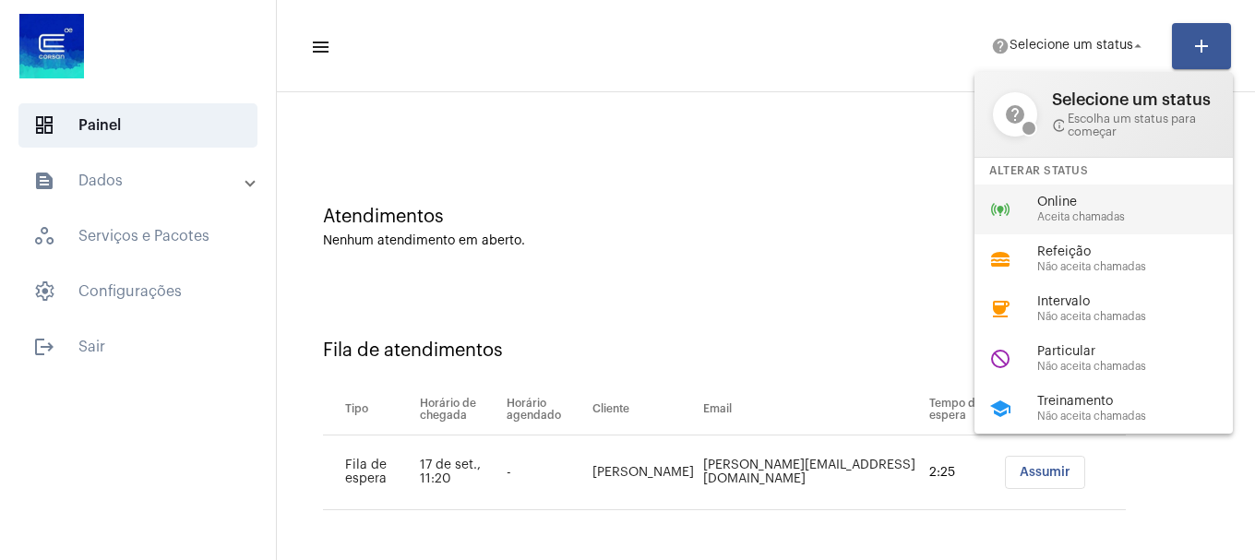
click at [1046, 199] on span "Online" at bounding box center [1142, 203] width 210 height 14
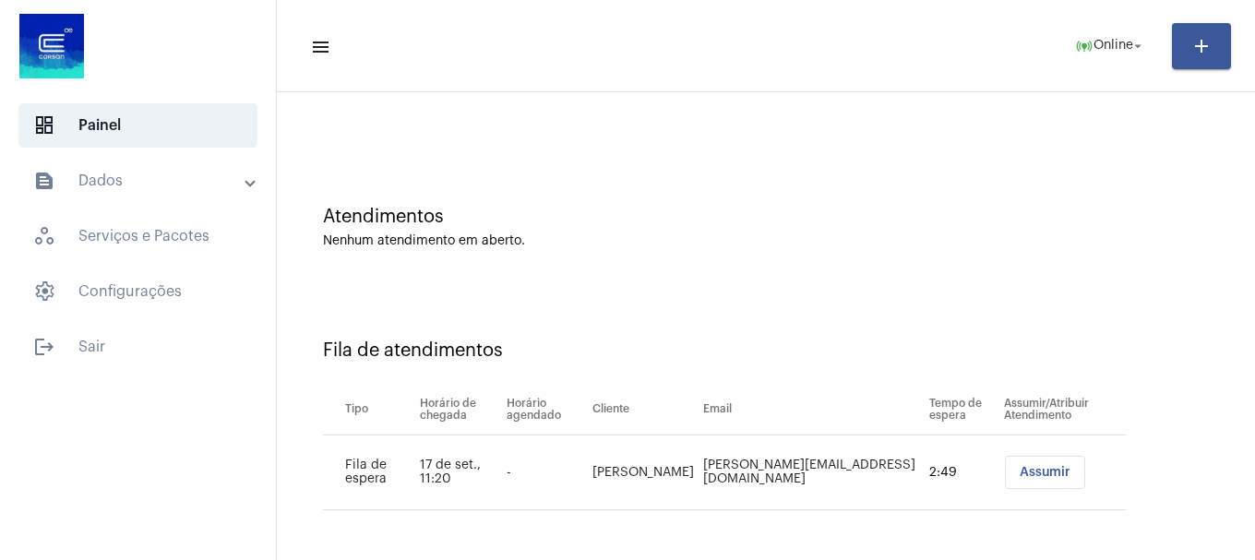
drag, startPoint x: 1019, startPoint y: 473, endPoint x: 796, endPoint y: 490, distance: 223.0
click at [1020, 476] on span "Assumir" at bounding box center [1045, 472] width 51 height 13
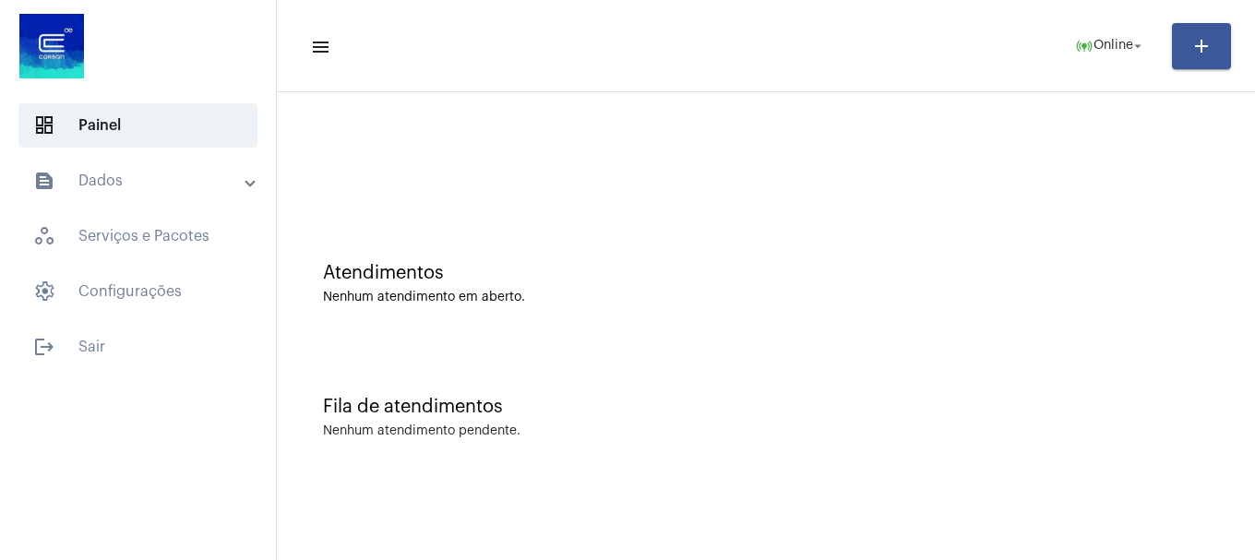
scroll to position [0, 0]
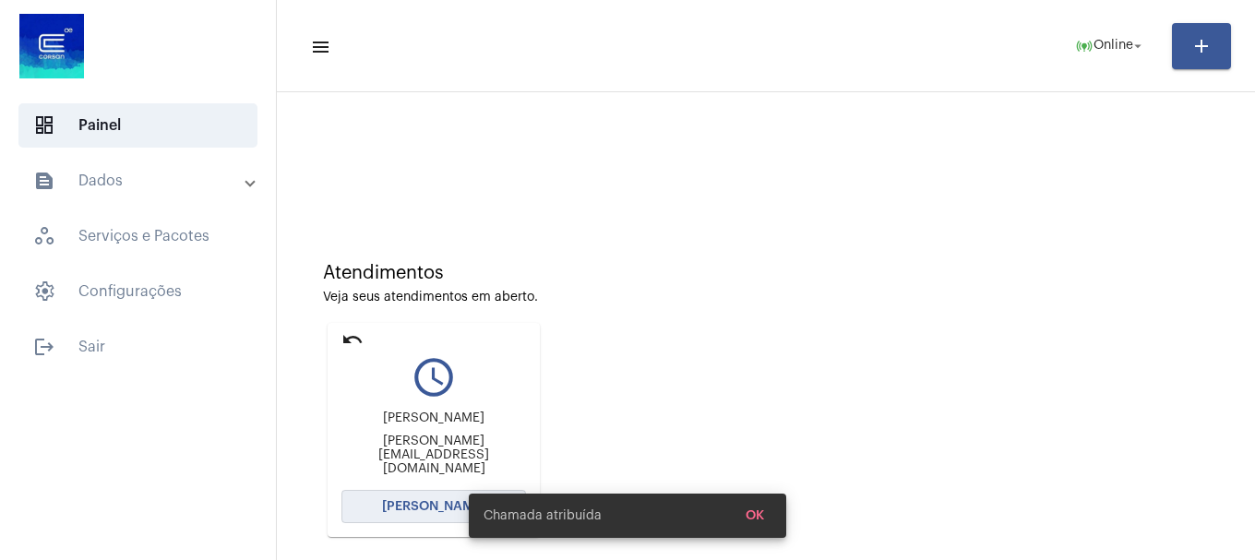
click at [387, 512] on span "[PERSON_NAME]" at bounding box center [433, 506] width 103 height 13
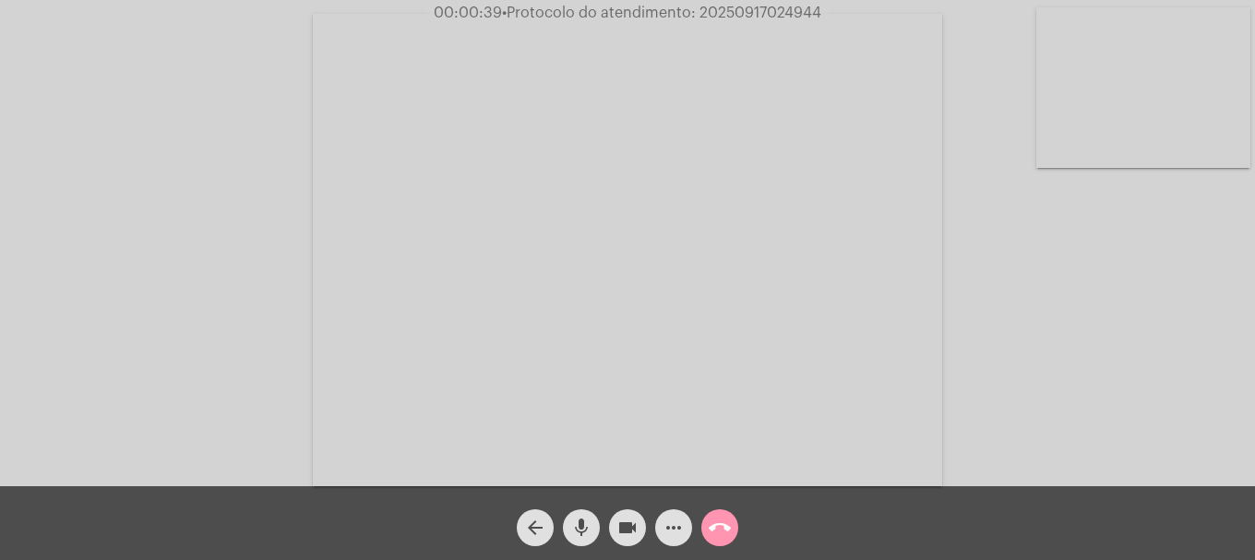
click at [565, 528] on button "mic" at bounding box center [581, 527] width 37 height 37
click at [571, 522] on mat-icon "mic_off" at bounding box center [581, 528] width 22 height 22
click at [79, 91] on div "Acessando Câmera e Microfone..." at bounding box center [627, 248] width 1251 height 486
drag, startPoint x: 686, startPoint y: 540, endPoint x: 685, endPoint y: 529, distance: 11.1
click at [685, 539] on button "more_horiz" at bounding box center [673, 527] width 37 height 37
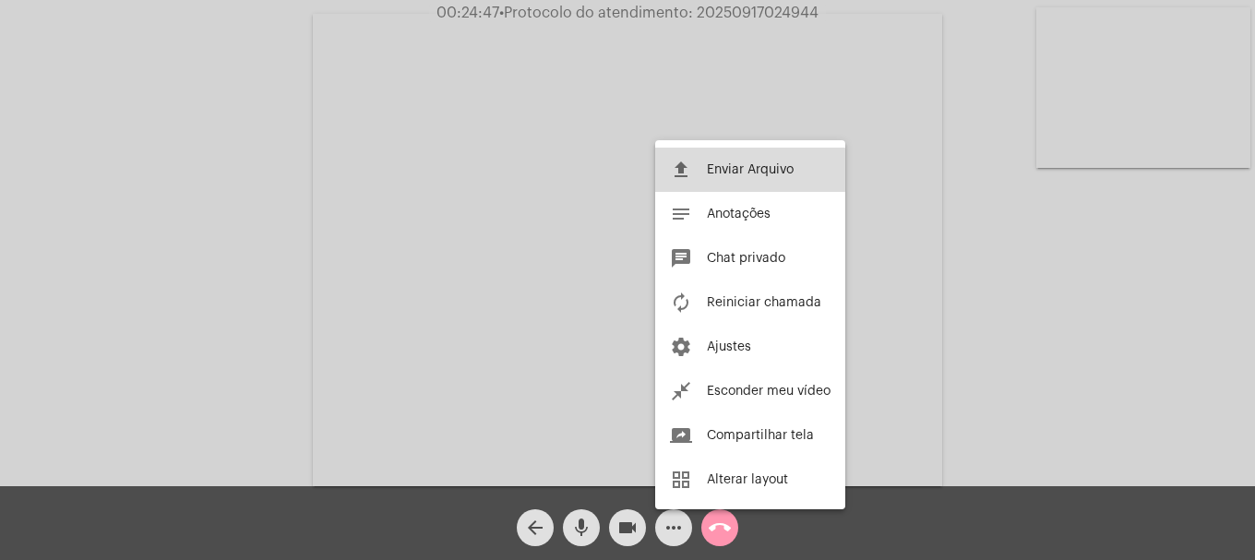
click at [718, 179] on button "file_upload Enviar Arquivo" at bounding box center [750, 170] width 190 height 44
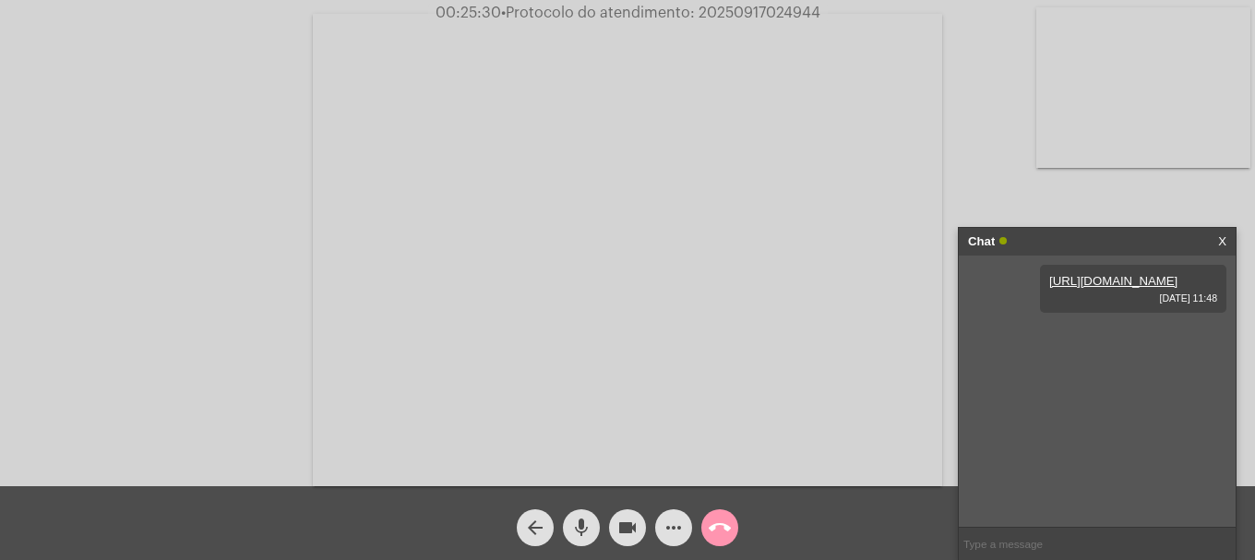
click at [711, 9] on span "• Protocolo do atendimento: 20250917024944" at bounding box center [660, 13] width 319 height 15
copy span "20250917024944"
click at [1012, 548] on input "text" at bounding box center [1097, 544] width 277 height 32
paste input "20250917024944"
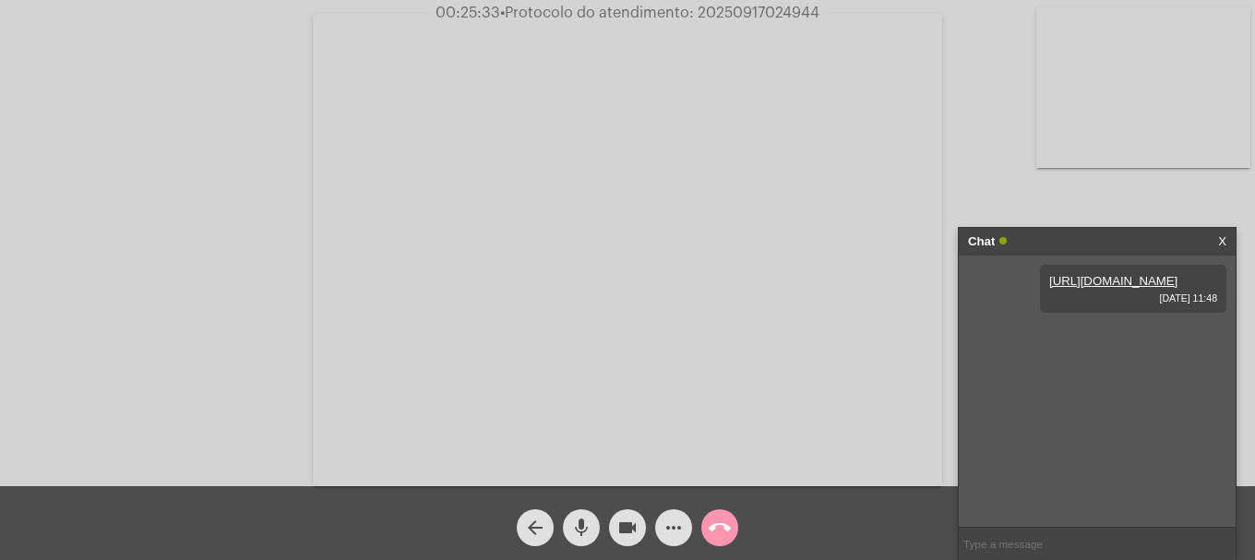
type input "20250917024944"
click at [709, 526] on mat-icon "call_end" at bounding box center [720, 528] width 22 height 22
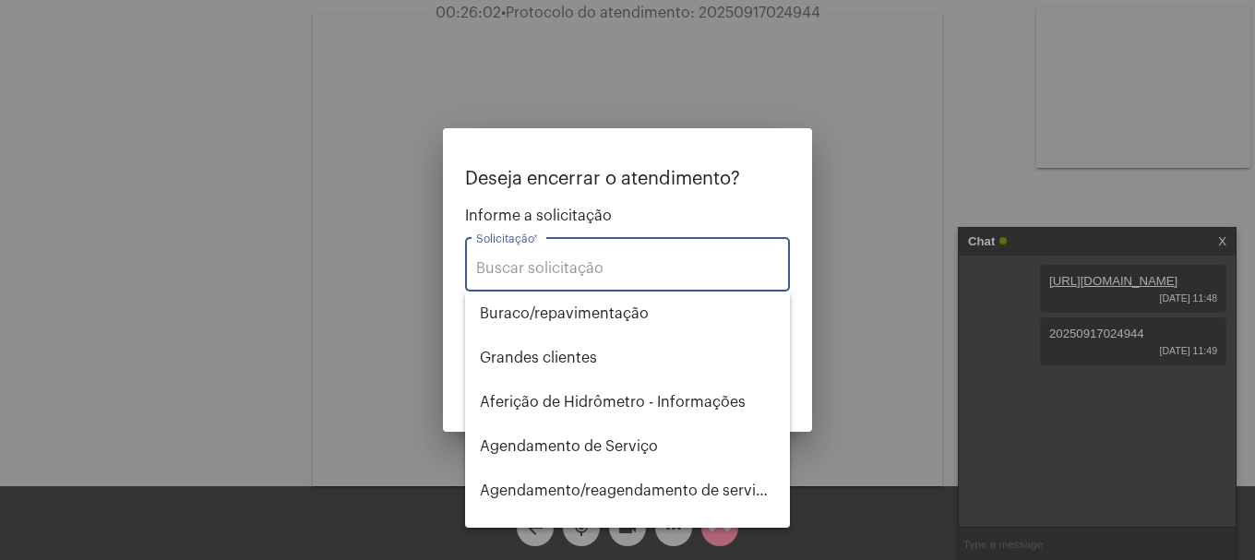
click at [608, 274] on input "Solicitação *" at bounding box center [627, 268] width 303 height 17
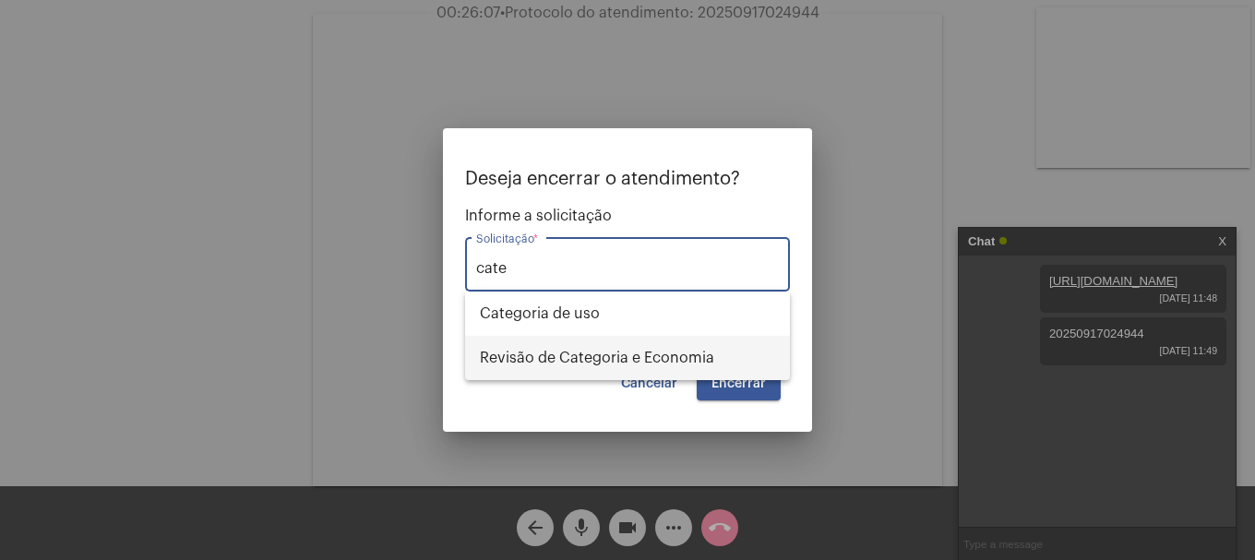
click at [610, 349] on span "Revisão de Categoria e Economia" at bounding box center [627, 358] width 295 height 44
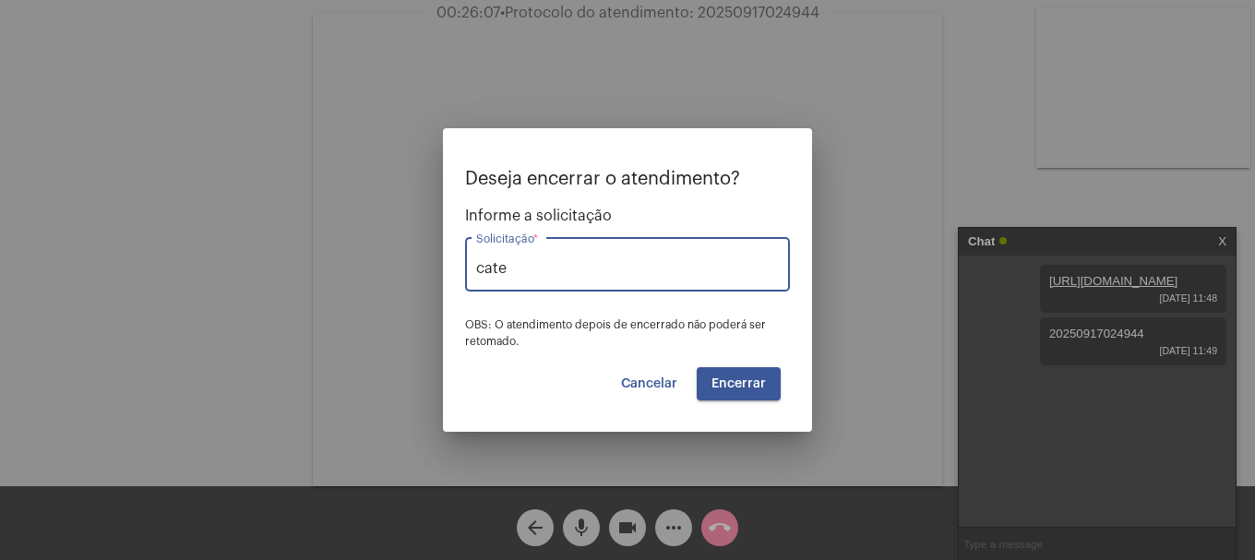
type input "Revisão de Categoria e Economia"
click at [724, 387] on span "Encerrar" at bounding box center [739, 383] width 54 height 13
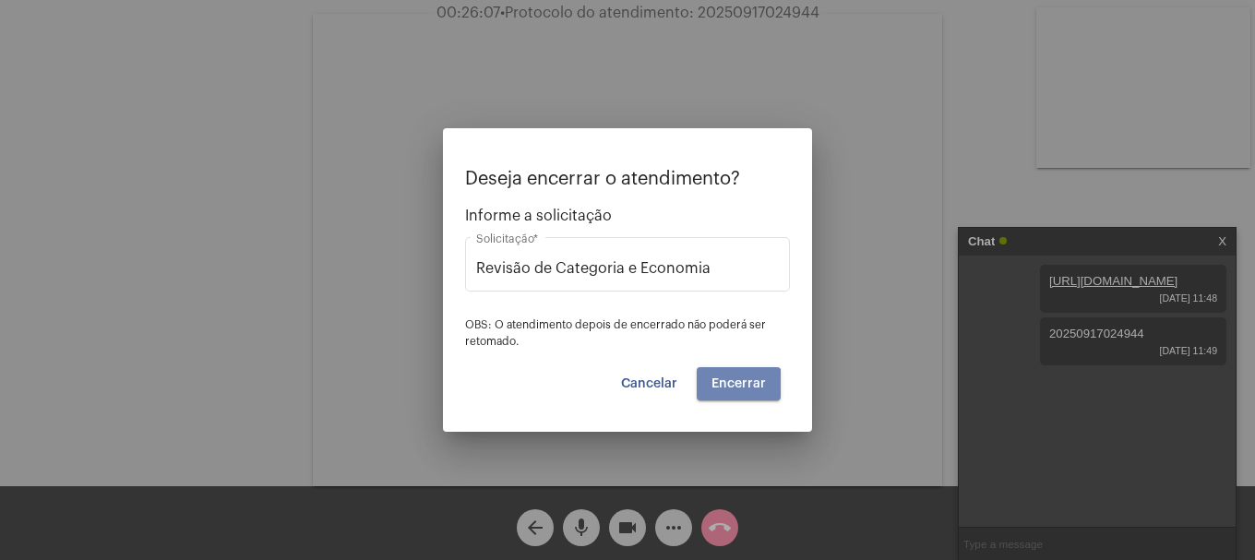
click at [724, 387] on span "Encerrar" at bounding box center [739, 383] width 54 height 13
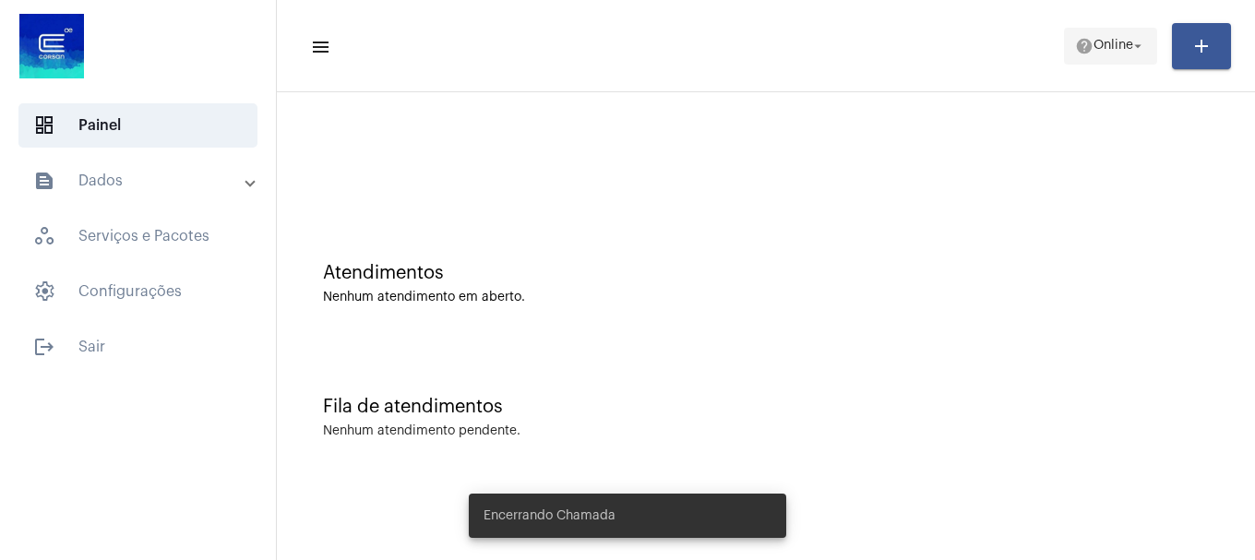
click at [1083, 33] on span "help Online arrow_drop_down" at bounding box center [1110, 45] width 71 height 33
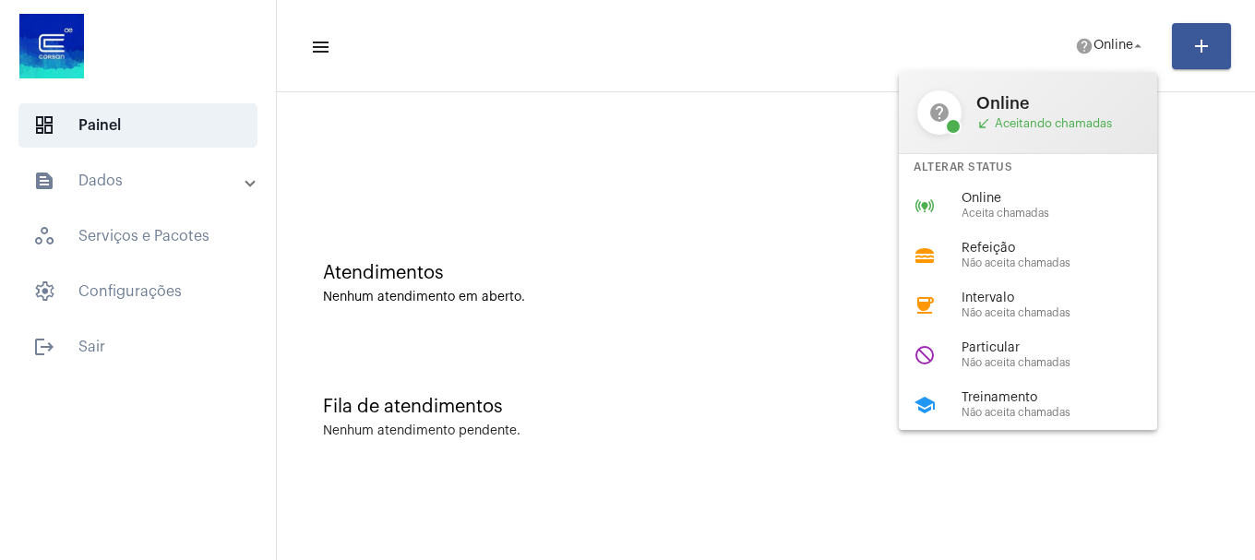
click at [1085, 44] on div at bounding box center [627, 280] width 1255 height 560
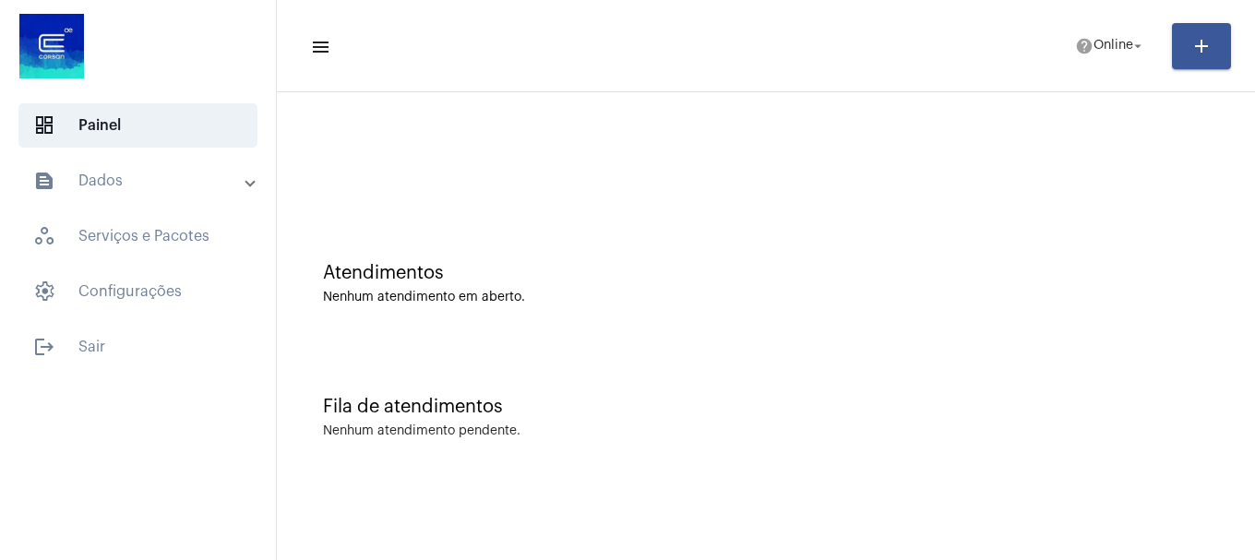
click at [1085, 44] on mat-icon "help" at bounding box center [1084, 46] width 18 height 18
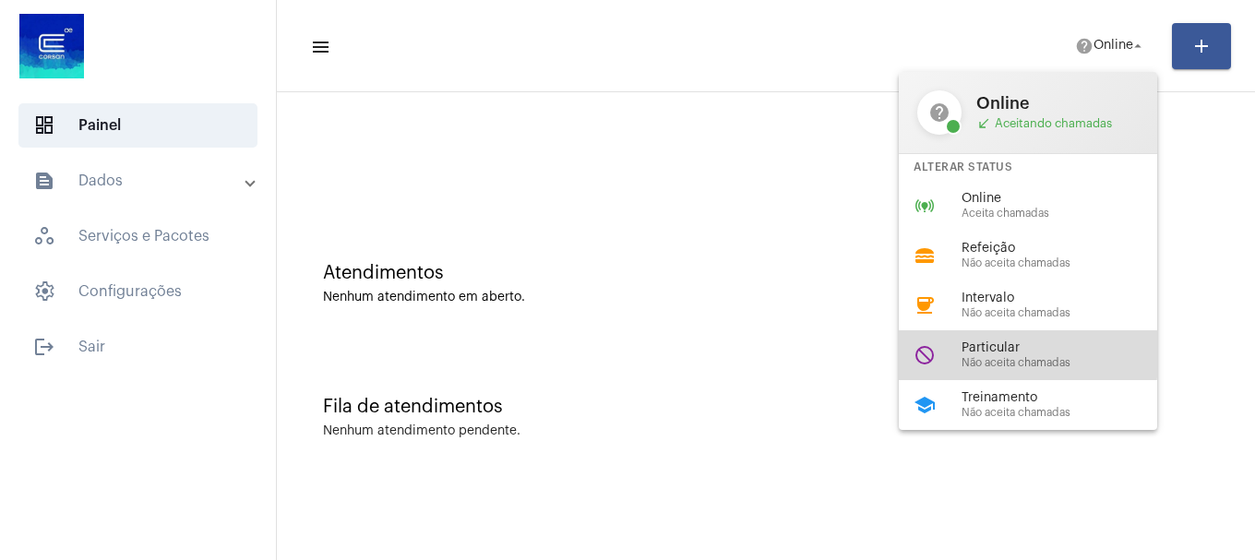
click at [970, 352] on span "Particular" at bounding box center [1067, 348] width 210 height 14
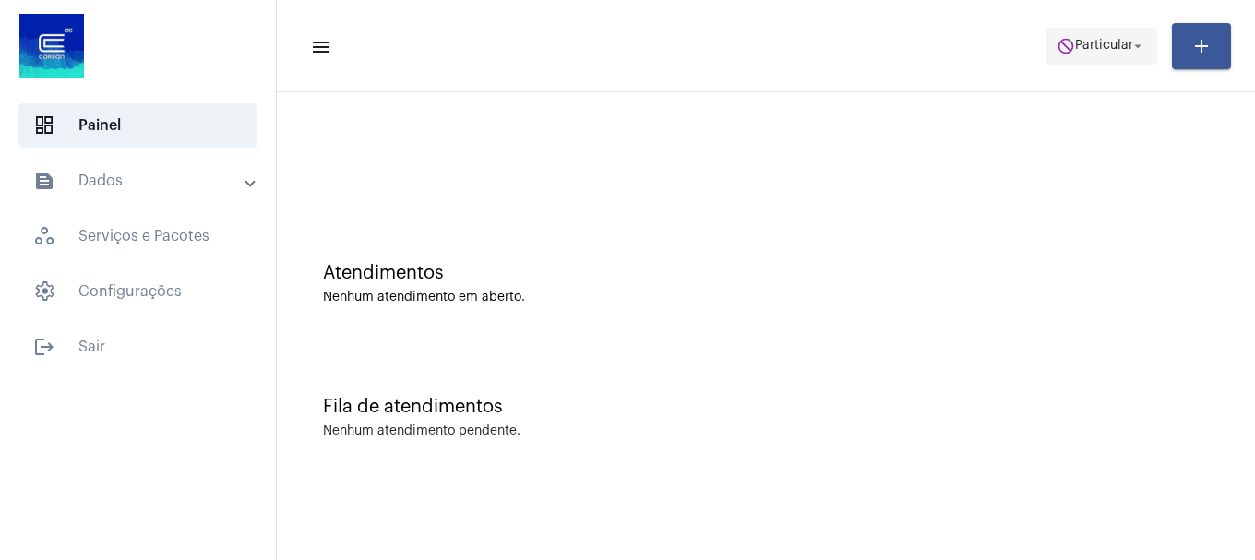
click at [1076, 54] on span "do_not_disturb Particular arrow_drop_down" at bounding box center [1102, 45] width 90 height 33
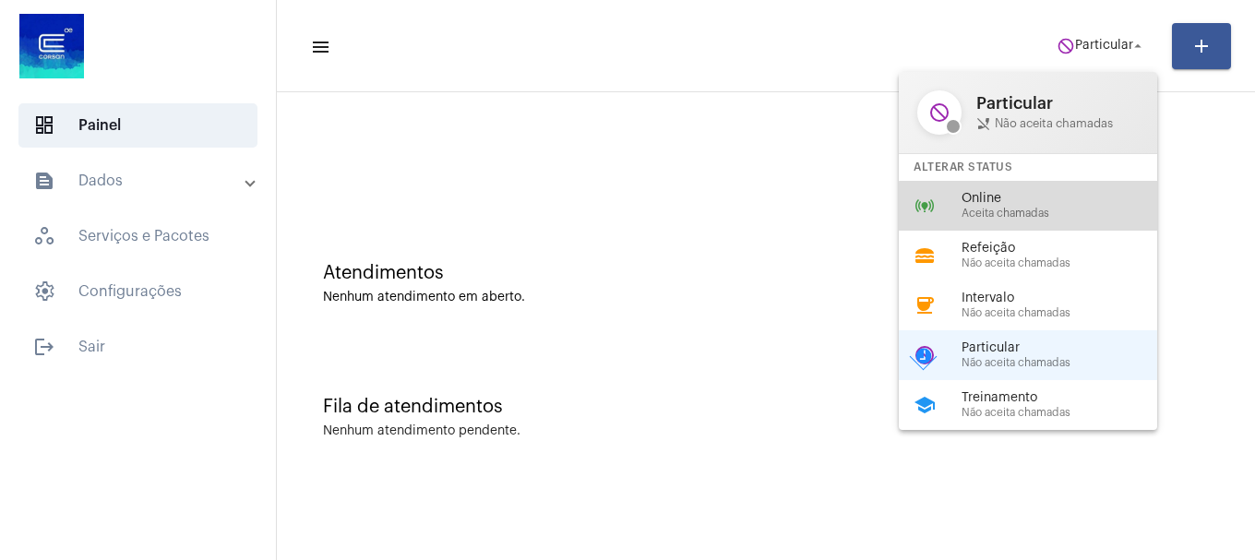
click at [1070, 213] on span "Aceita chamadas" at bounding box center [1067, 214] width 210 height 12
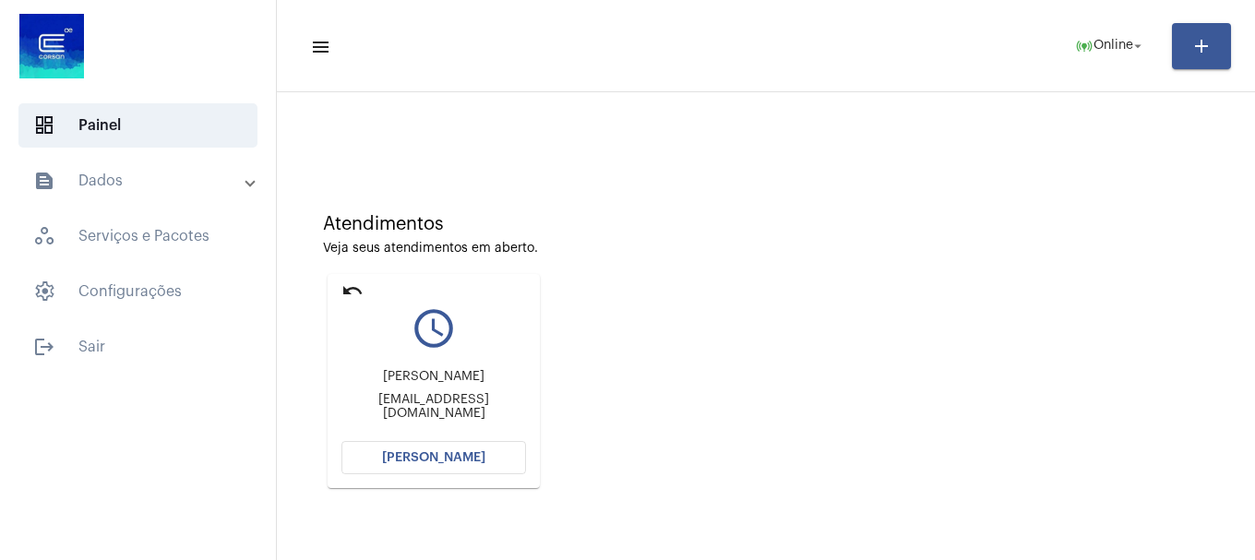
scroll to position [92, 0]
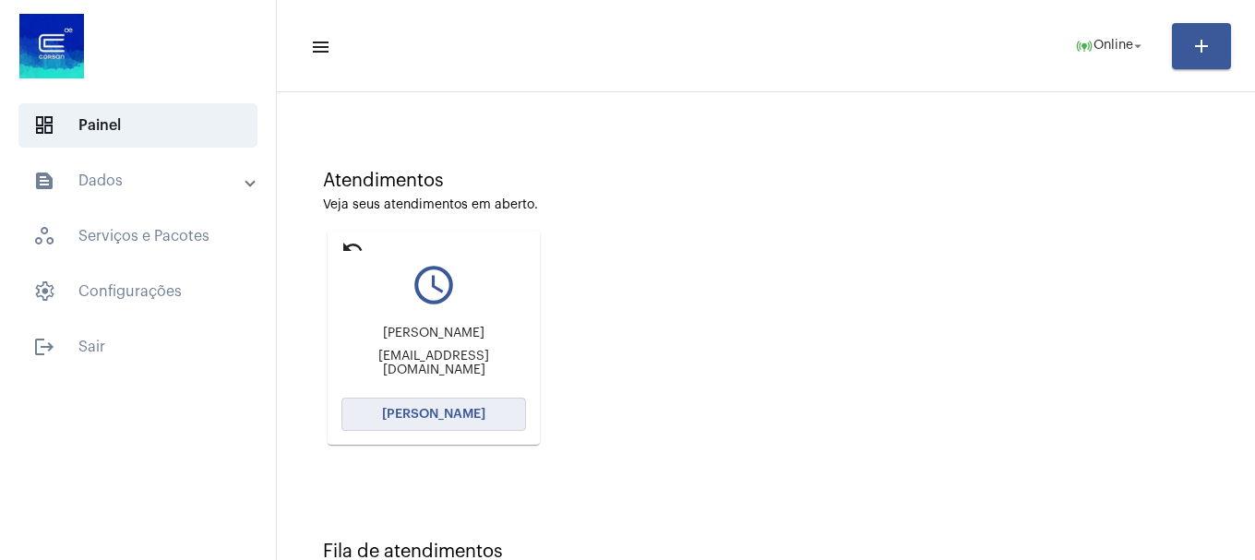
click at [481, 425] on button "[PERSON_NAME]" at bounding box center [433, 414] width 185 height 33
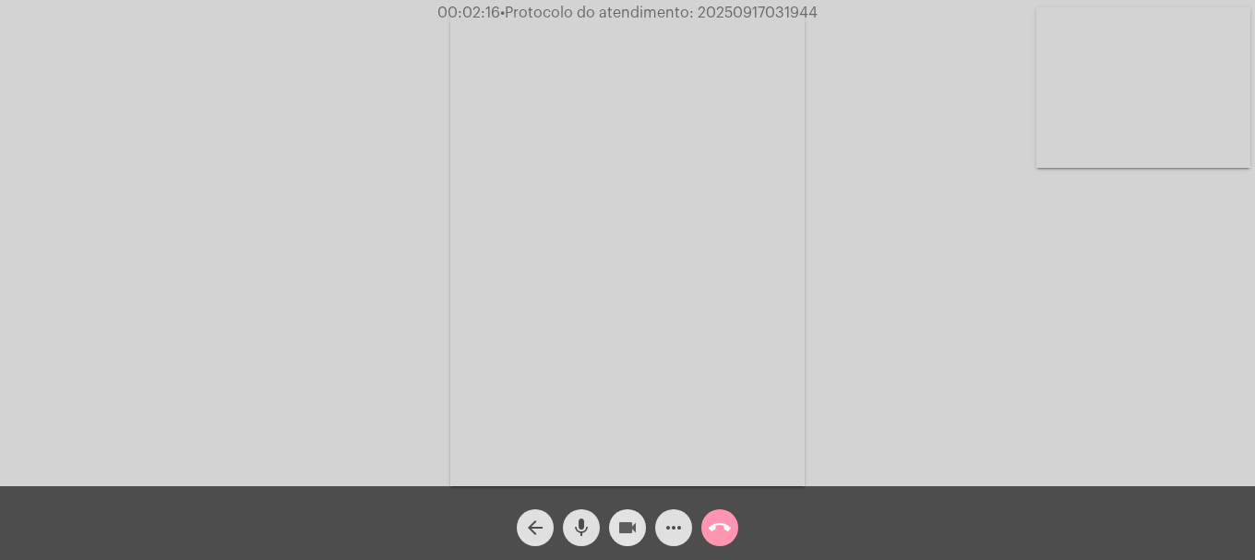
click at [645, 525] on button "videocam" at bounding box center [627, 527] width 37 height 37
click at [636, 533] on mat-icon "videocam_off" at bounding box center [627, 528] width 22 height 22
click at [586, 538] on mat-icon "mic" at bounding box center [581, 528] width 22 height 22
click at [157, 385] on div "Acessando Câmera e Microfone..." at bounding box center [627, 248] width 1251 height 486
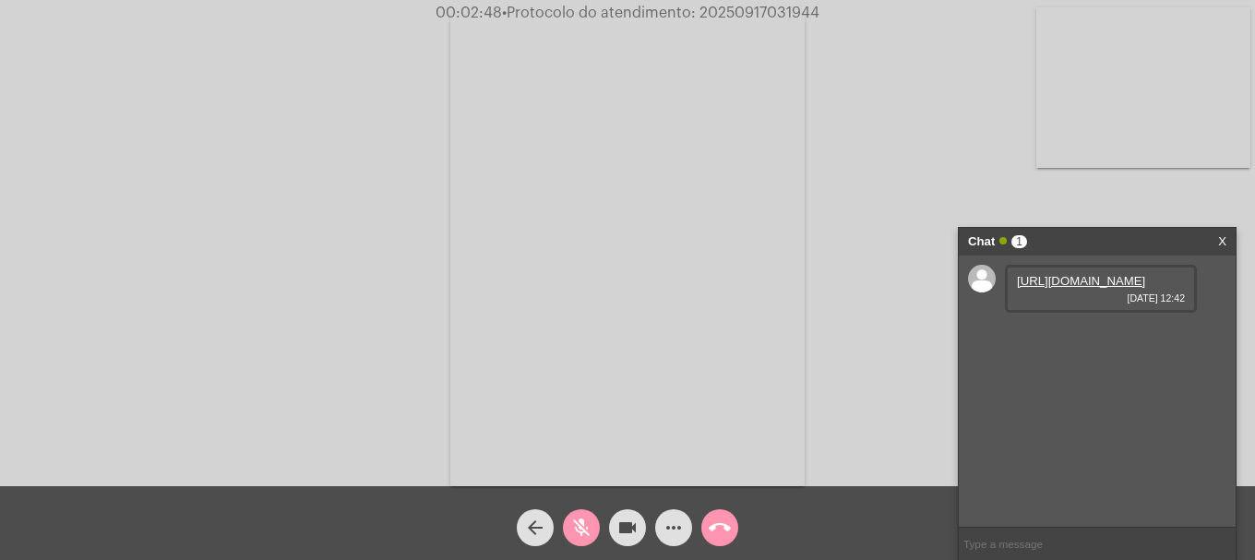
click at [1060, 288] on link "[URL][DOMAIN_NAME]" at bounding box center [1081, 281] width 128 height 14
click at [568, 535] on div "mic_off" at bounding box center [581, 523] width 46 height 46
click at [1103, 341] on link "[URL][DOMAIN_NAME]" at bounding box center [1081, 334] width 128 height 14
click at [1066, 393] on link "[URL][DOMAIN_NAME]" at bounding box center [1081, 386] width 128 height 14
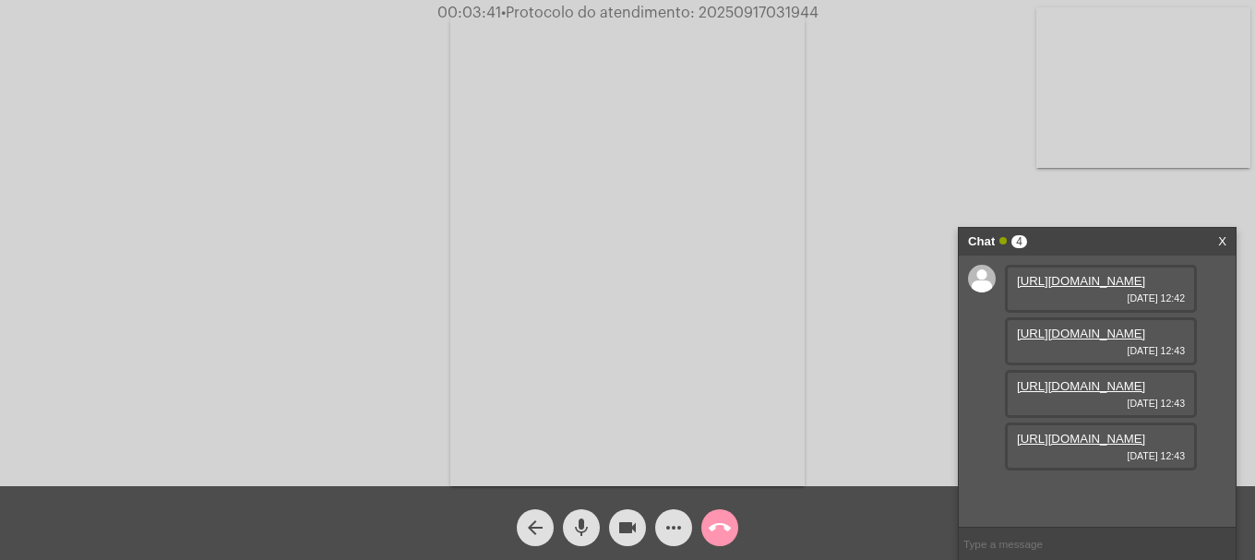
scroll to position [110, 0]
click at [1060, 446] on link "[URL][DOMAIN_NAME]" at bounding box center [1081, 439] width 128 height 14
click at [1088, 432] on link "[URL][DOMAIN_NAME]" at bounding box center [1081, 439] width 128 height 14
click at [1074, 485] on link "[URL][DOMAIN_NAME]" at bounding box center [1081, 492] width 128 height 14
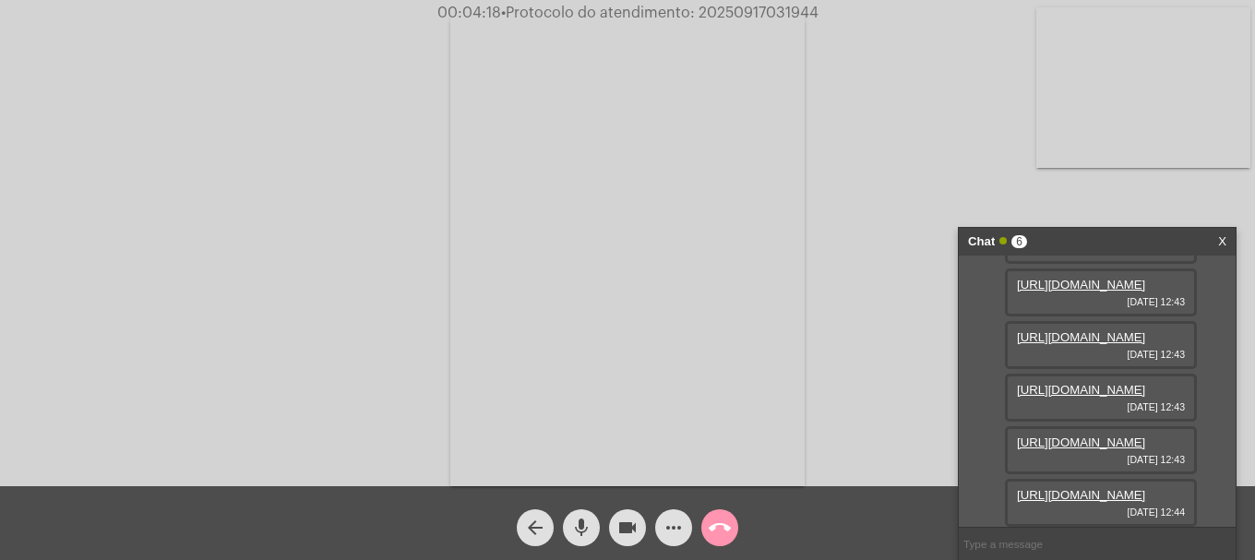
click at [242, 212] on div "Acessando Câmera e Microfone..." at bounding box center [627, 248] width 1251 height 486
click at [1077, 488] on link "[URL][DOMAIN_NAME]" at bounding box center [1081, 495] width 128 height 14
click at [640, 527] on button "videocam" at bounding box center [627, 527] width 37 height 37
click at [569, 526] on button "mic" at bounding box center [581, 527] width 37 height 37
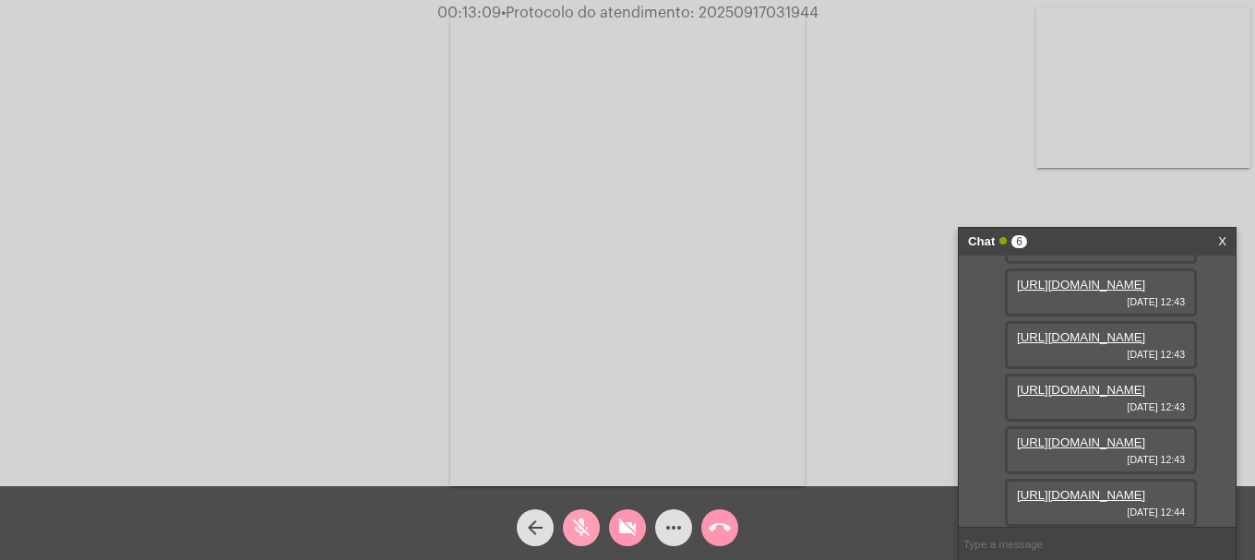
drag, startPoint x: 581, startPoint y: 520, endPoint x: 625, endPoint y: 527, distance: 44.0
click at [582, 520] on mat-icon "mic_off" at bounding box center [581, 528] width 22 height 22
click at [628, 529] on mat-icon "videocam_off" at bounding box center [627, 528] width 22 height 22
click at [745, 18] on span "• Protocolo do atendimento: 20250917031944" at bounding box center [657, 13] width 317 height 15
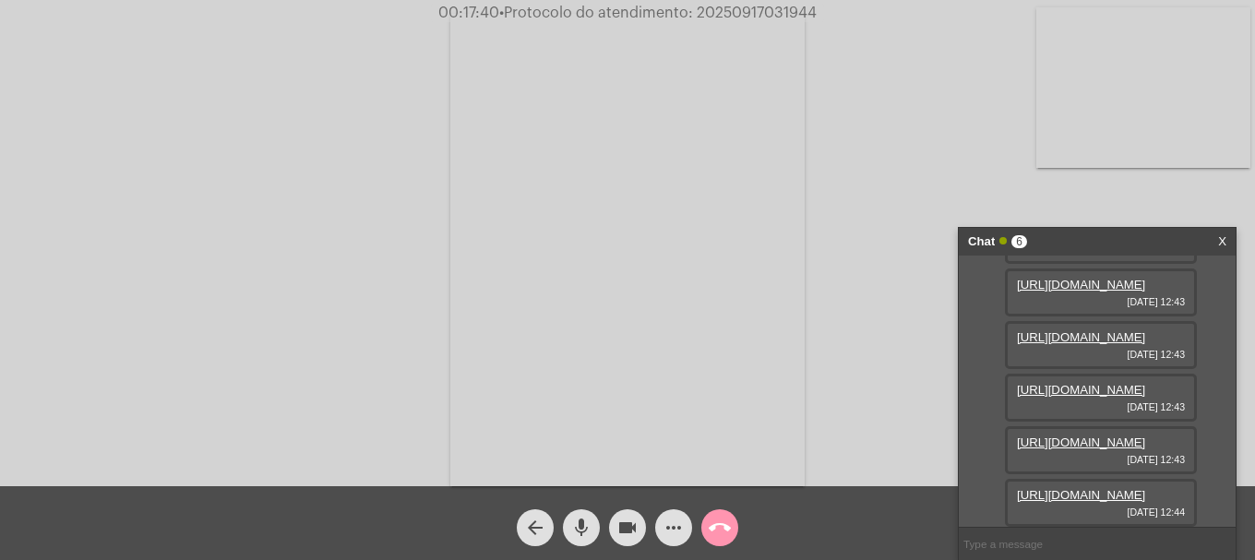
copy span "20250917031944"
click at [1042, 530] on input "text" at bounding box center [1097, 544] width 277 height 32
paste input "20250917031944"
type input "20250917031944"
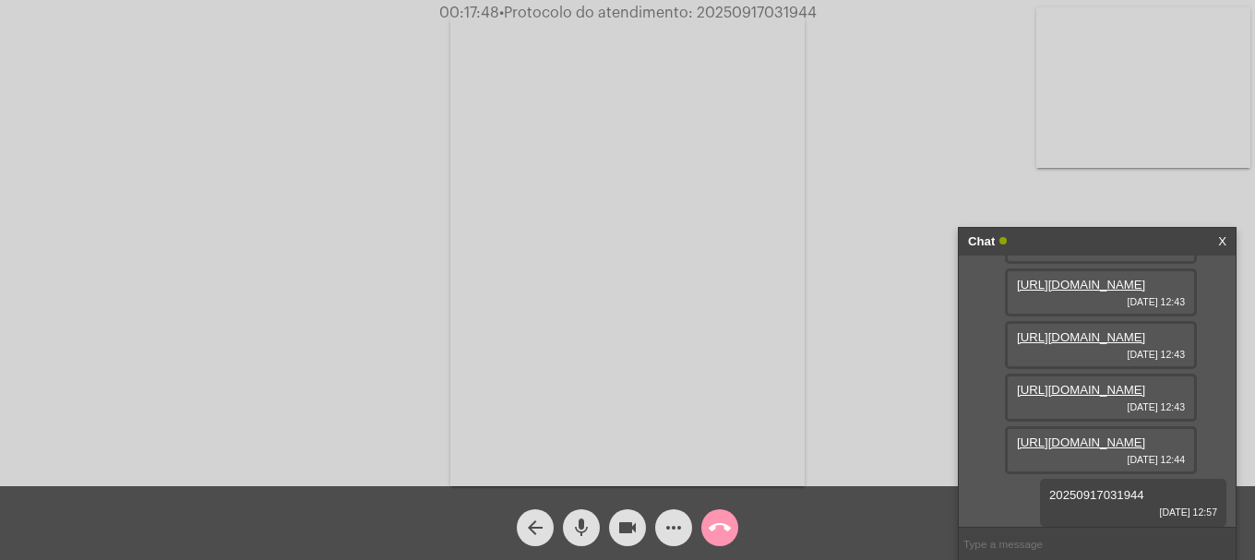
click at [738, 537] on div "call_end" at bounding box center [720, 523] width 46 height 46
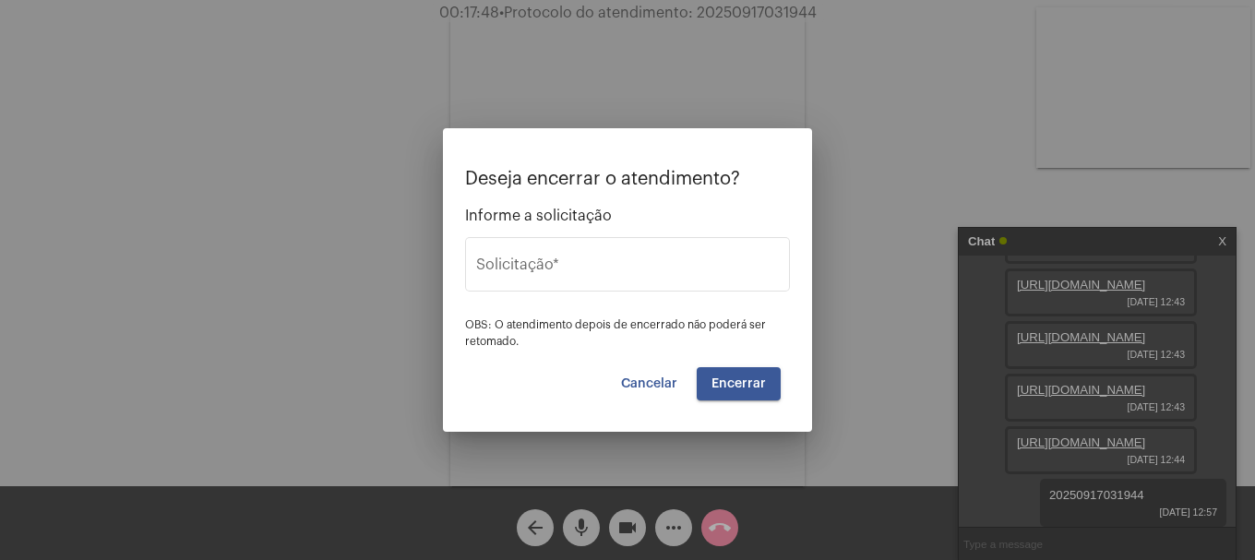
click at [734, 538] on div at bounding box center [627, 280] width 1255 height 560
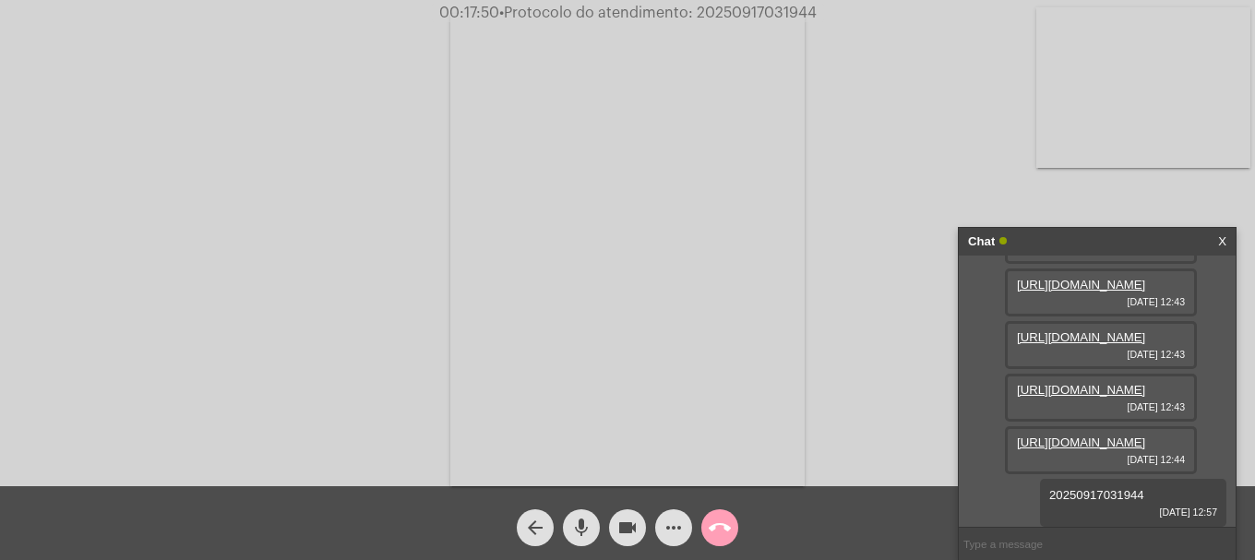
click at [723, 528] on mat-icon "call_end" at bounding box center [720, 528] width 22 height 22
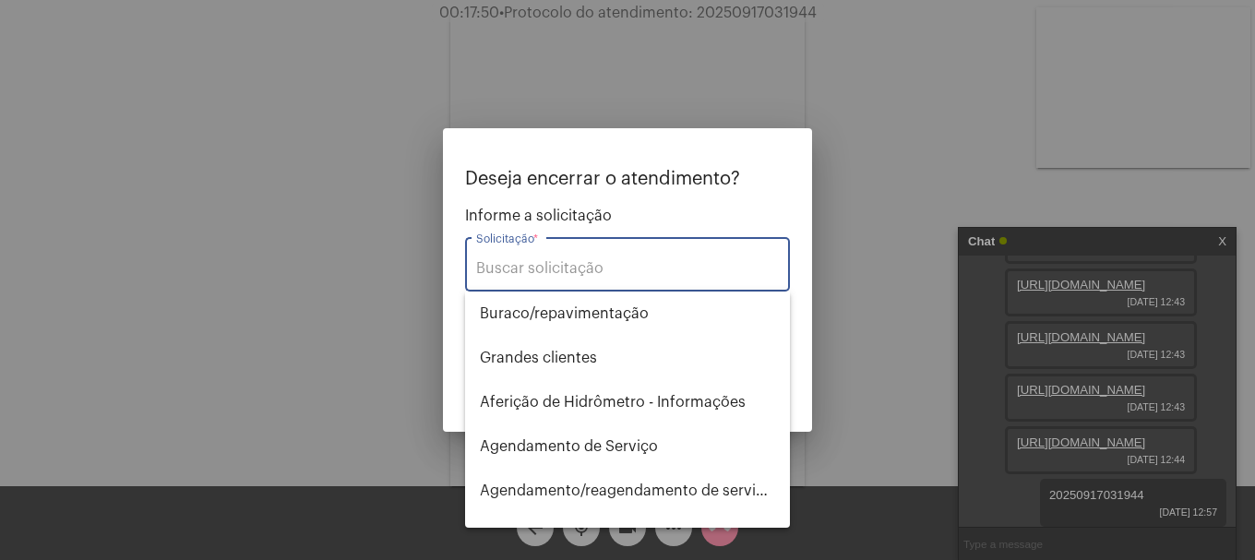
click at [614, 269] on input "Solicitação *" at bounding box center [627, 268] width 303 height 17
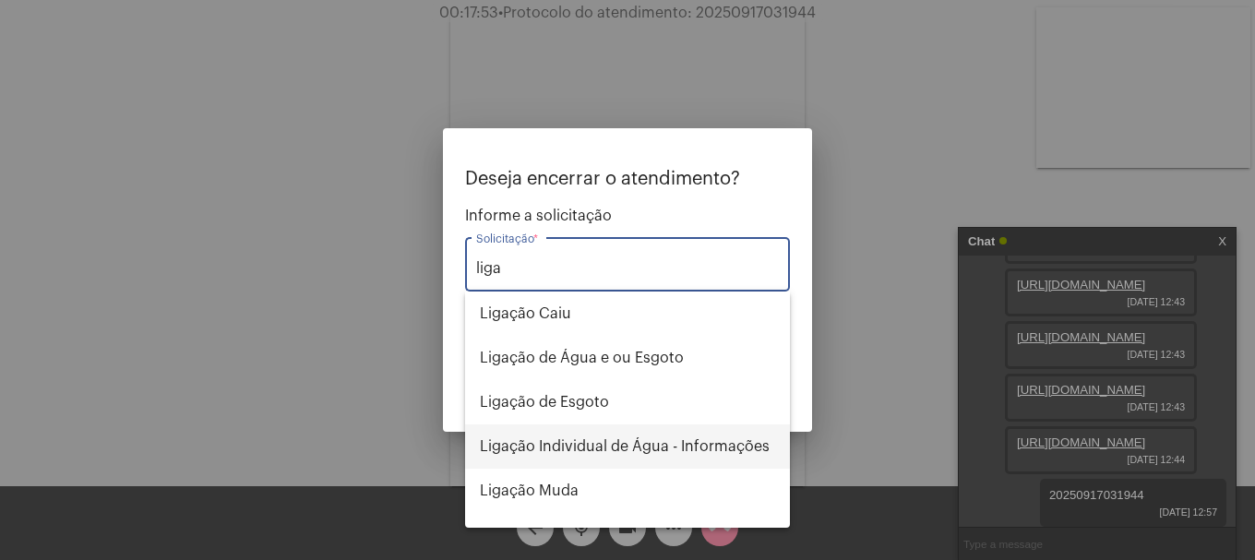
click at [644, 453] on span "Ligação Individual de Água - Informações" at bounding box center [627, 447] width 295 height 44
type input "Ligação Individual de Água - Informações"
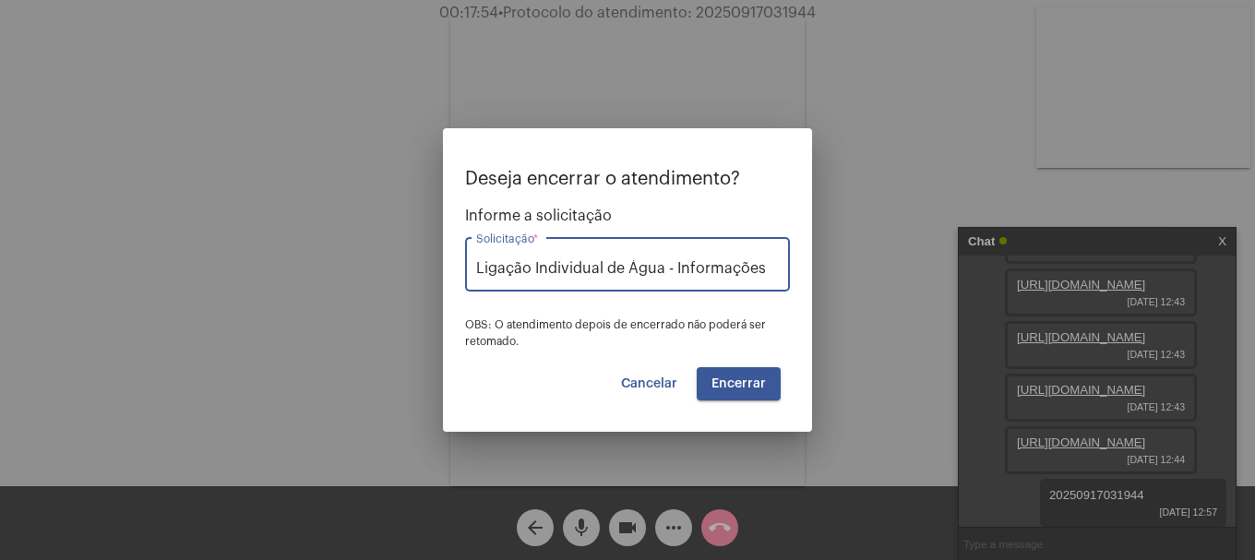
click at [725, 376] on button "Encerrar" at bounding box center [739, 383] width 84 height 33
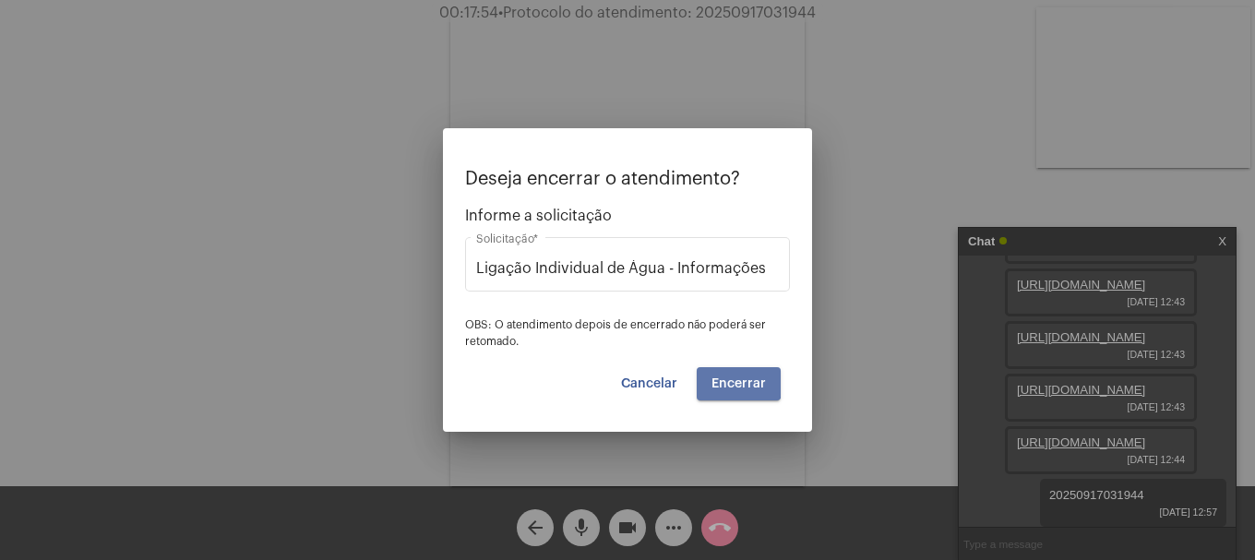
click at [725, 376] on button "Encerrar" at bounding box center [739, 383] width 84 height 33
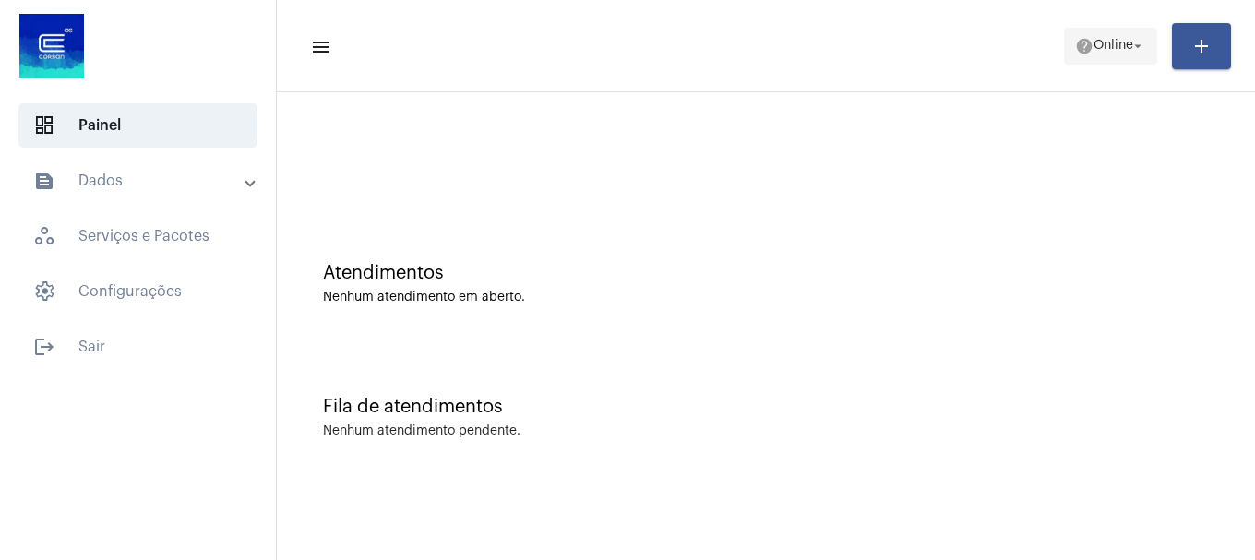
click at [1110, 37] on span "help Online arrow_drop_down" at bounding box center [1110, 45] width 71 height 33
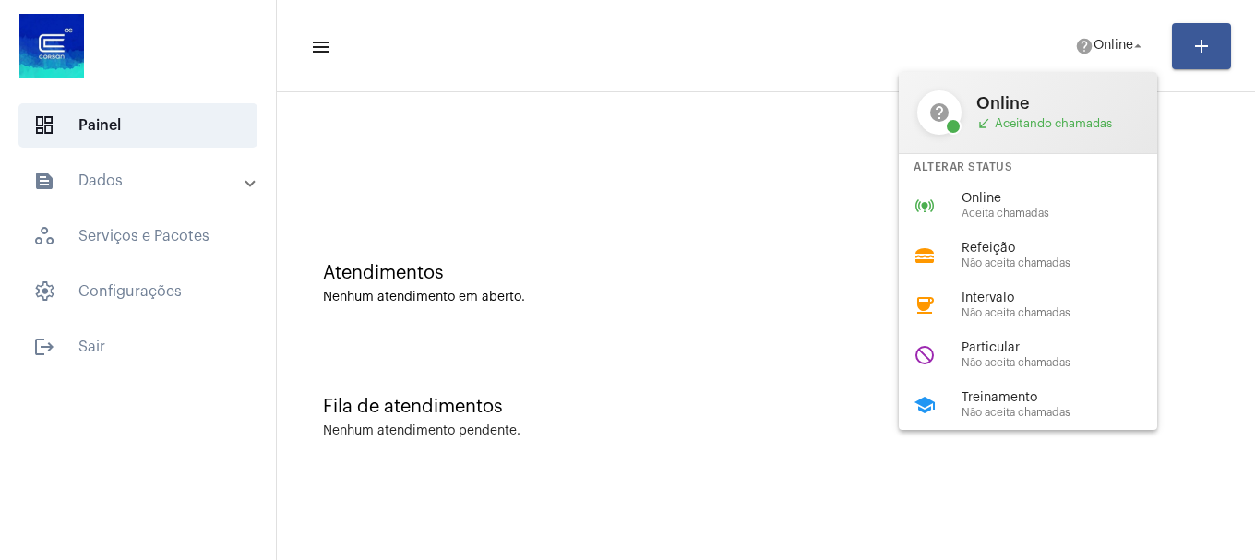
click at [1053, 194] on span "Online" at bounding box center [1067, 199] width 210 height 14
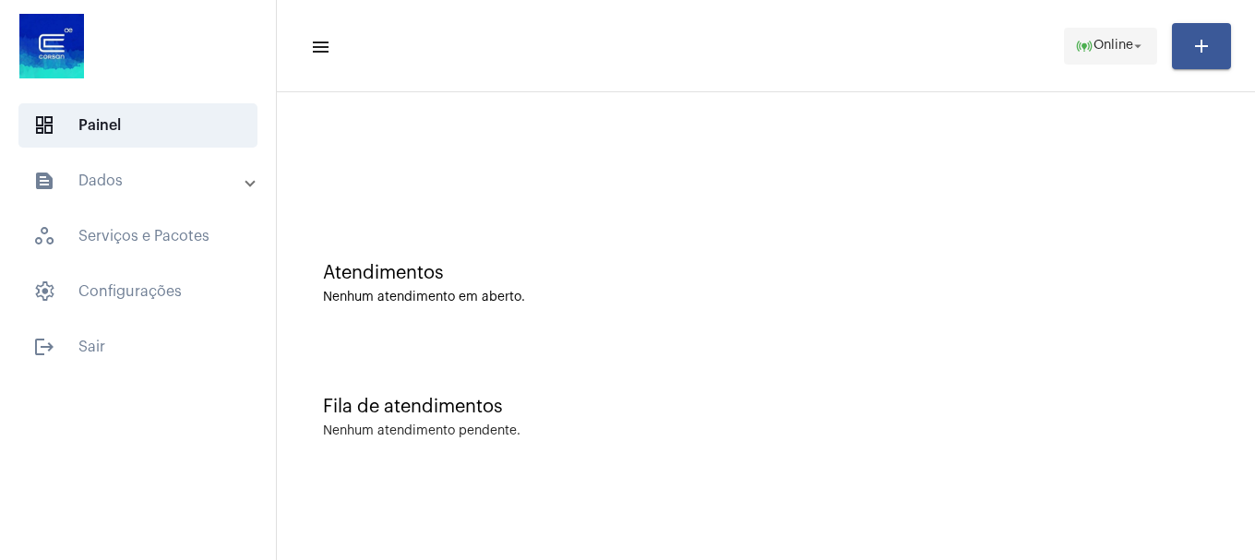
click at [1085, 54] on mat-icon "online_prediction" at bounding box center [1084, 46] width 18 height 18
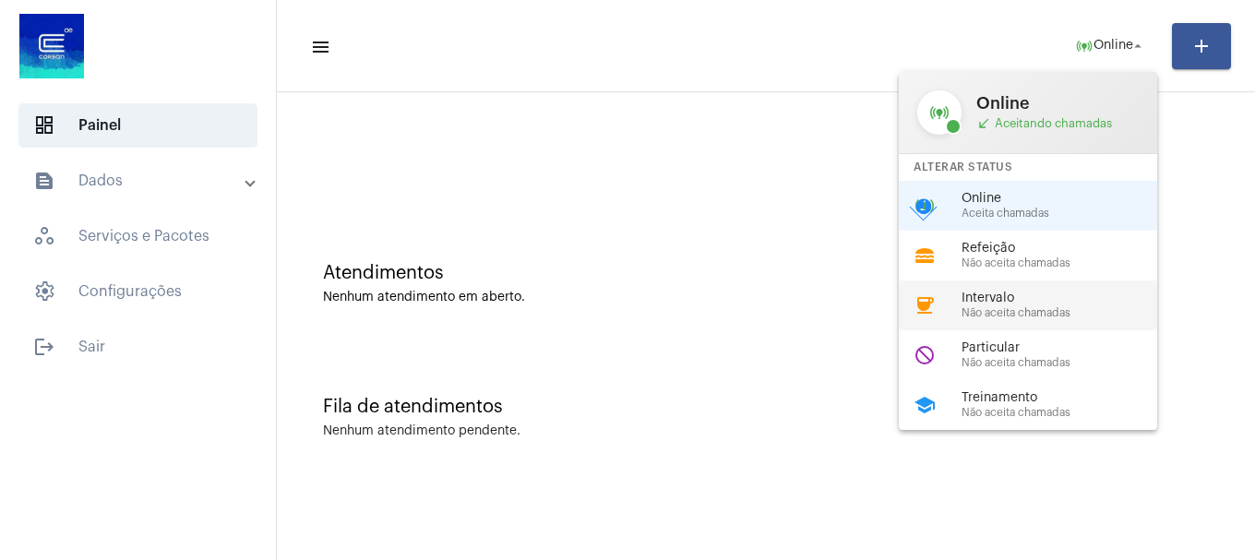
click at [1053, 317] on span "Não aceita chamadas" at bounding box center [1067, 313] width 210 height 12
